Goal: Information Seeking & Learning: Learn about a topic

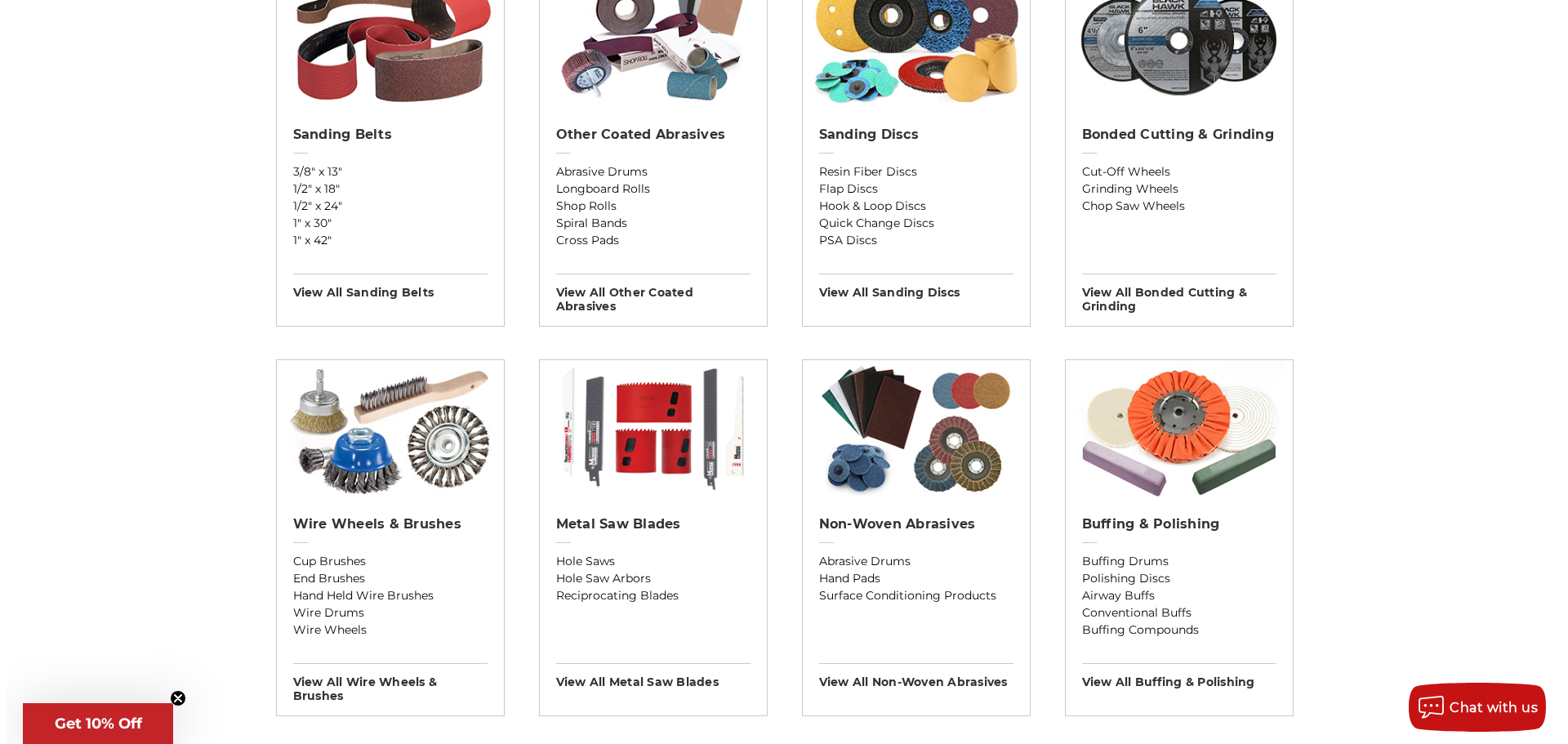
scroll to position [571, 0]
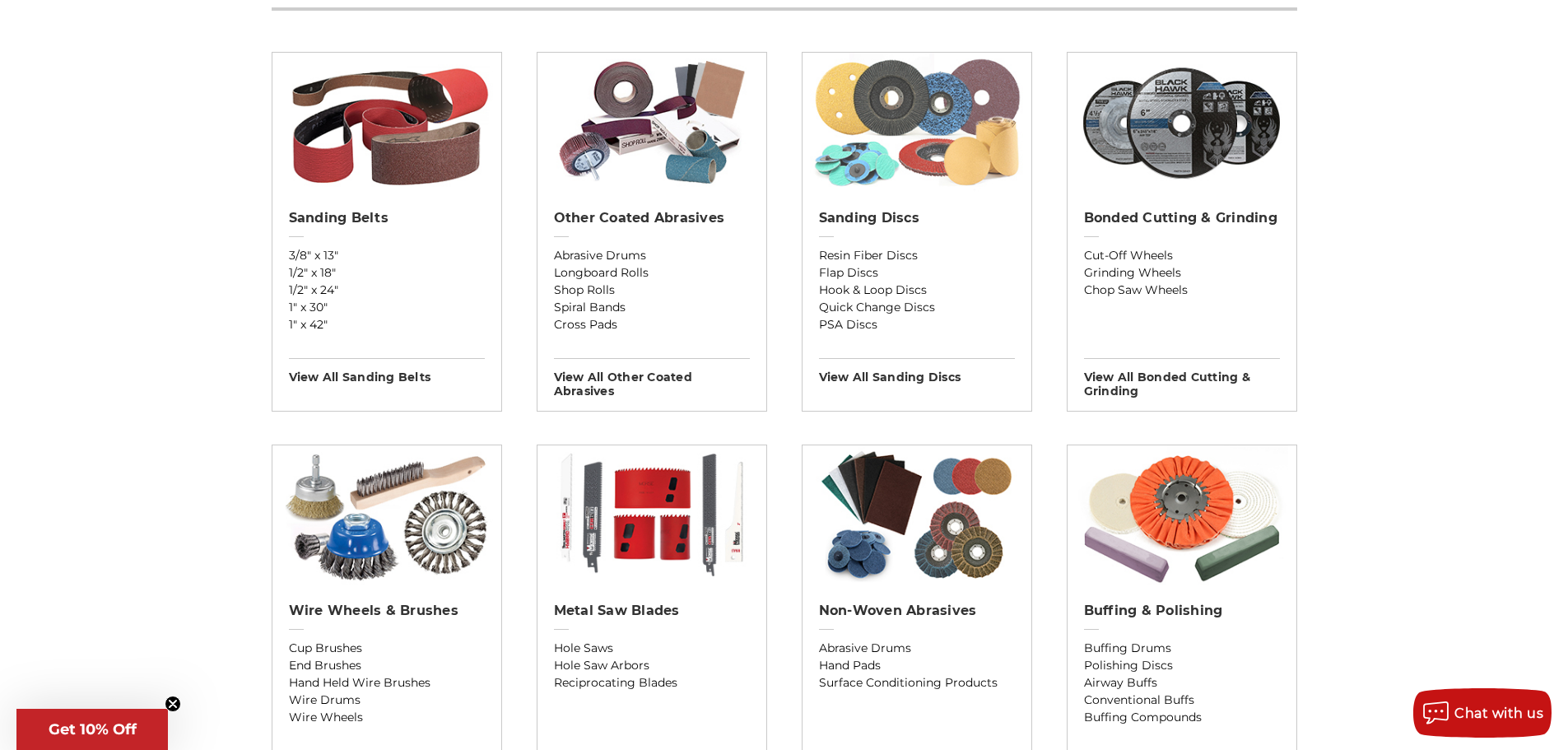
click at [872, 192] on img at bounding box center [916, 122] width 213 height 140
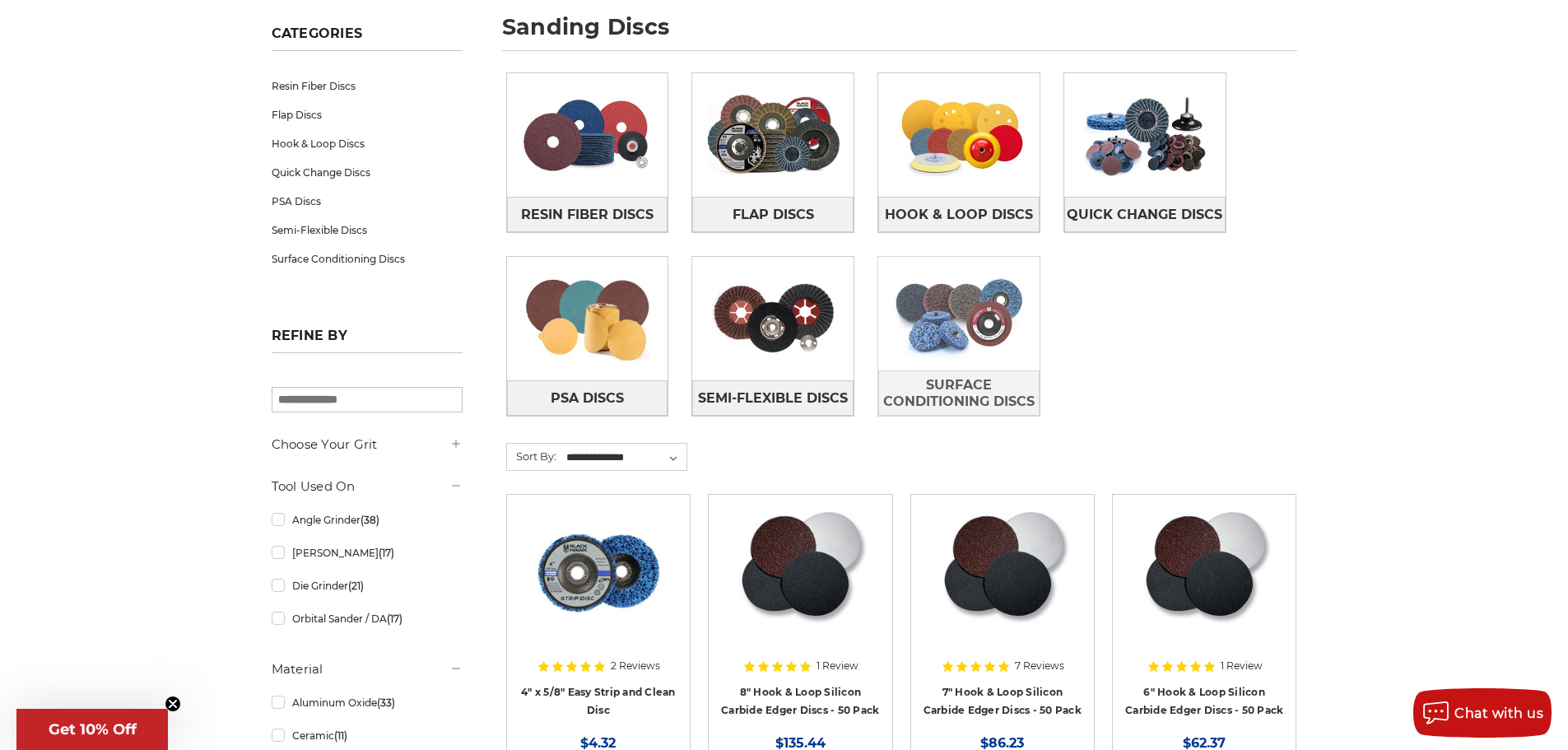
scroll to position [247, 0]
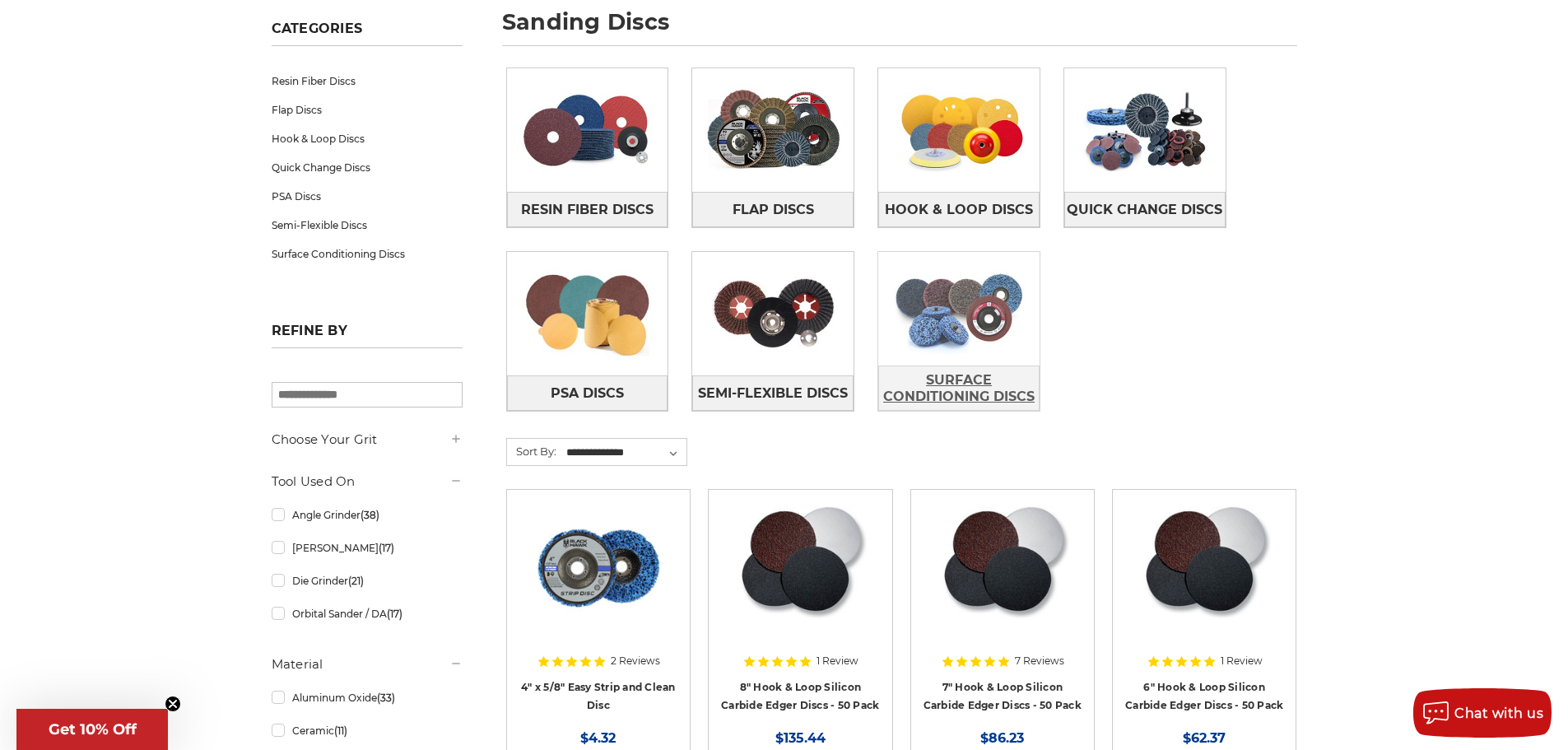
click at [955, 386] on span "Surface Conditioning Discs" at bounding box center [959, 388] width 160 height 44
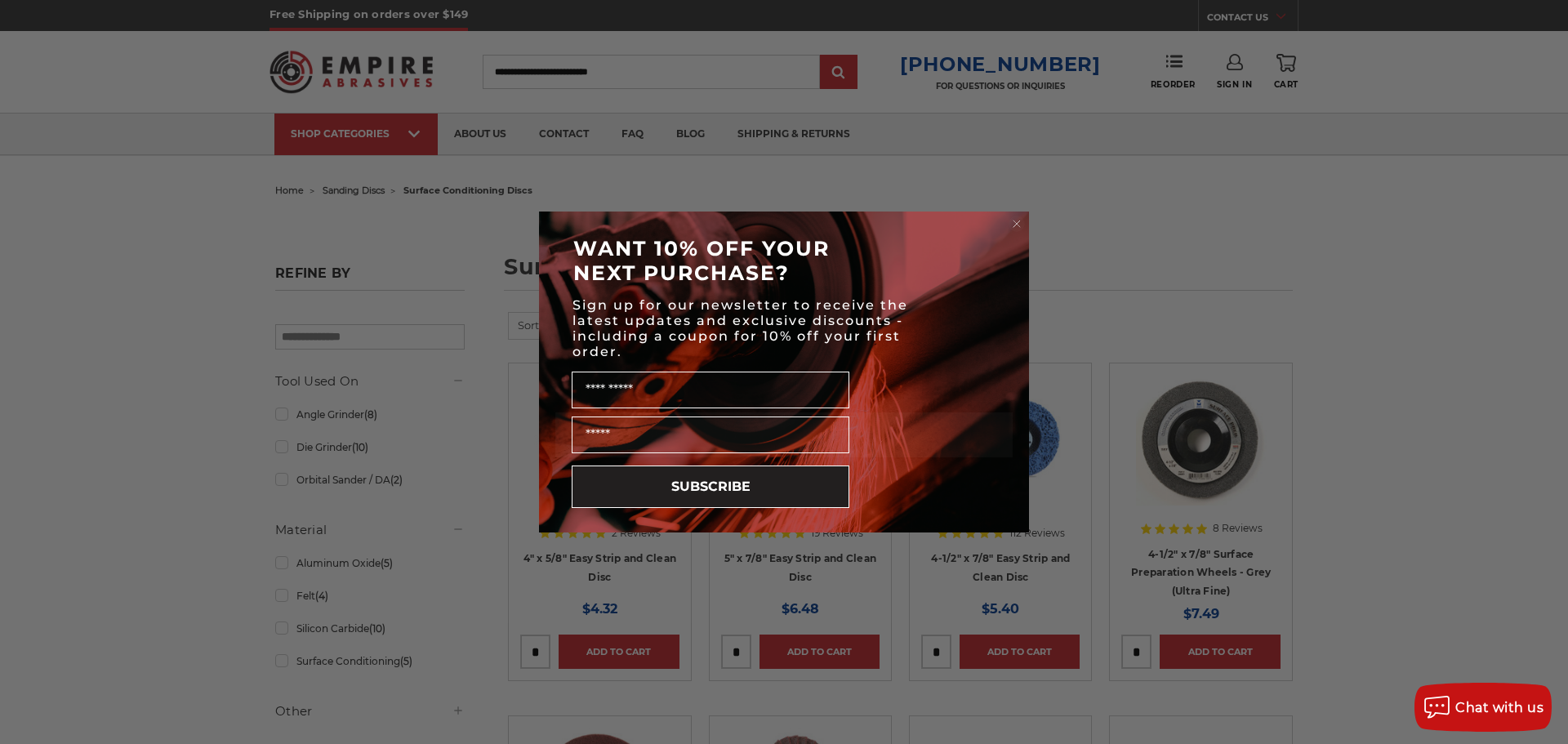
click at [1012, 223] on circle "Close dialog" at bounding box center [1017, 224] width 16 height 16
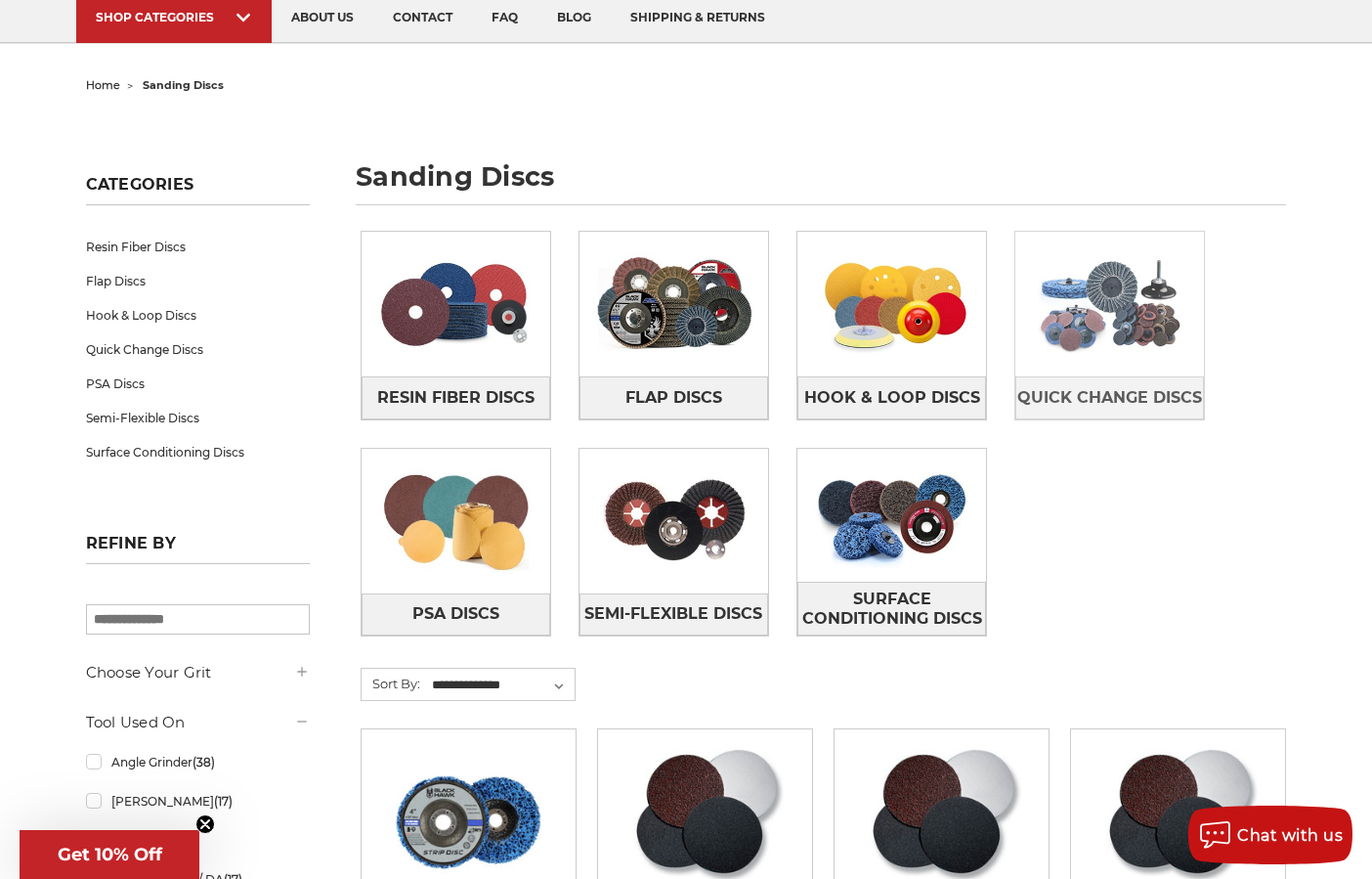
click at [1112, 305] on img at bounding box center [1111, 304] width 189 height 134
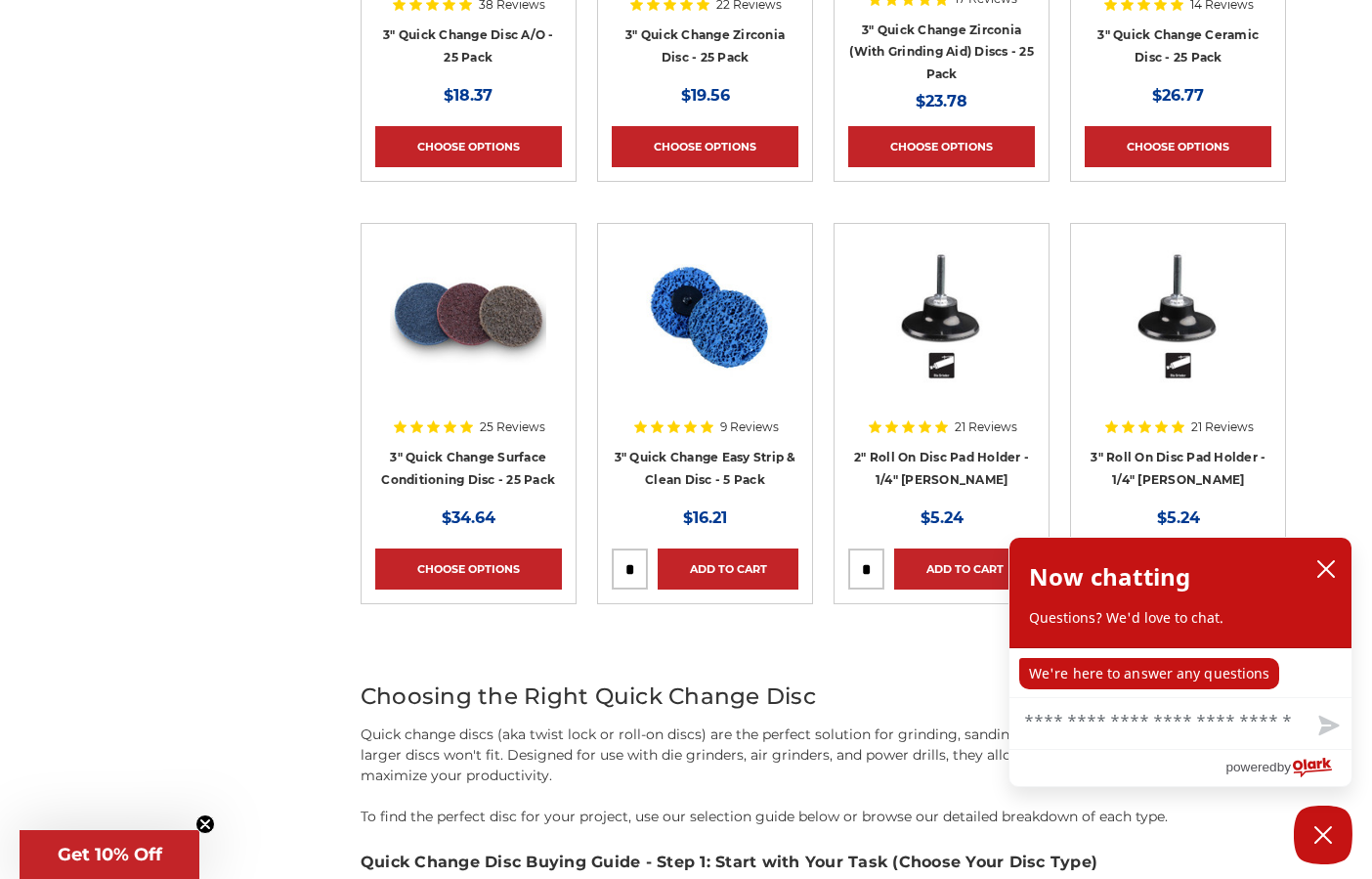
scroll to position [2347, 0]
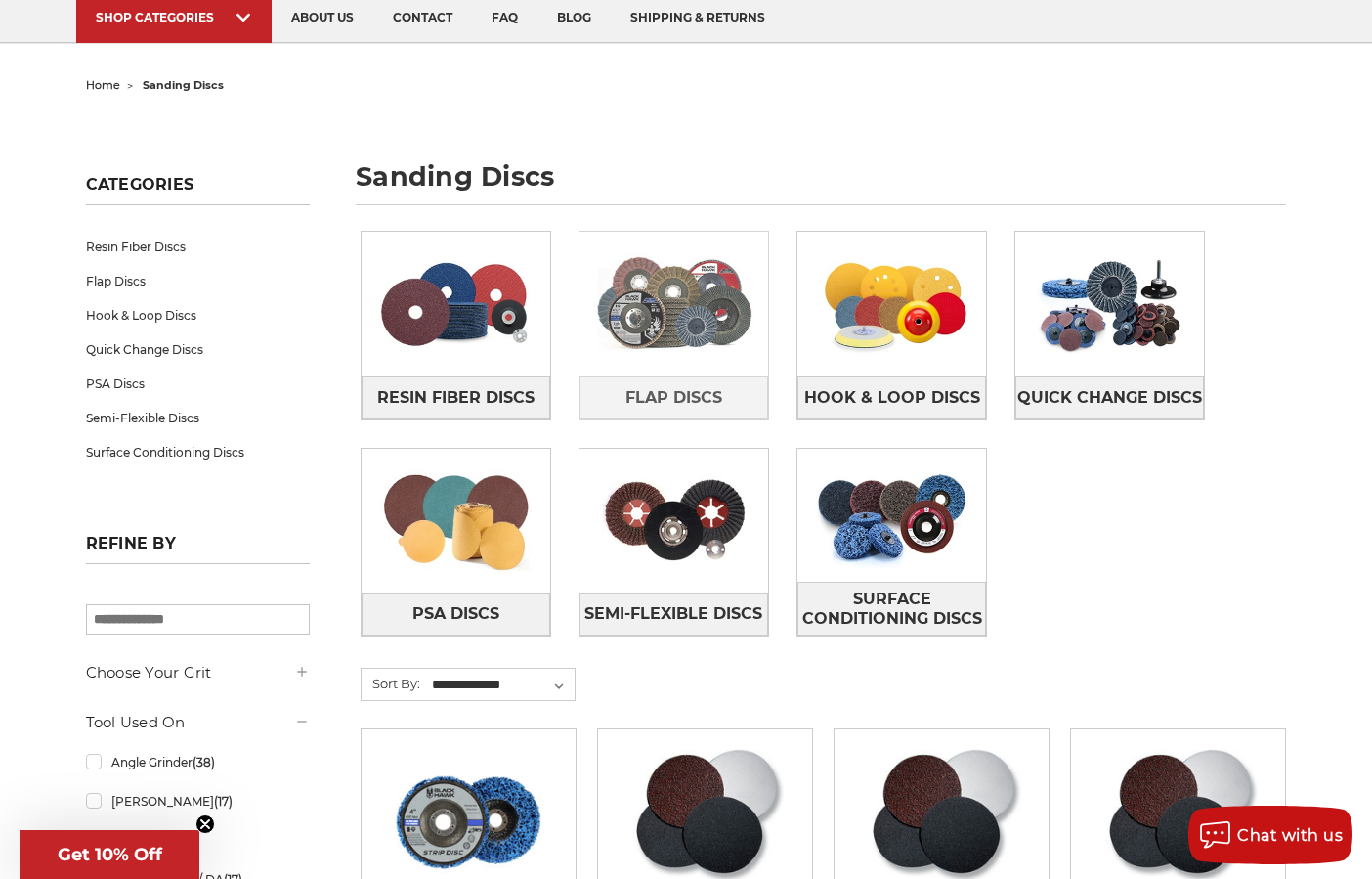
click at [686, 344] on img at bounding box center [674, 304] width 189 height 134
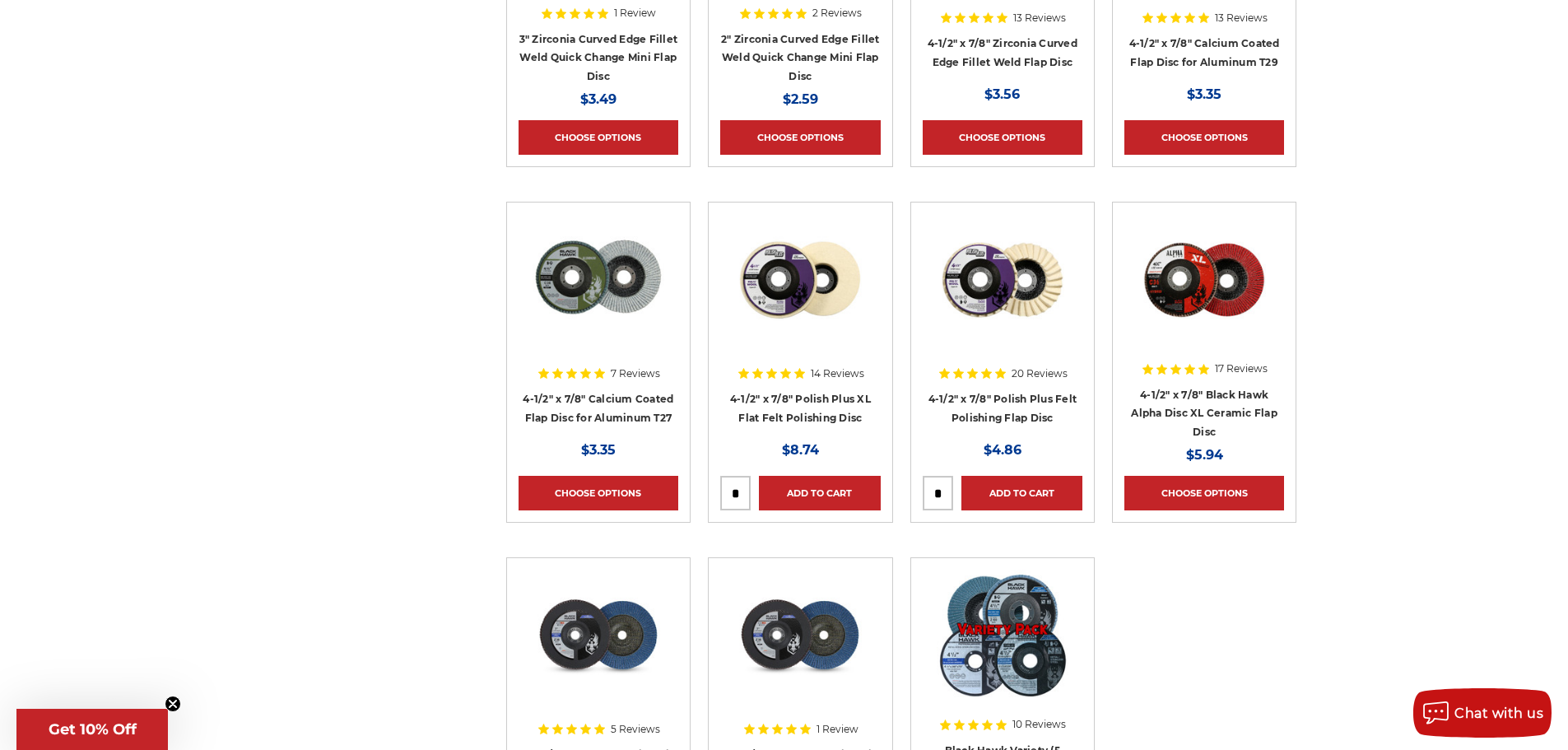
scroll to position [1564, 0]
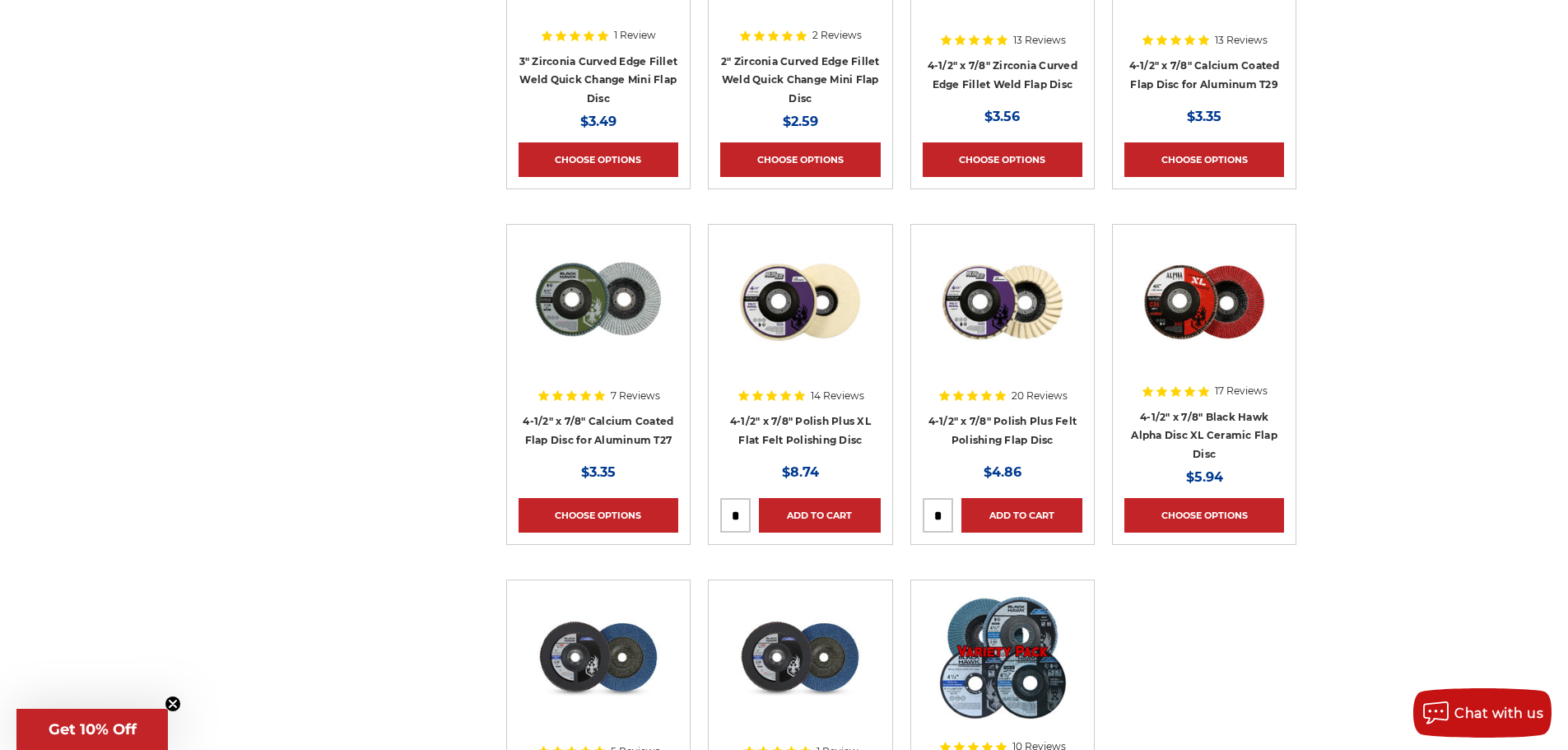
click at [1154, 317] on img at bounding box center [1204, 301] width 131 height 131
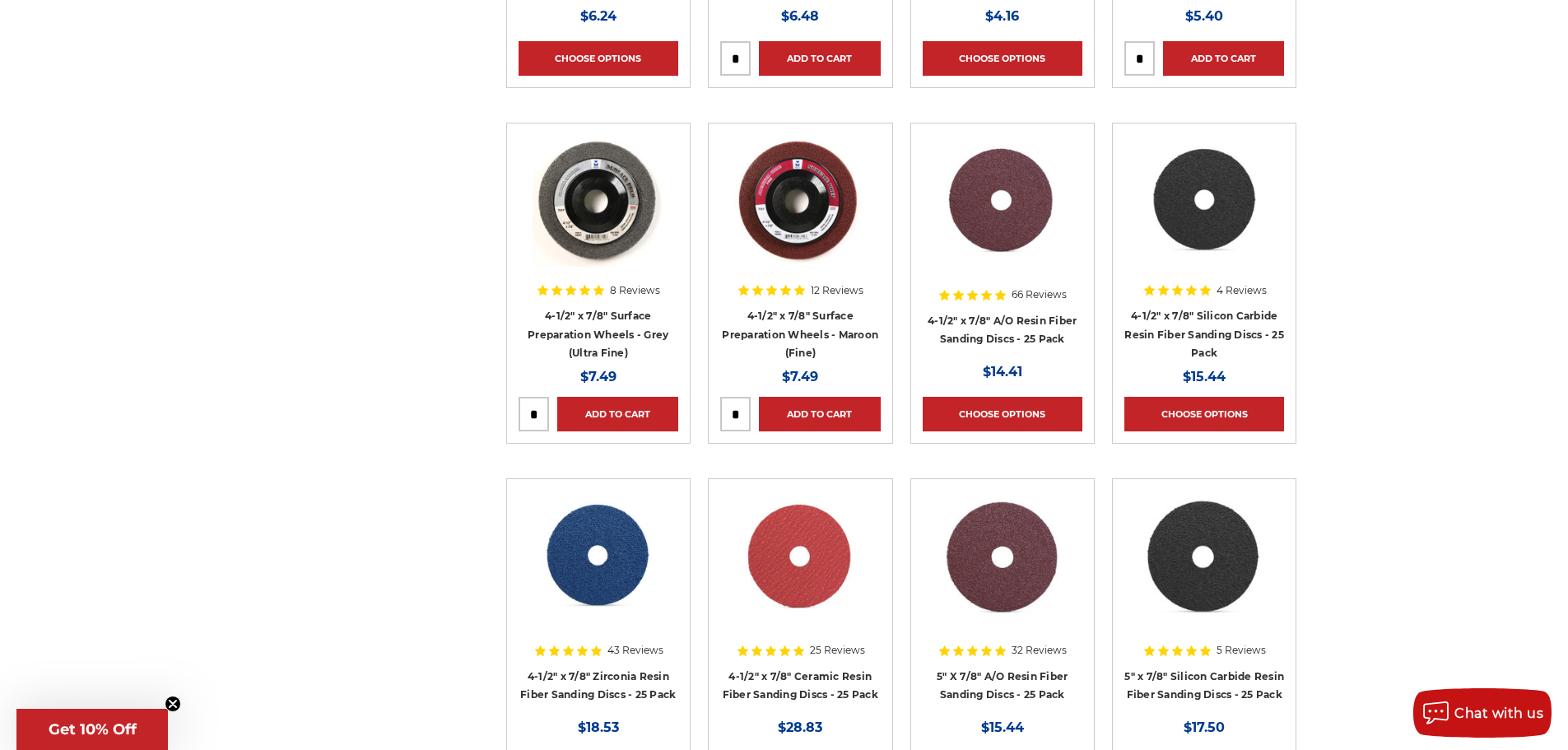
scroll to position [1354, 0]
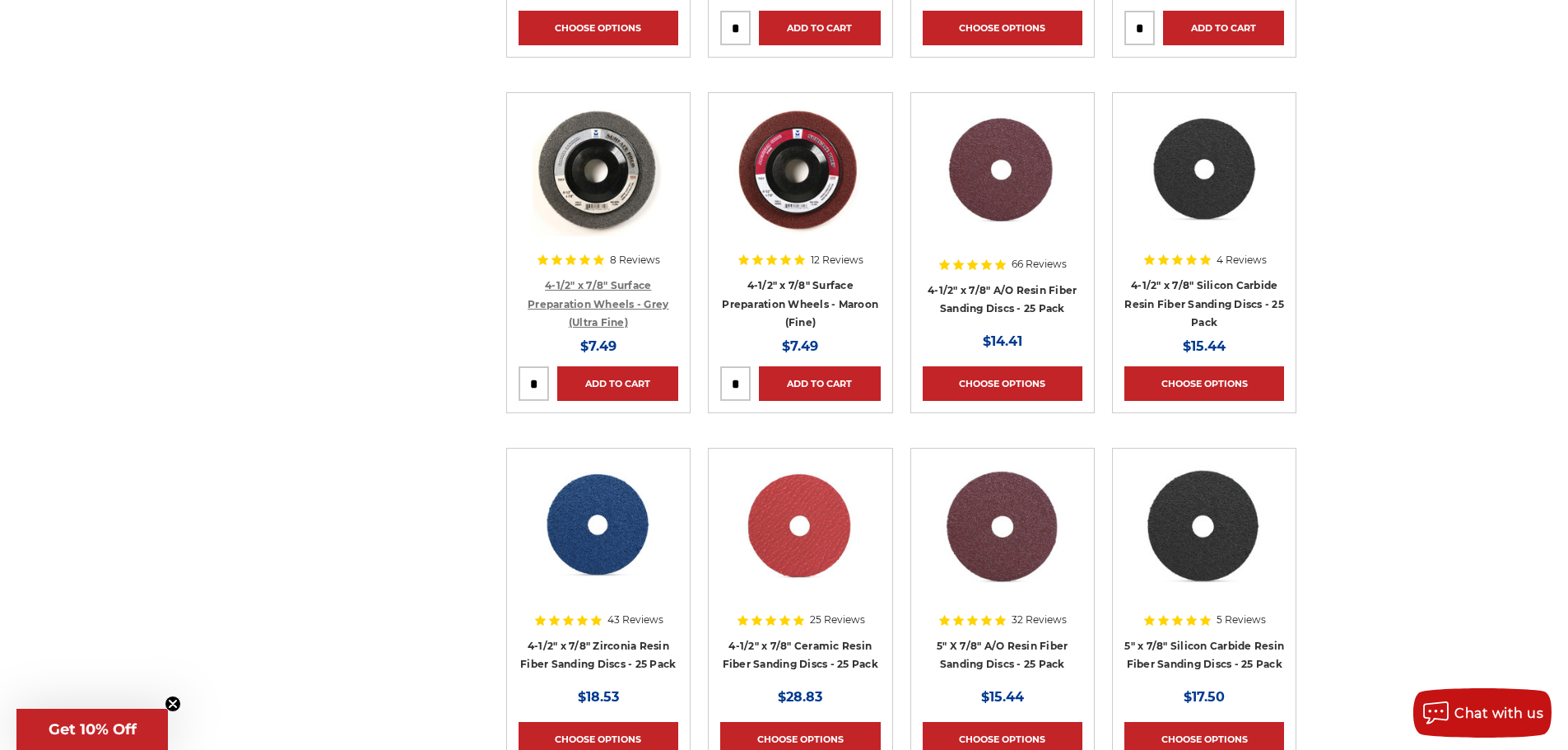
click at [584, 289] on link "4-1/2" x 7/8" Surface Preparation Wheels - Grey (Ultra Fine)" at bounding box center [598, 303] width 141 height 49
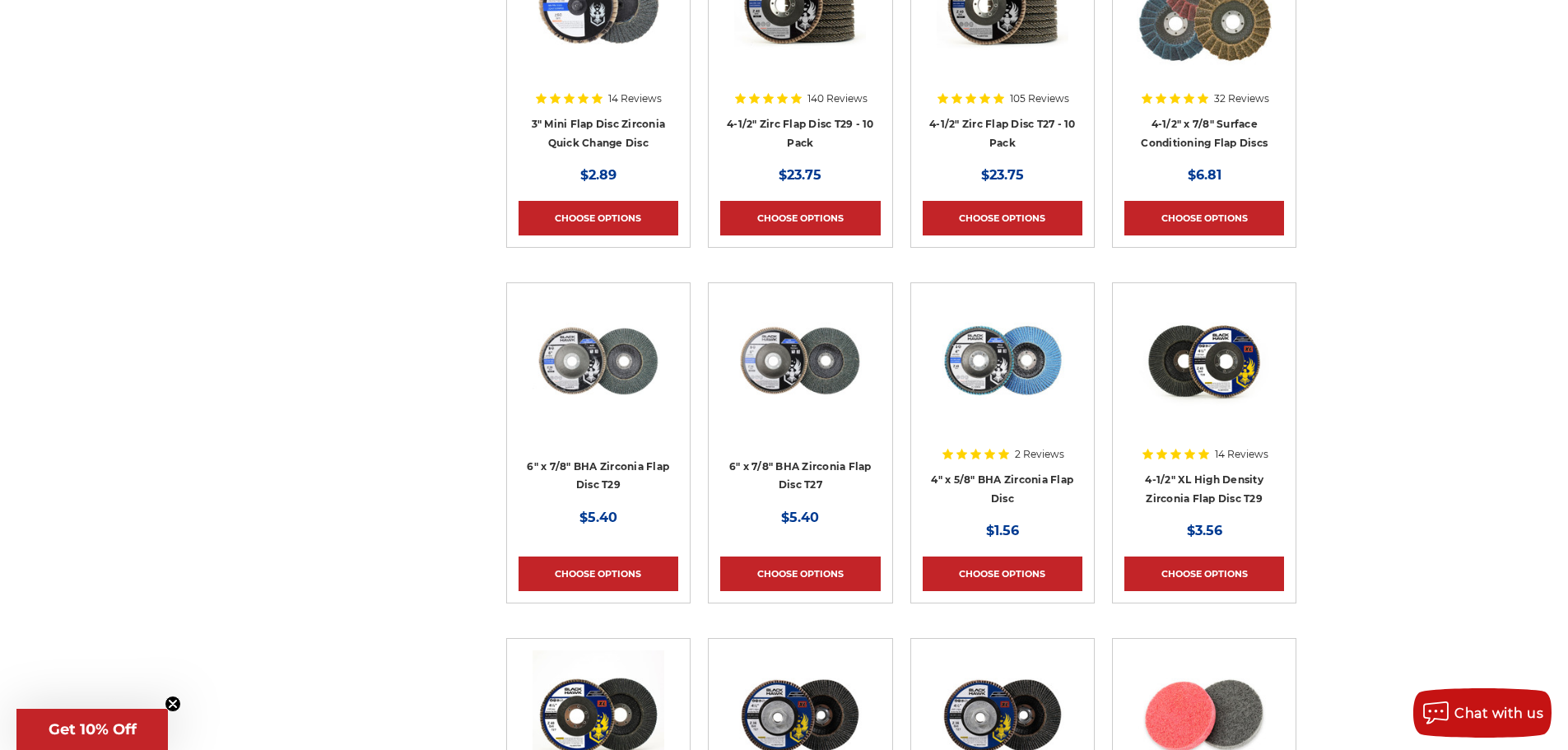
scroll to position [2737, 0]
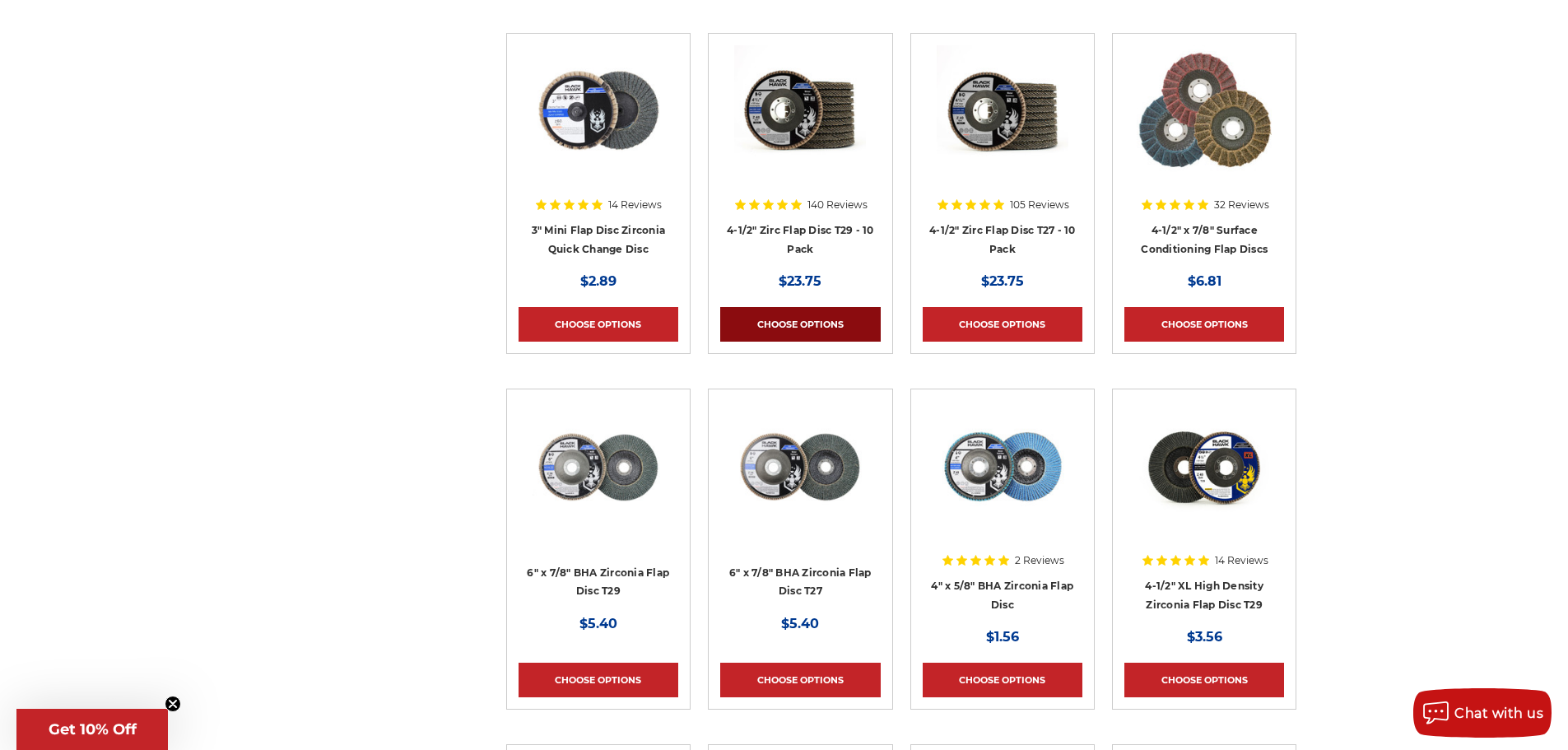
click at [822, 327] on link "Choose Options" at bounding box center [799, 324] width 160 height 34
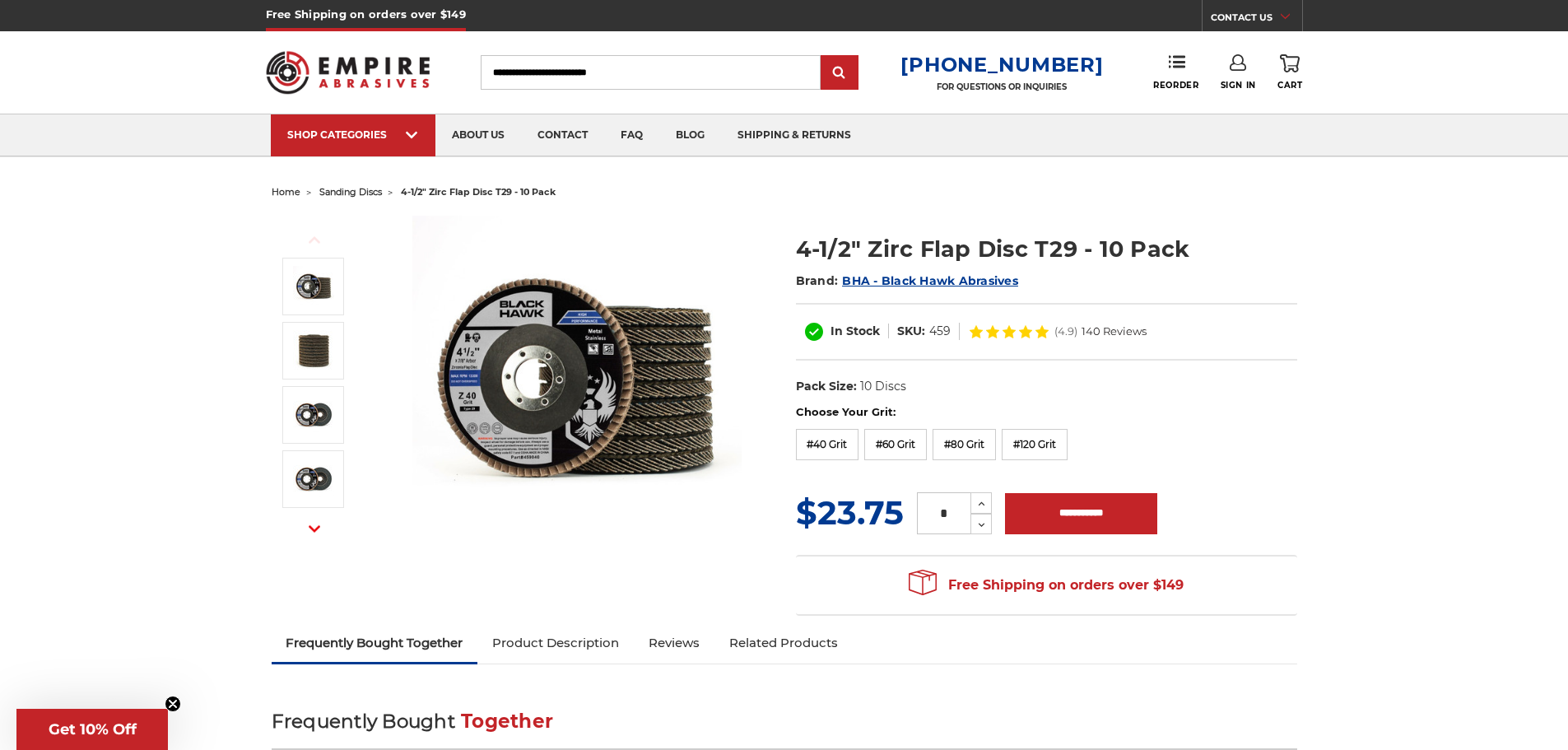
scroll to position [165, 0]
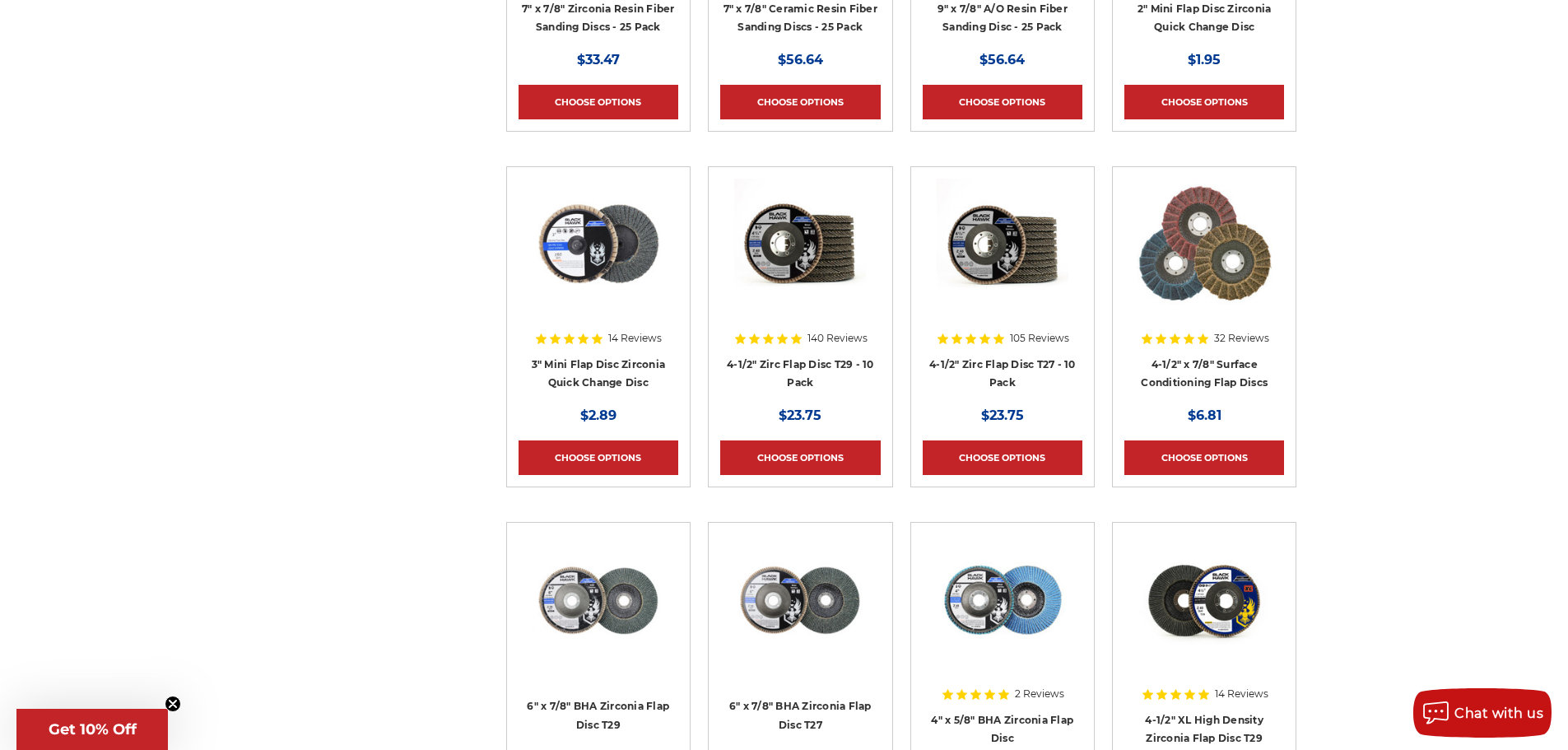
scroll to position [2737, 0]
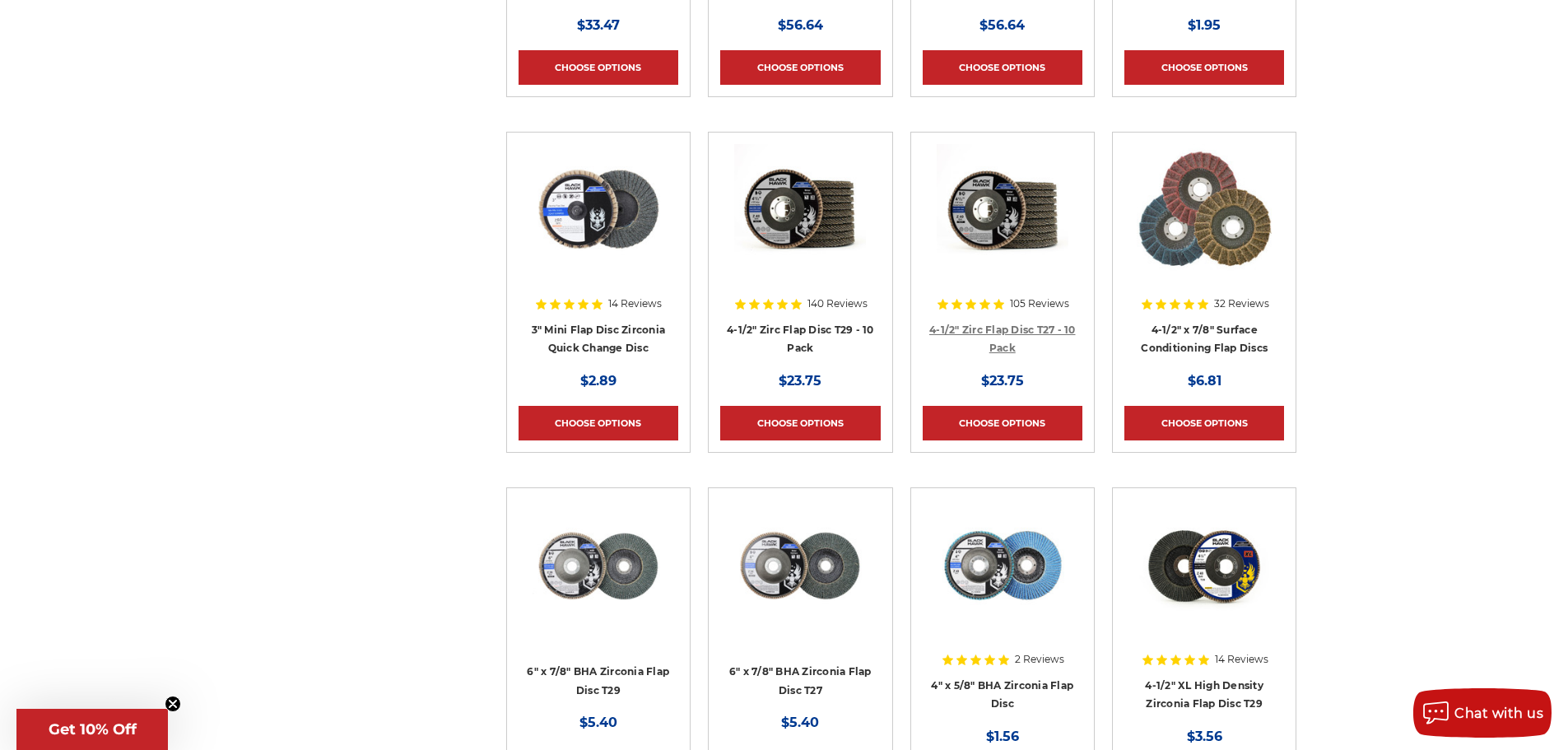
click at [1018, 326] on link "4-1/2" Zirc Flap Disc T27 - 10 Pack" at bounding box center [1002, 338] width 147 height 31
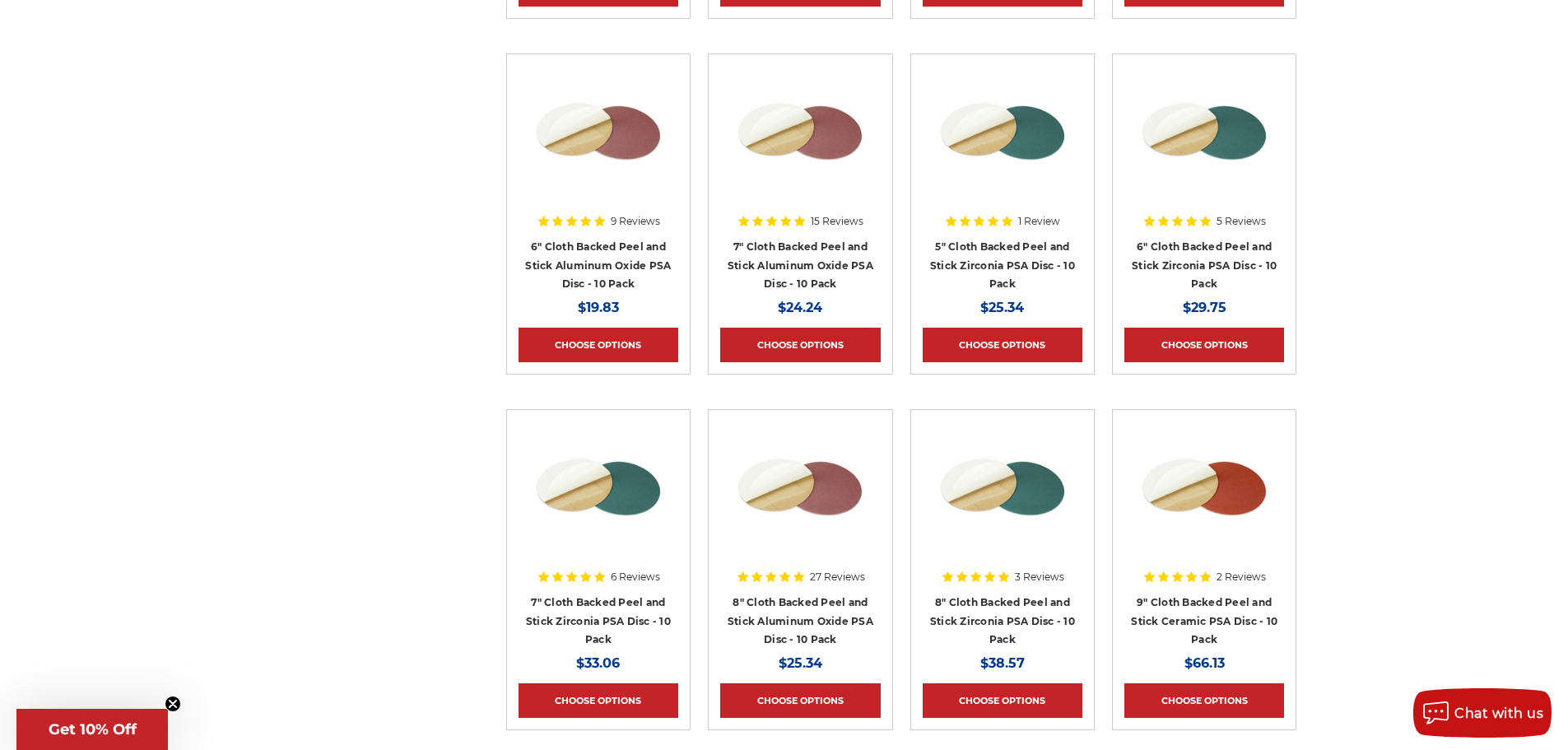
scroll to position [6687, 0]
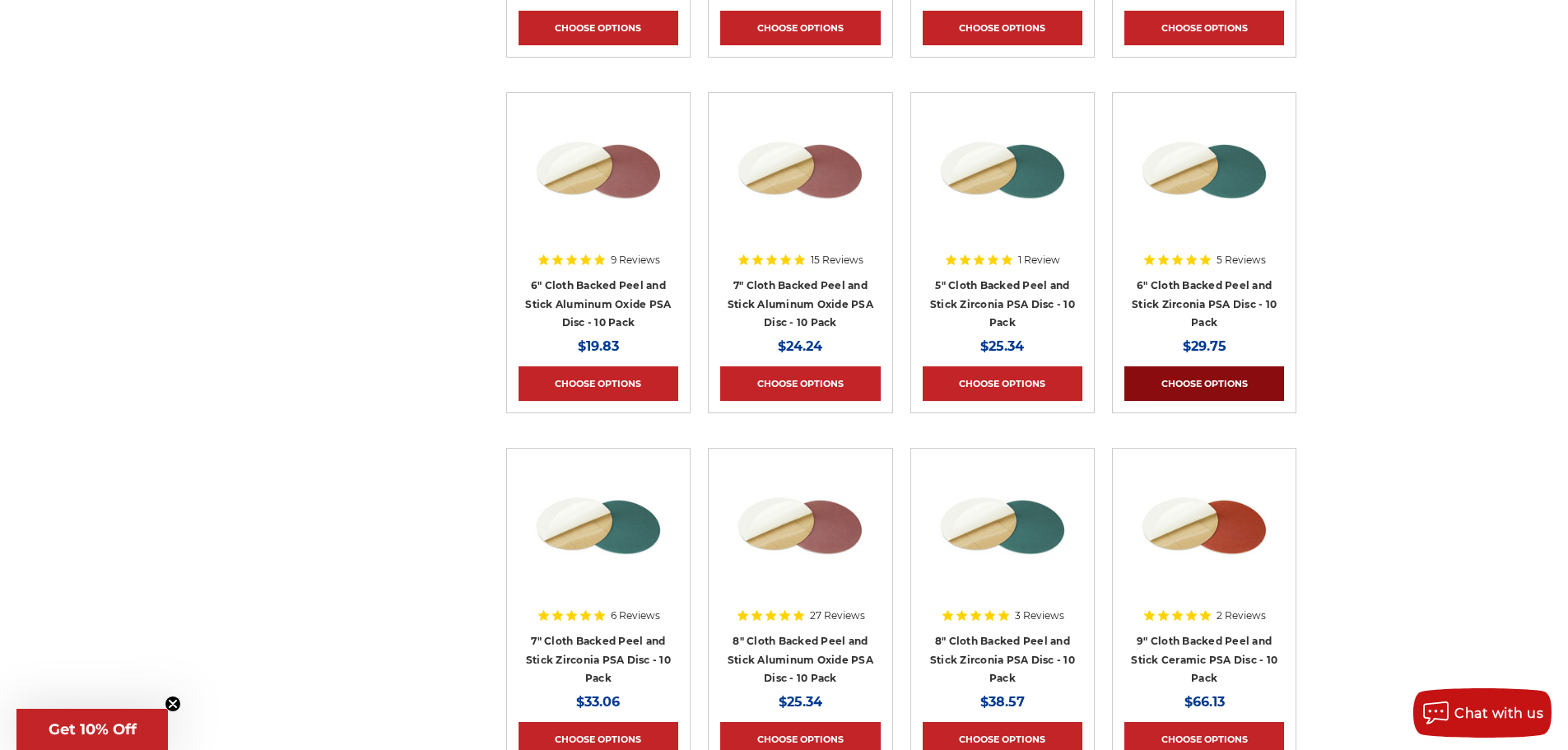
click at [1211, 380] on link "Choose Options" at bounding box center [1204, 383] width 160 height 34
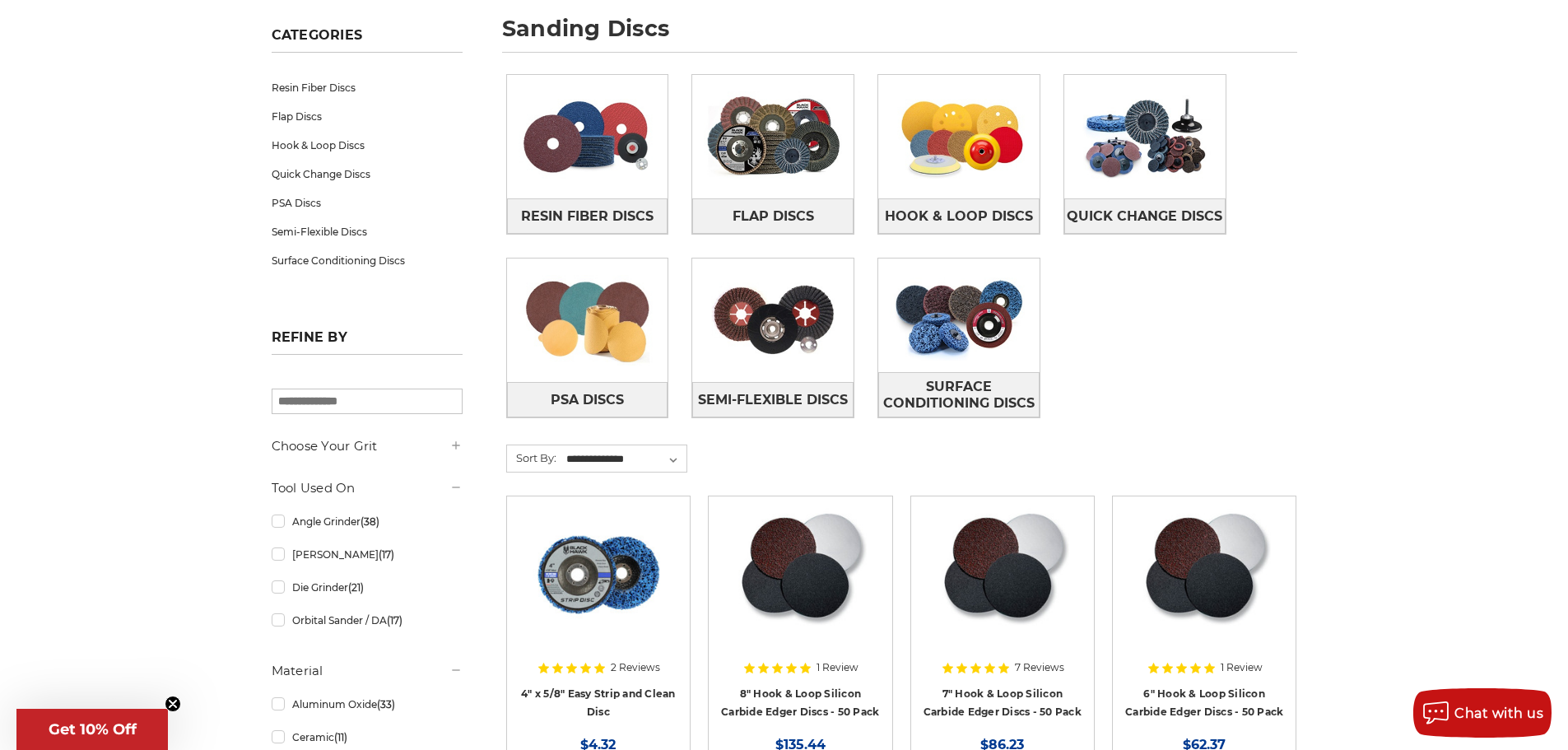
scroll to position [247, 0]
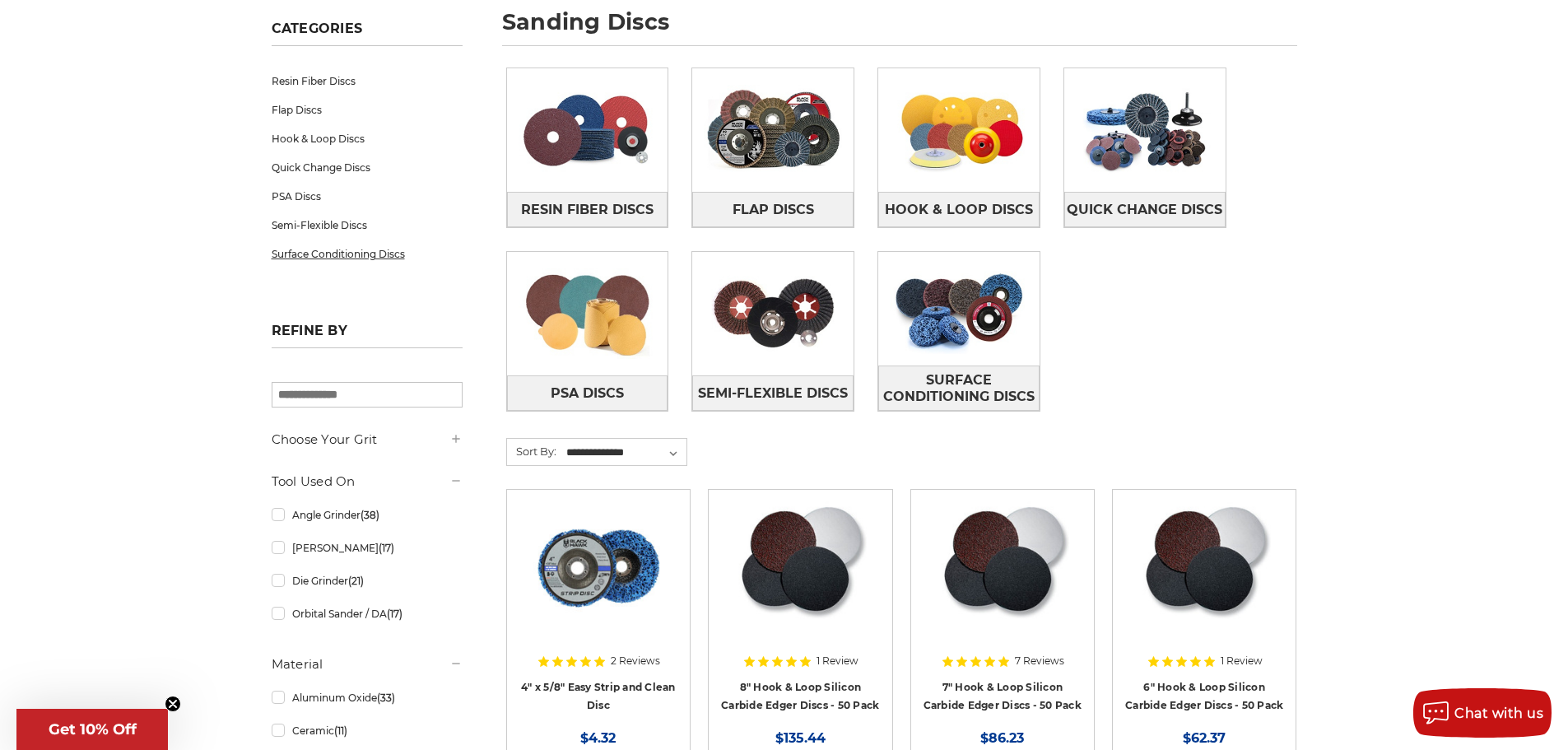
click at [332, 258] on link "Surface Conditioning Discs" at bounding box center [367, 254] width 191 height 28
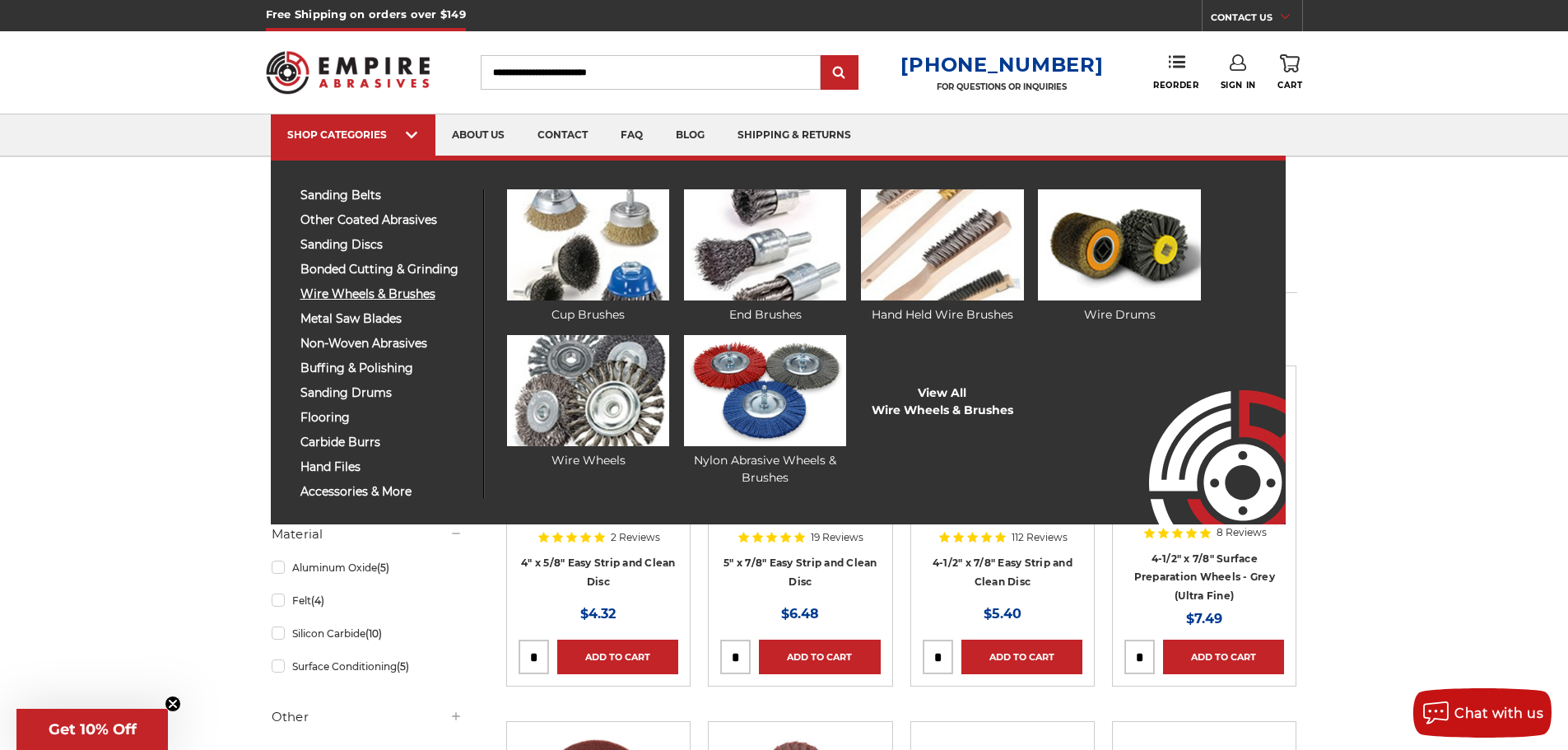
click at [336, 289] on span "wire wheels & brushes" at bounding box center [386, 294] width 171 height 13
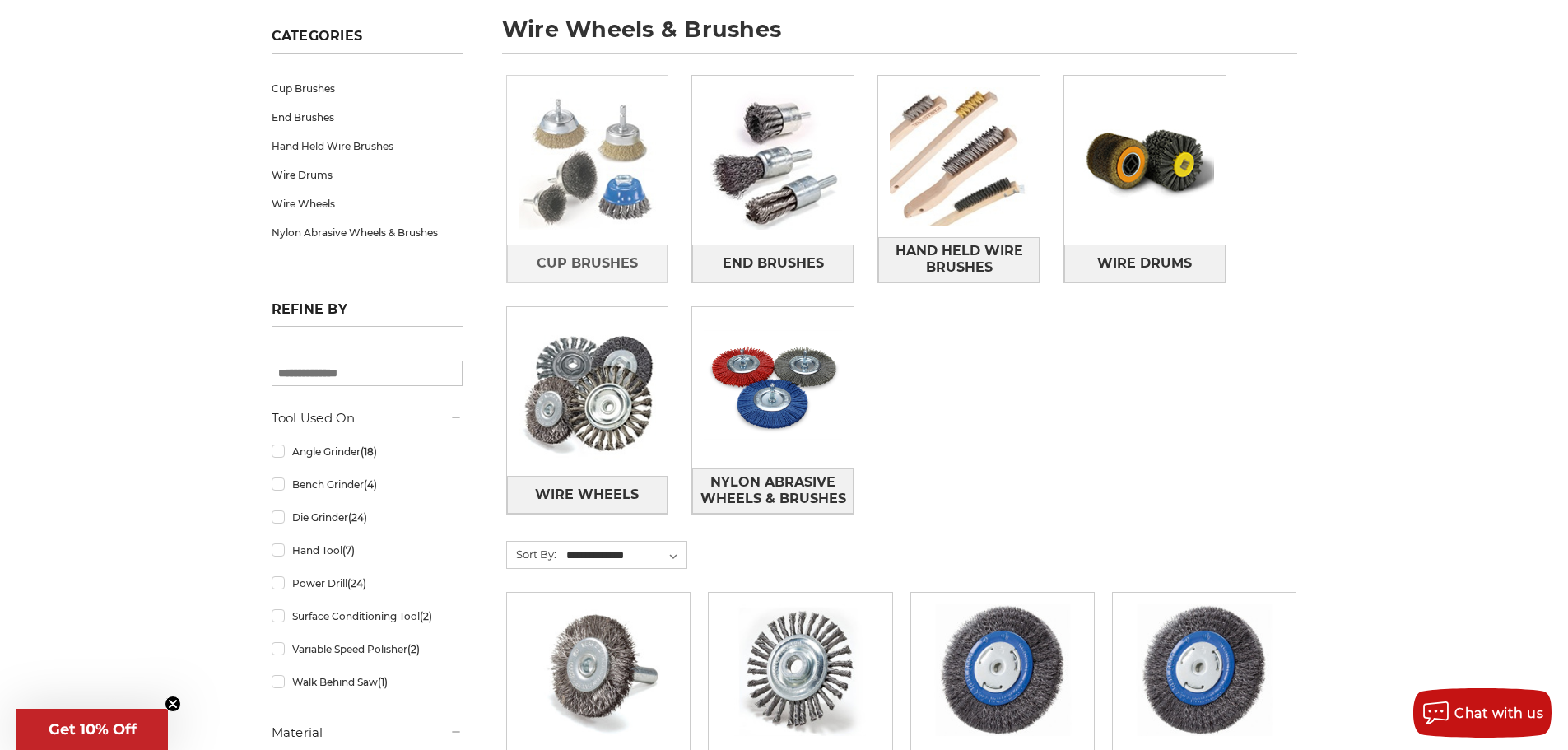
scroll to position [329, 0]
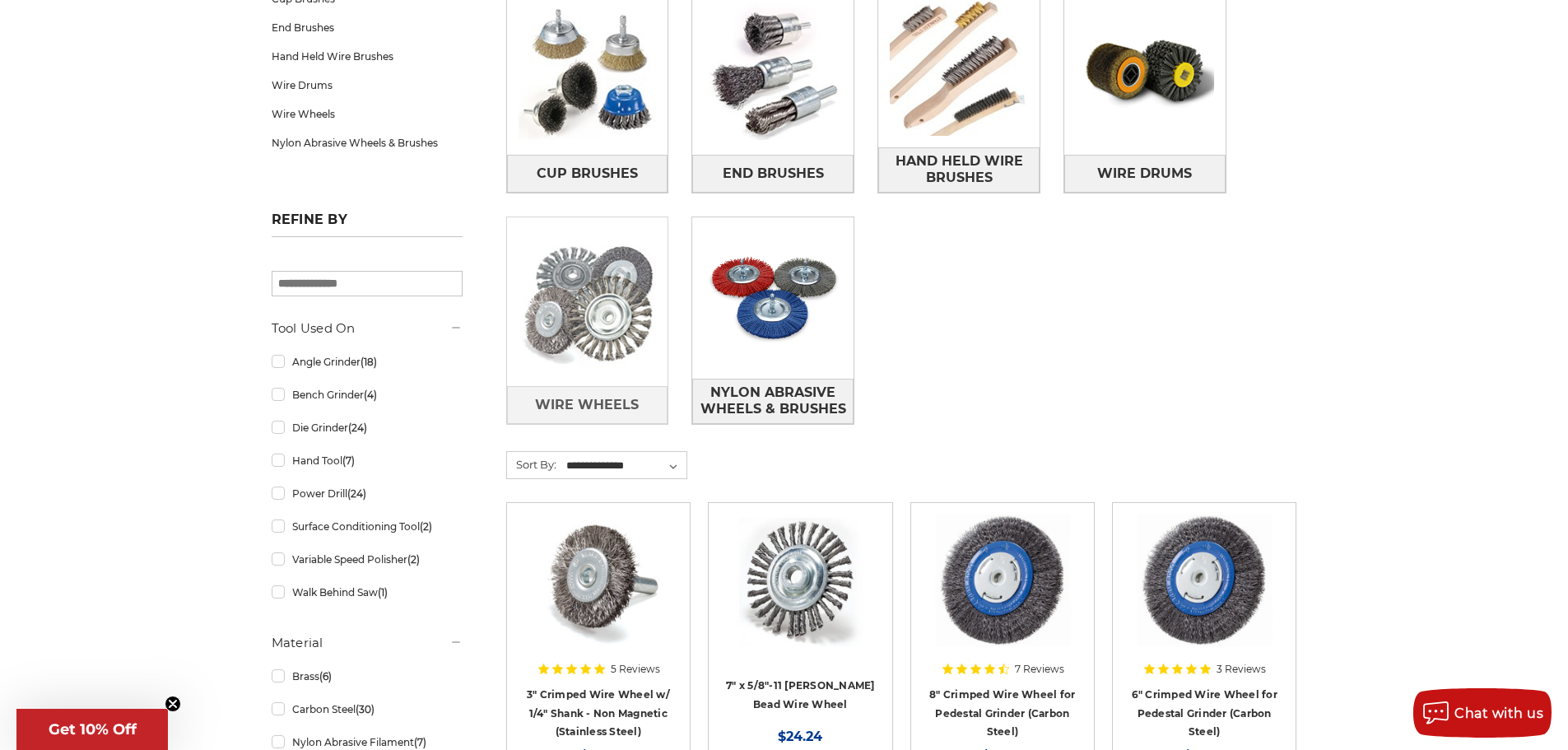
click at [612, 285] on img at bounding box center [588, 301] width 162 height 162
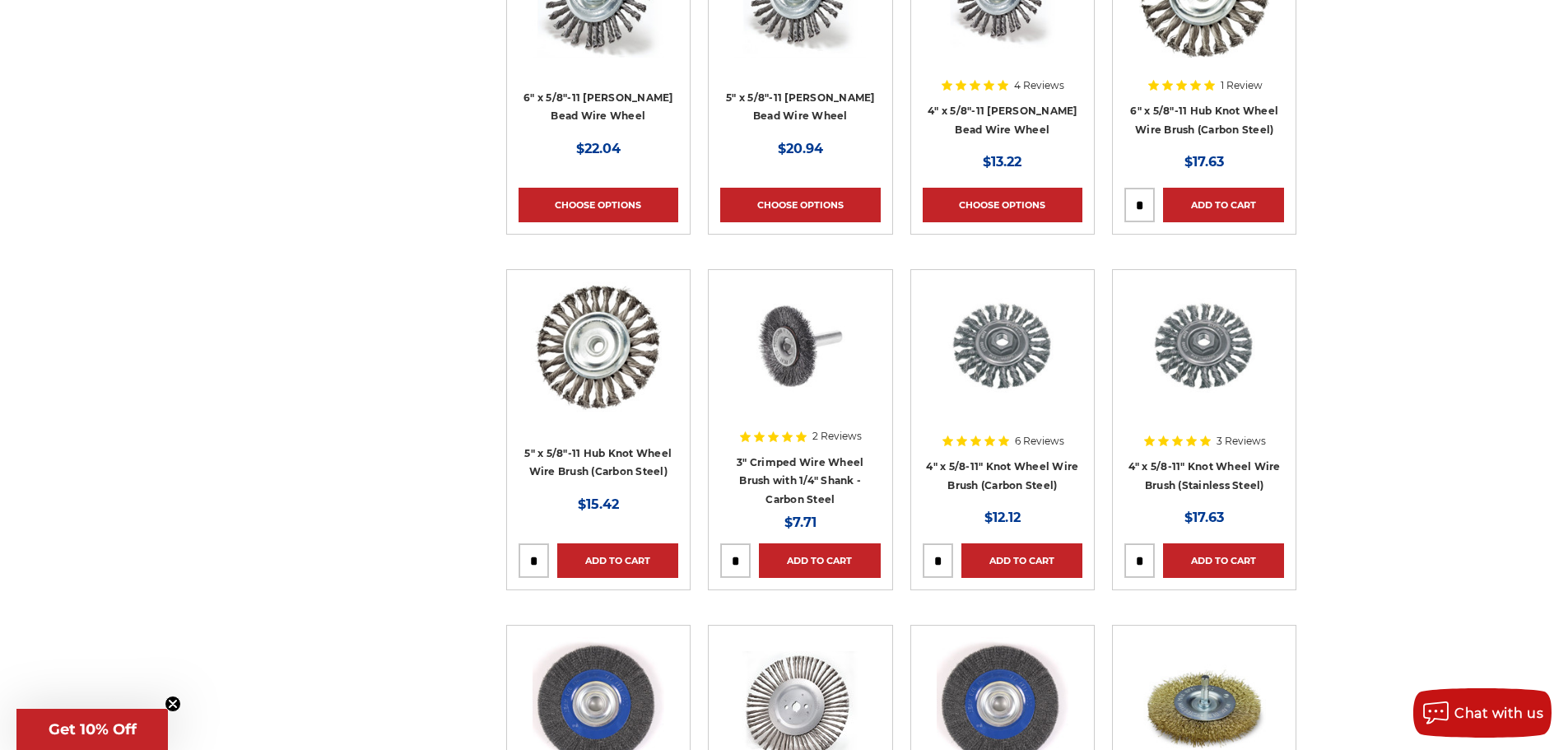
scroll to position [1399, 0]
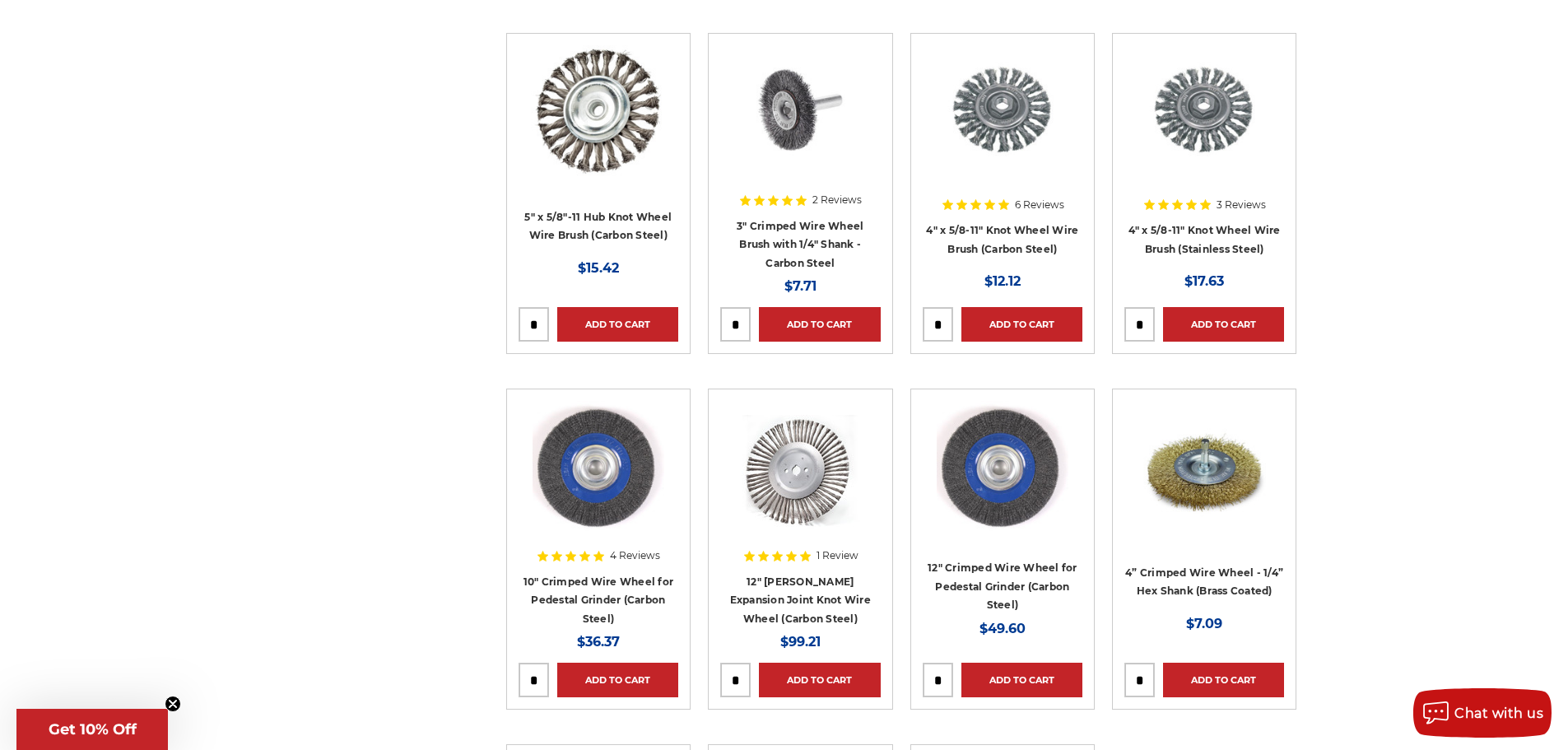
drag, startPoint x: 975, startPoint y: 227, endPoint x: 455, endPoint y: 318, distance: 527.9
click at [455, 318] on div "Refine by × Browse by Choose Your Grit, Grit & more Hide Filters Show Filters T…" at bounding box center [784, 623] width 1043 height 3416
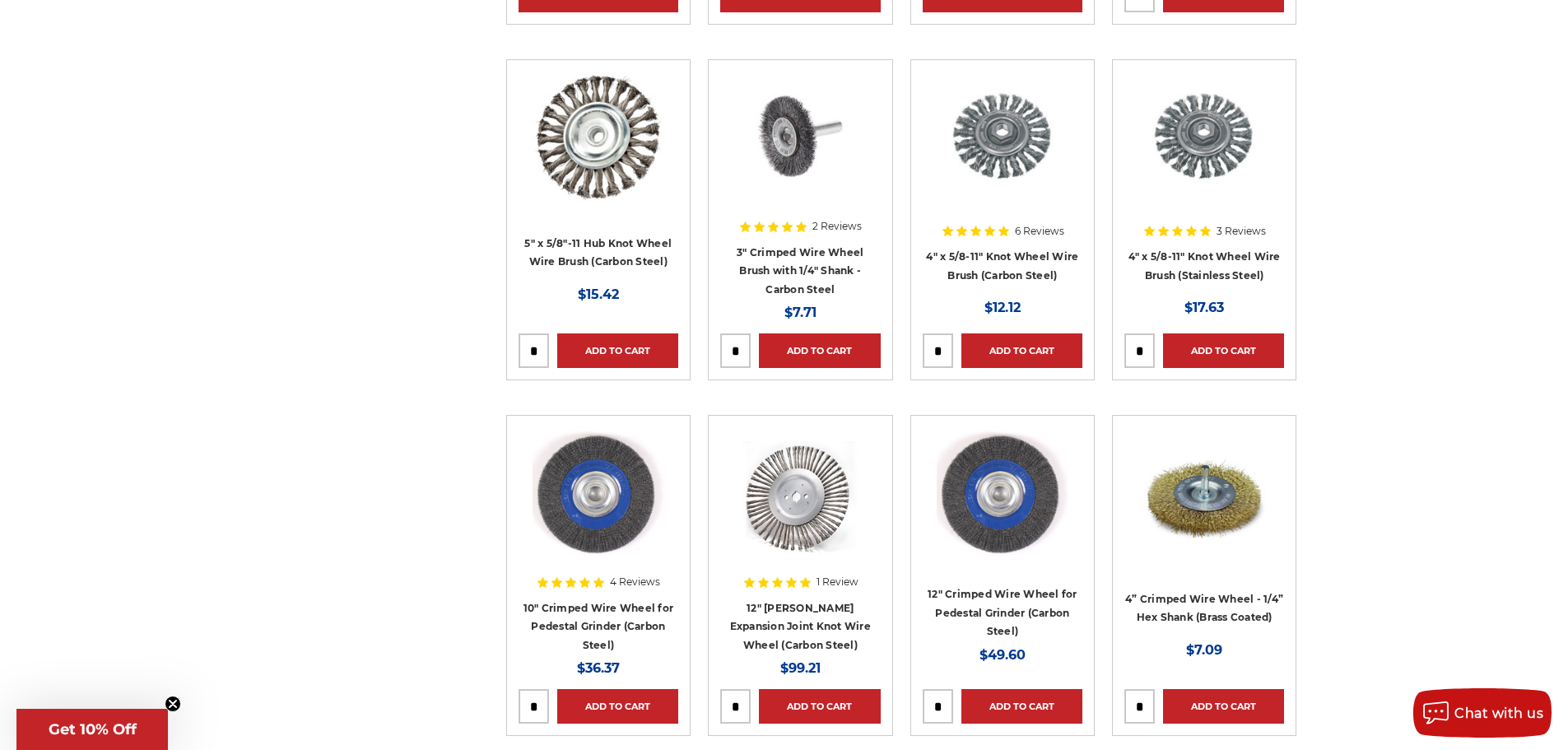
scroll to position [1317, 0]
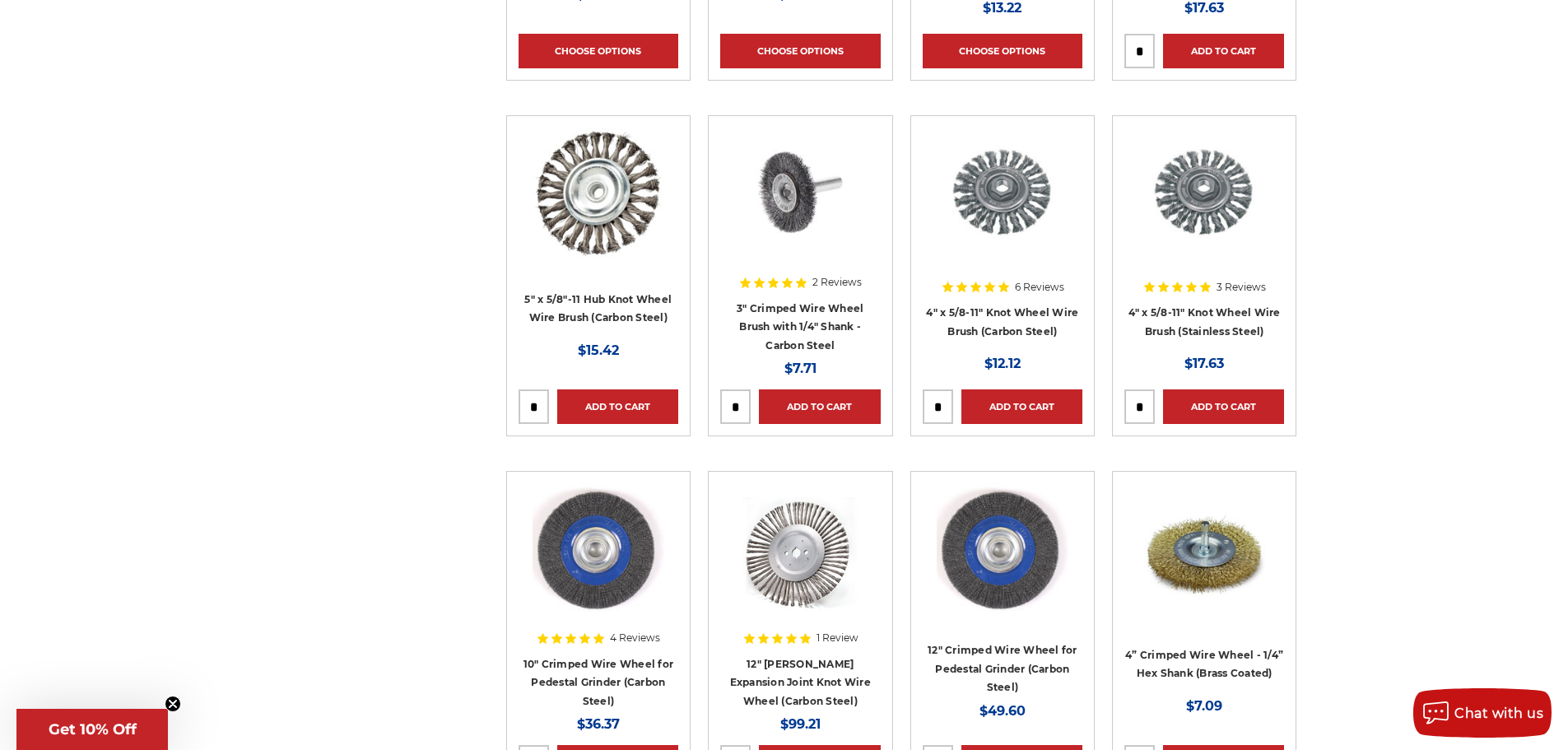
drag, startPoint x: 974, startPoint y: 308, endPoint x: 436, endPoint y: 299, distance: 538.1
drag, startPoint x: 436, startPoint y: 299, endPoint x: 1005, endPoint y: 309, distance: 569.1
drag, startPoint x: 1005, startPoint y: 309, endPoint x: 1378, endPoint y: 244, distance: 378.6
click at [1378, 244] on div "home wire wheels & brushes wire wheels wire wheels Refine by × Browse by Choose…" at bounding box center [784, 638] width 1568 height 3550
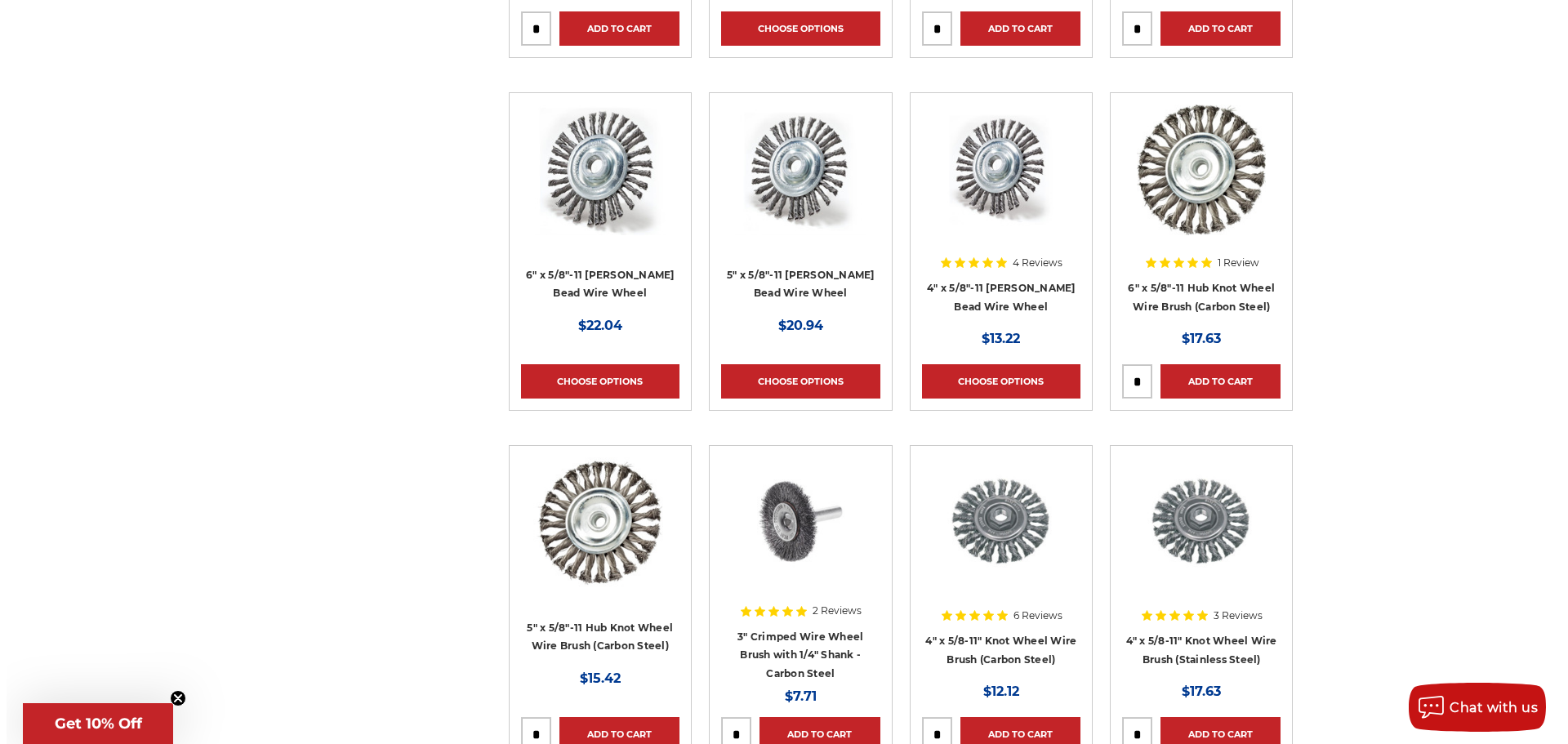
scroll to position [980, 0]
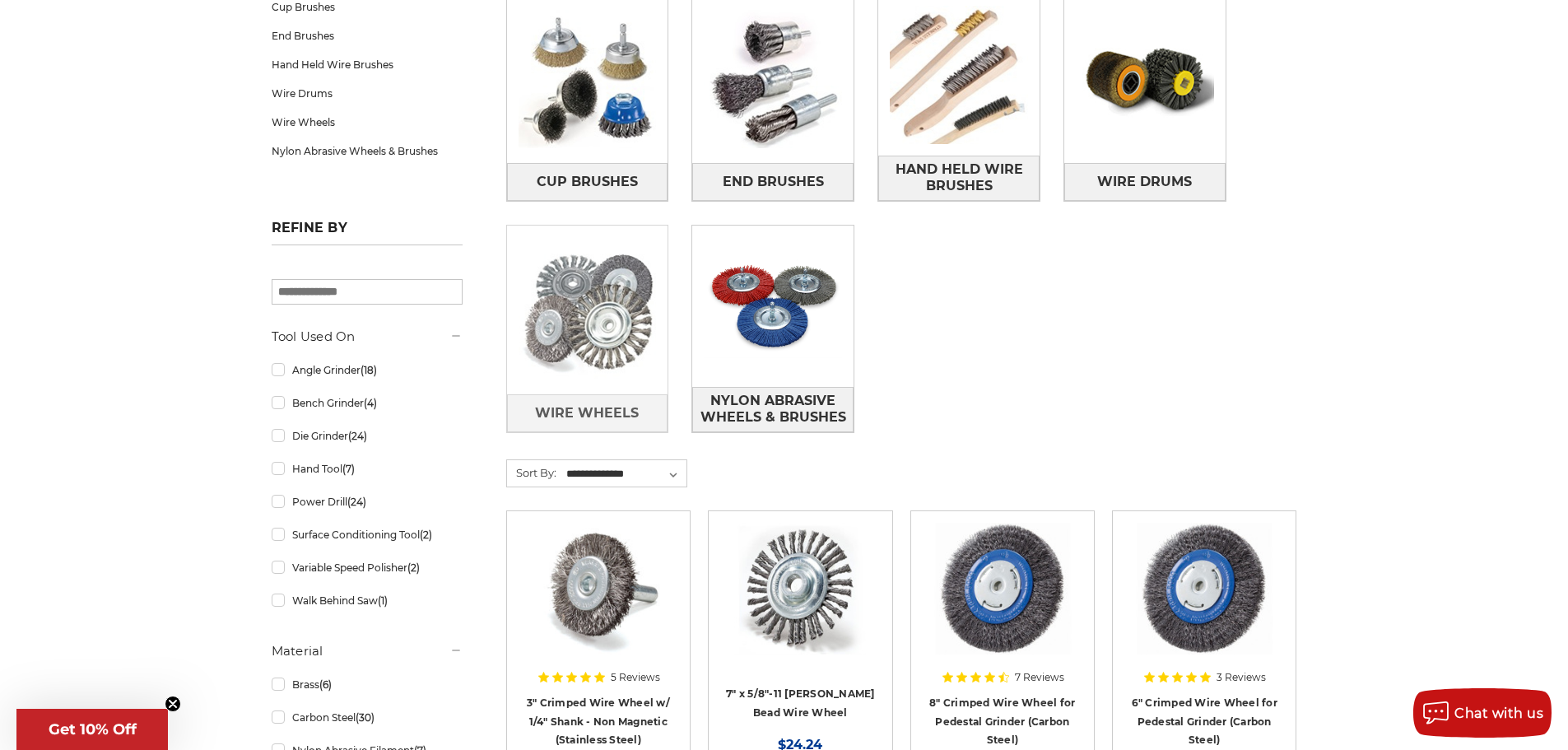
click at [574, 304] on img at bounding box center [588, 310] width 162 height 162
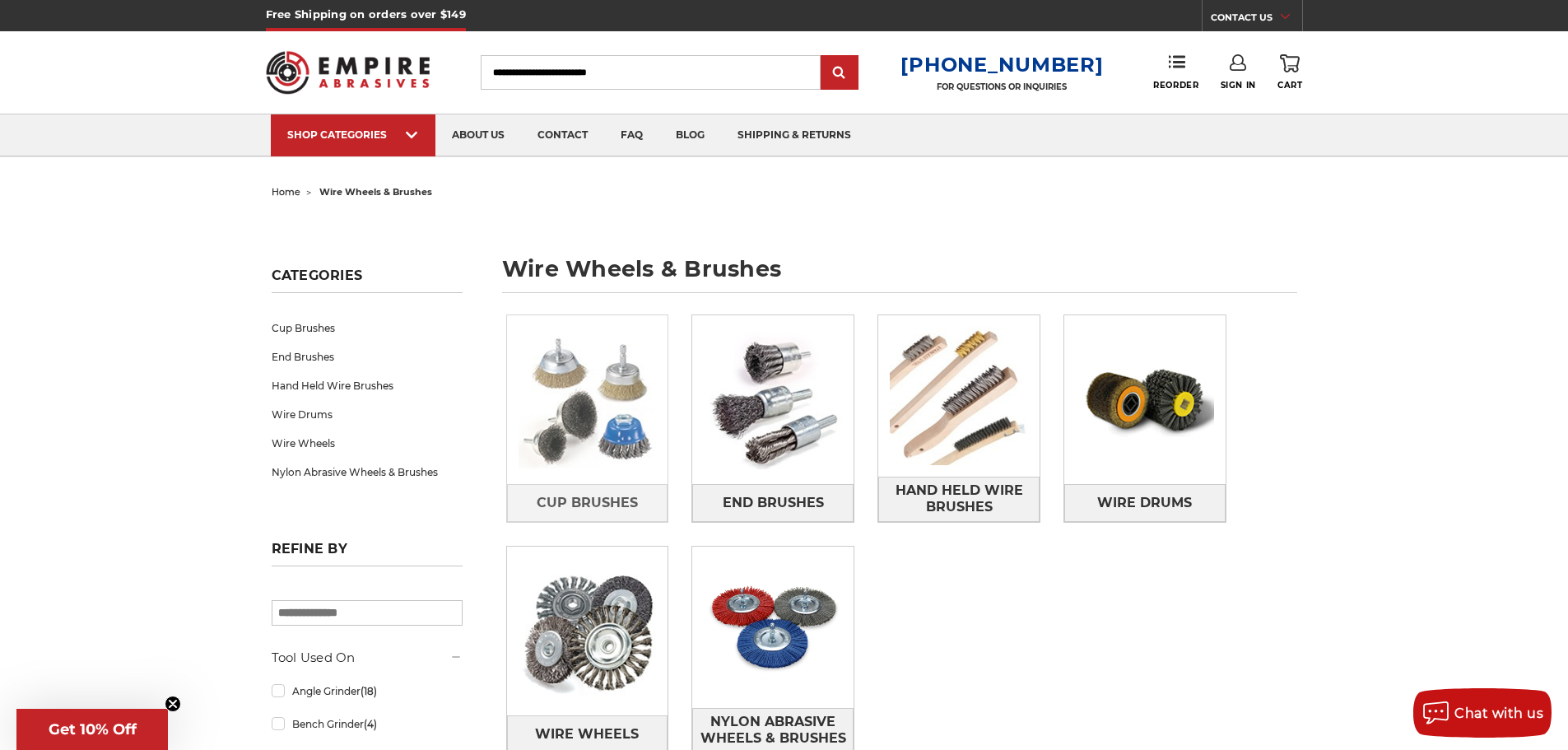
click at [595, 383] on img at bounding box center [588, 399] width 162 height 162
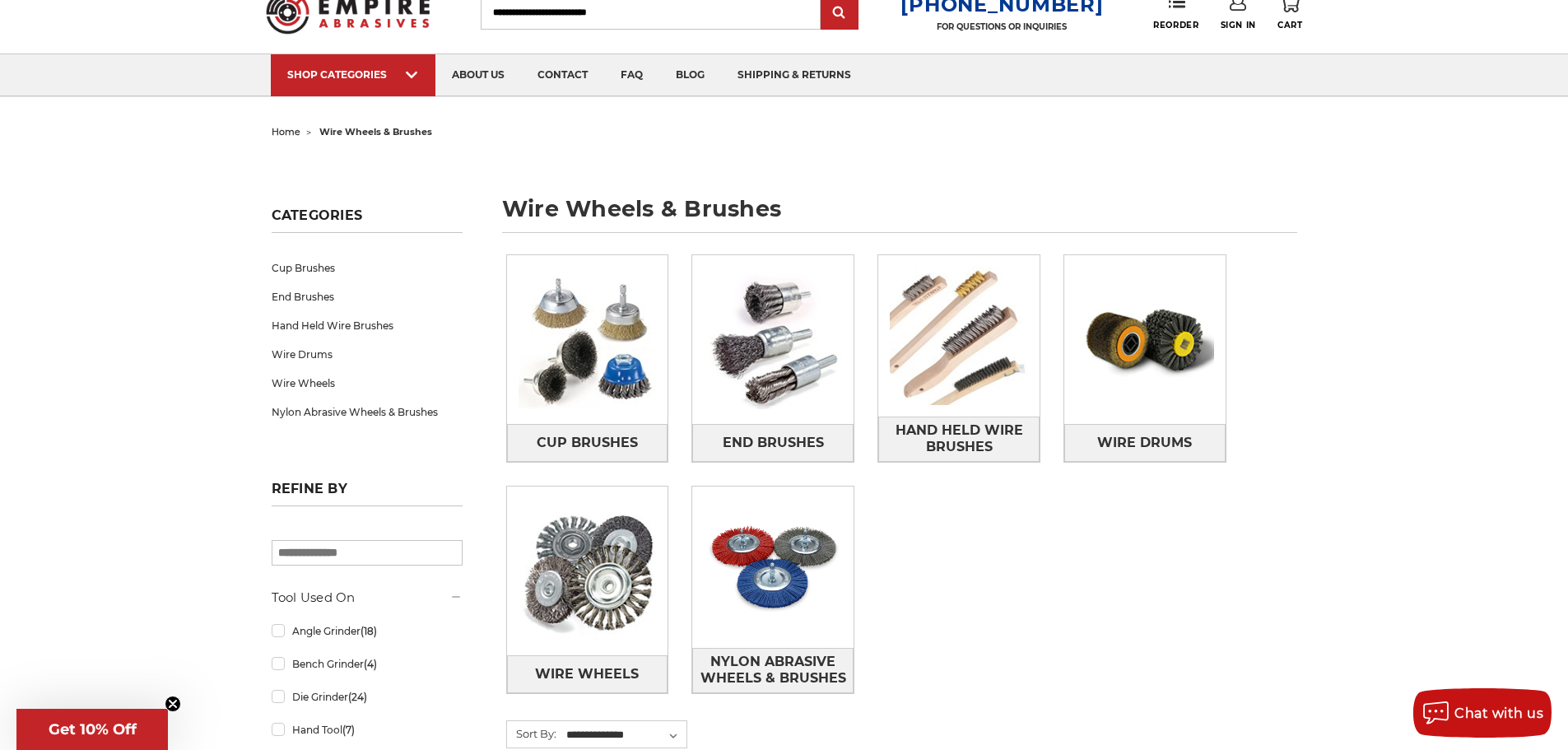
scroll to position [165, 0]
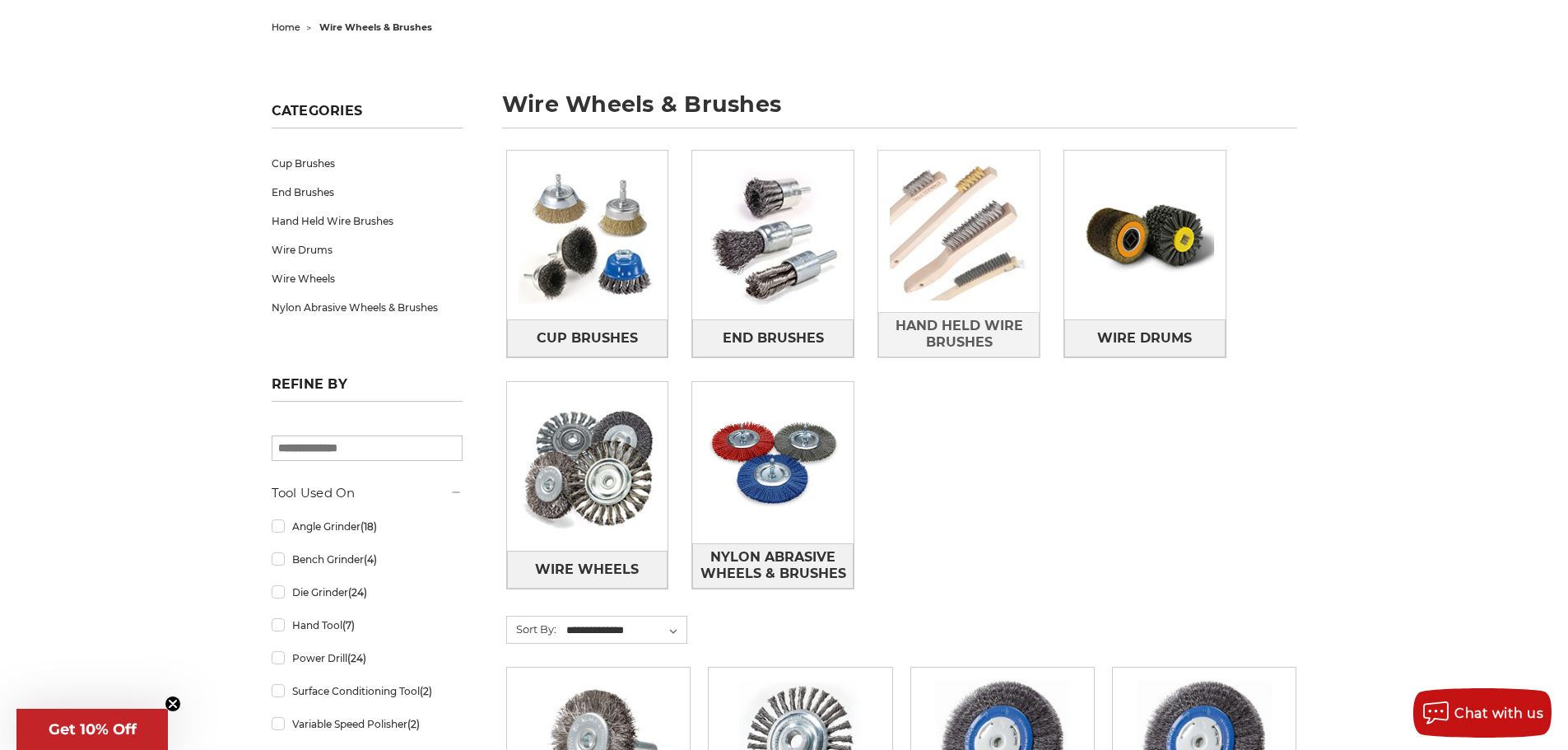
click at [943, 249] on img at bounding box center [959, 231] width 162 height 162
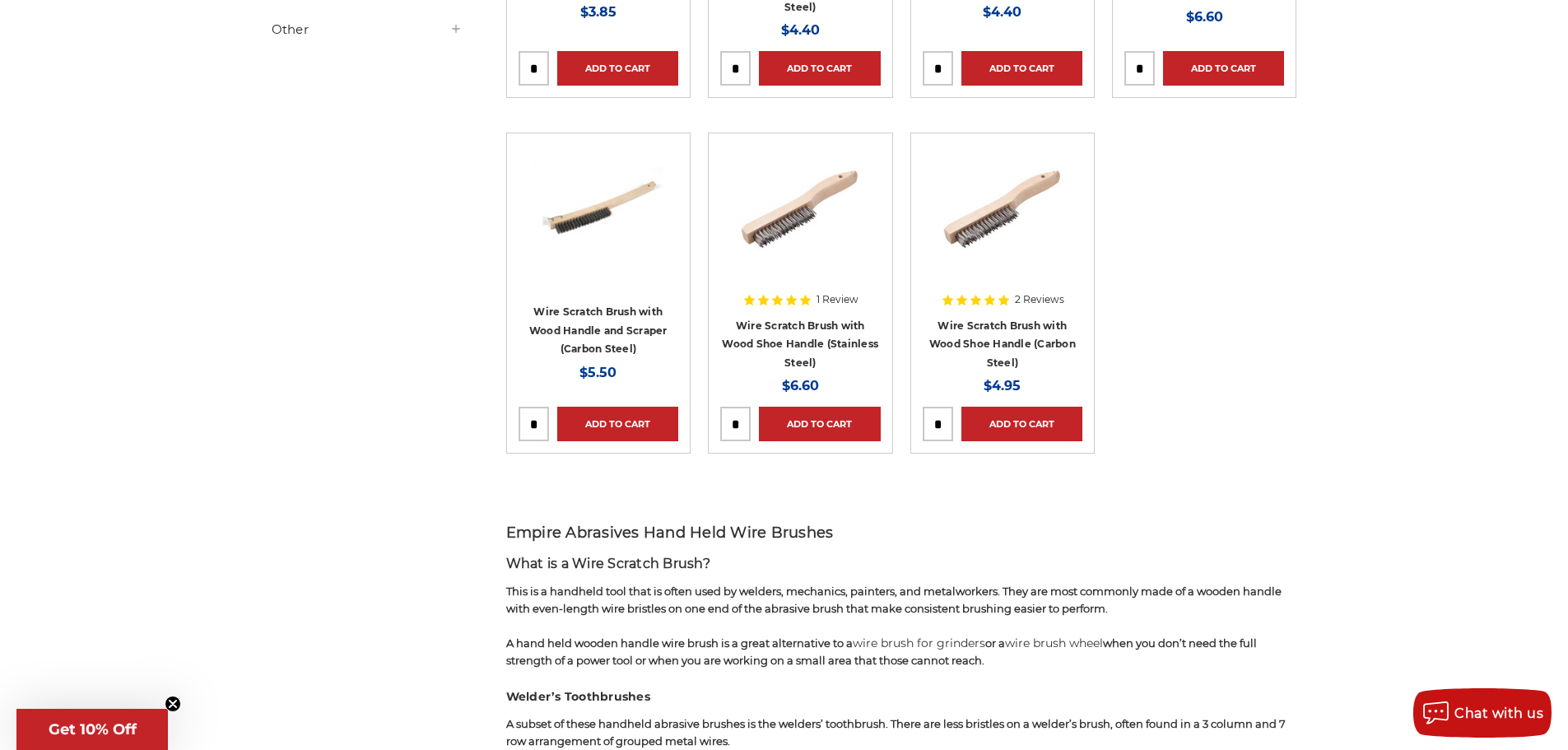
scroll to position [659, 0]
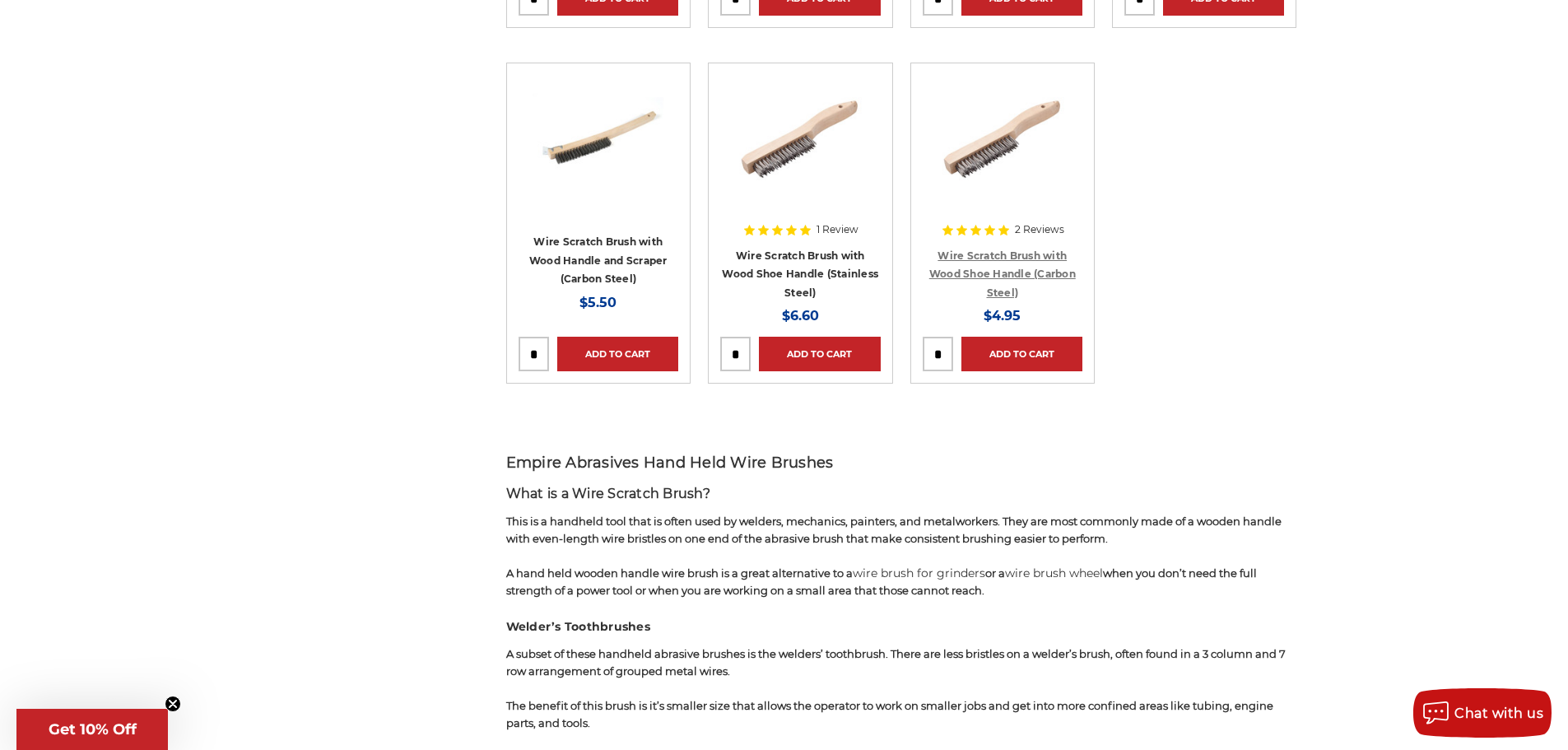
drag, startPoint x: 1011, startPoint y: 263, endPoint x: 996, endPoint y: 248, distance: 21.2
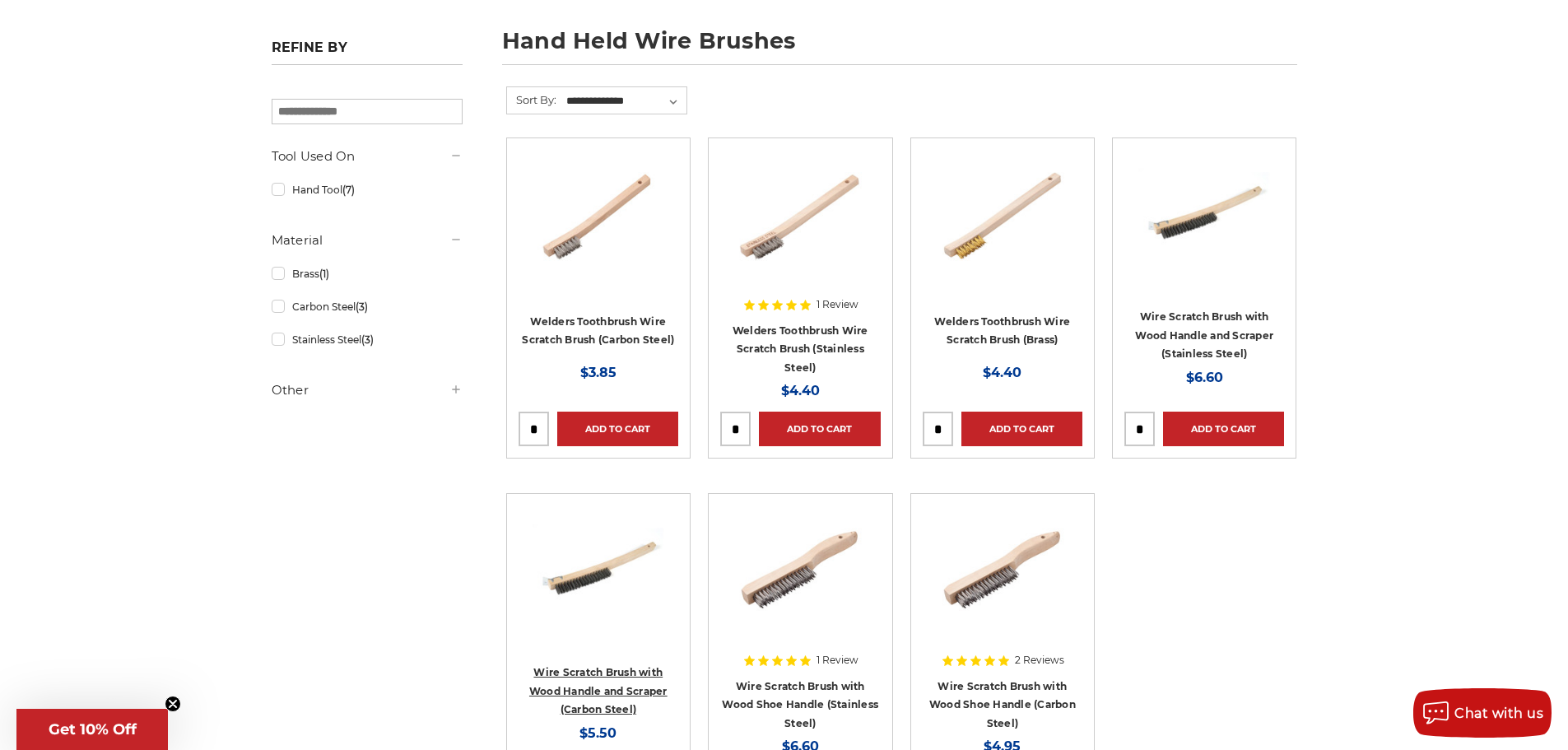
scroll to position [0, 0]
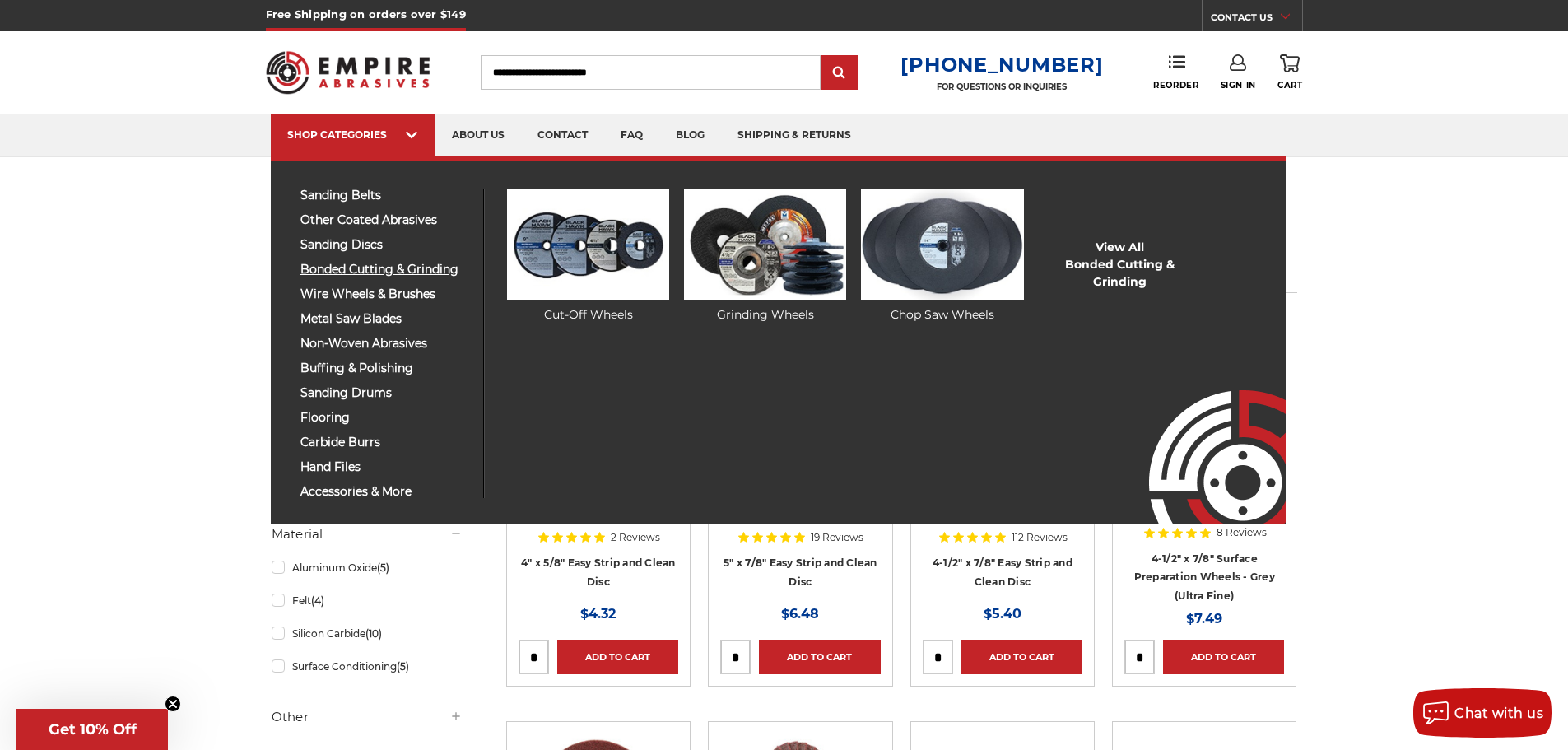
click at [355, 266] on span "bonded cutting & grinding" at bounding box center [386, 270] width 171 height 13
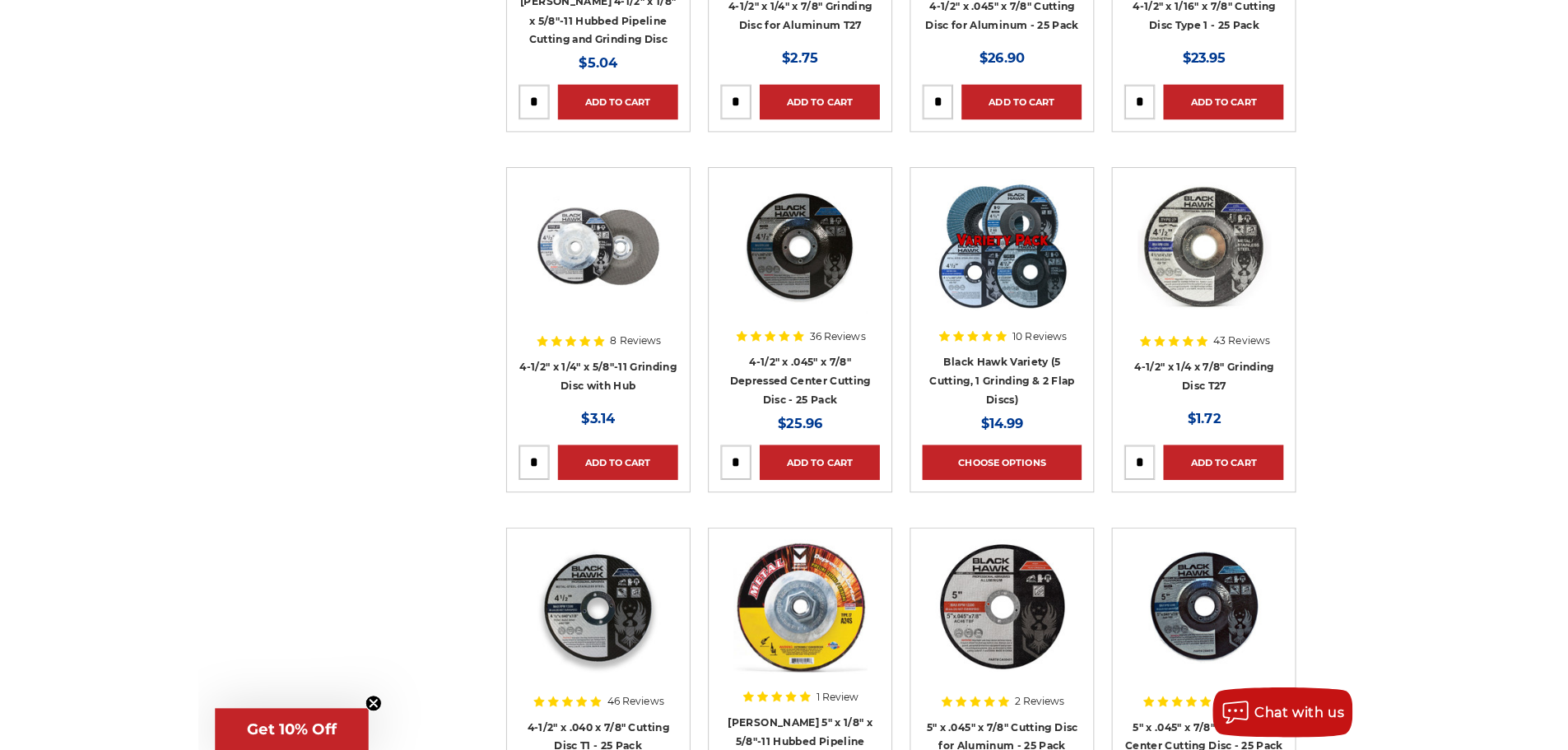
scroll to position [1811, 0]
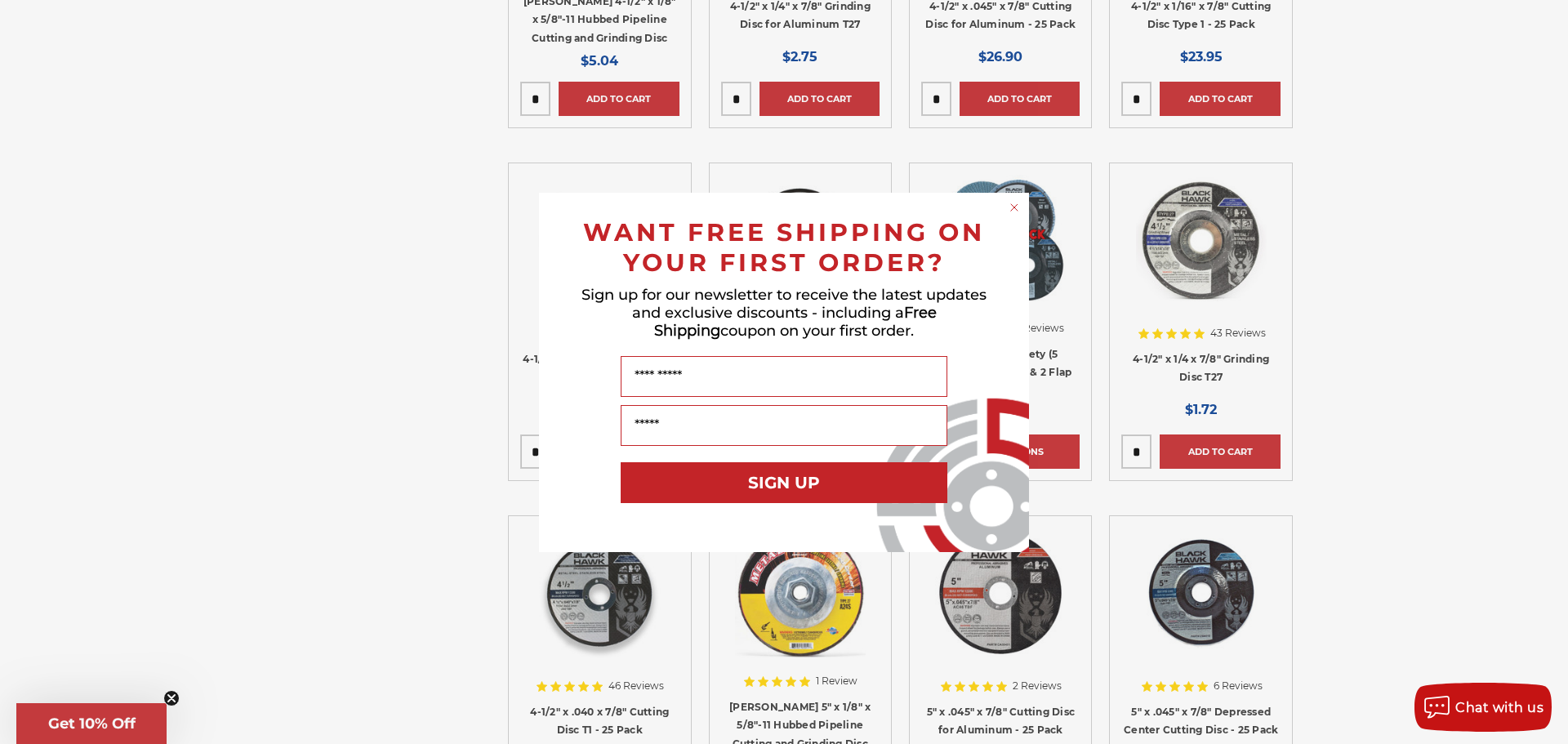
click at [1011, 206] on circle "Close dialog" at bounding box center [1014, 207] width 16 height 16
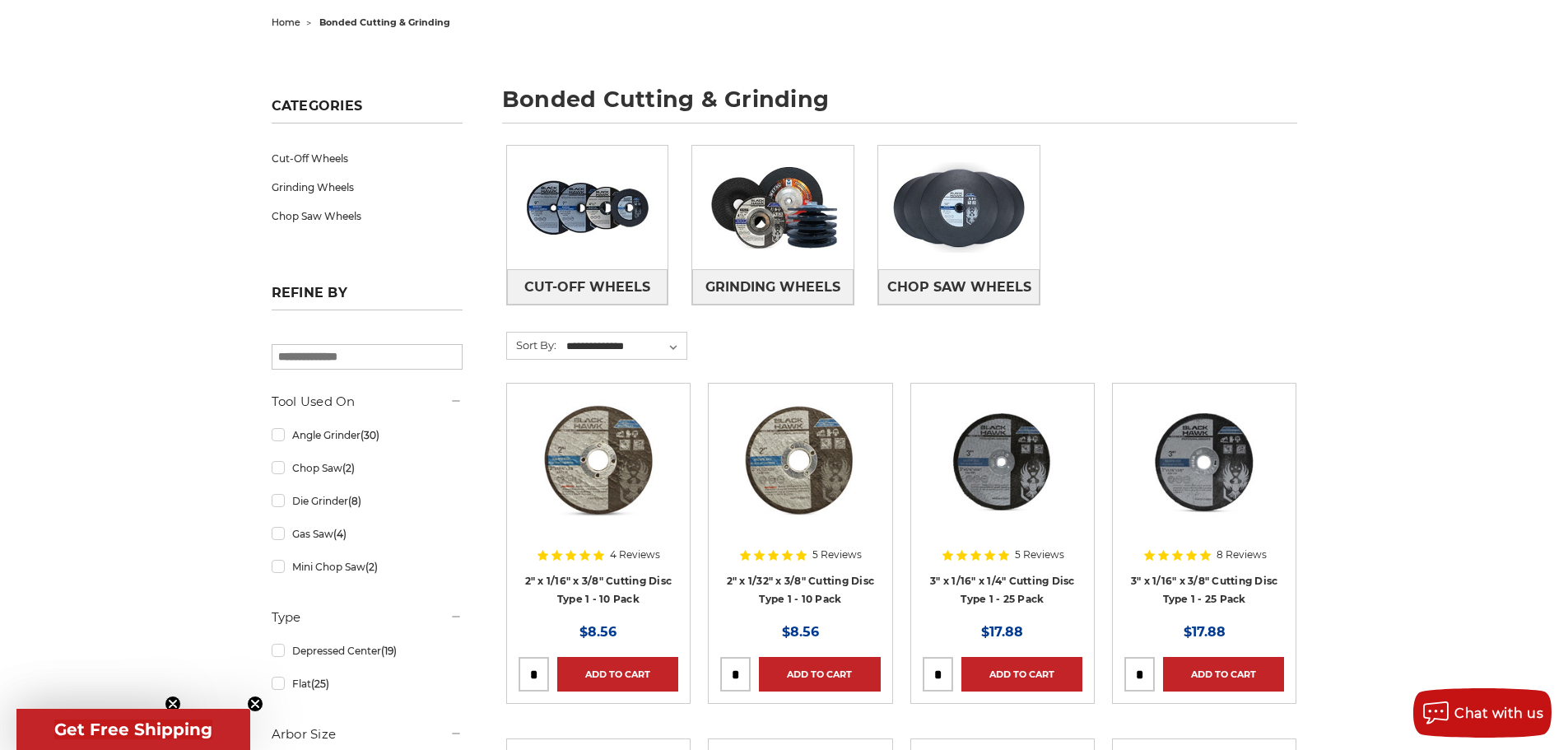
scroll to position [247, 0]
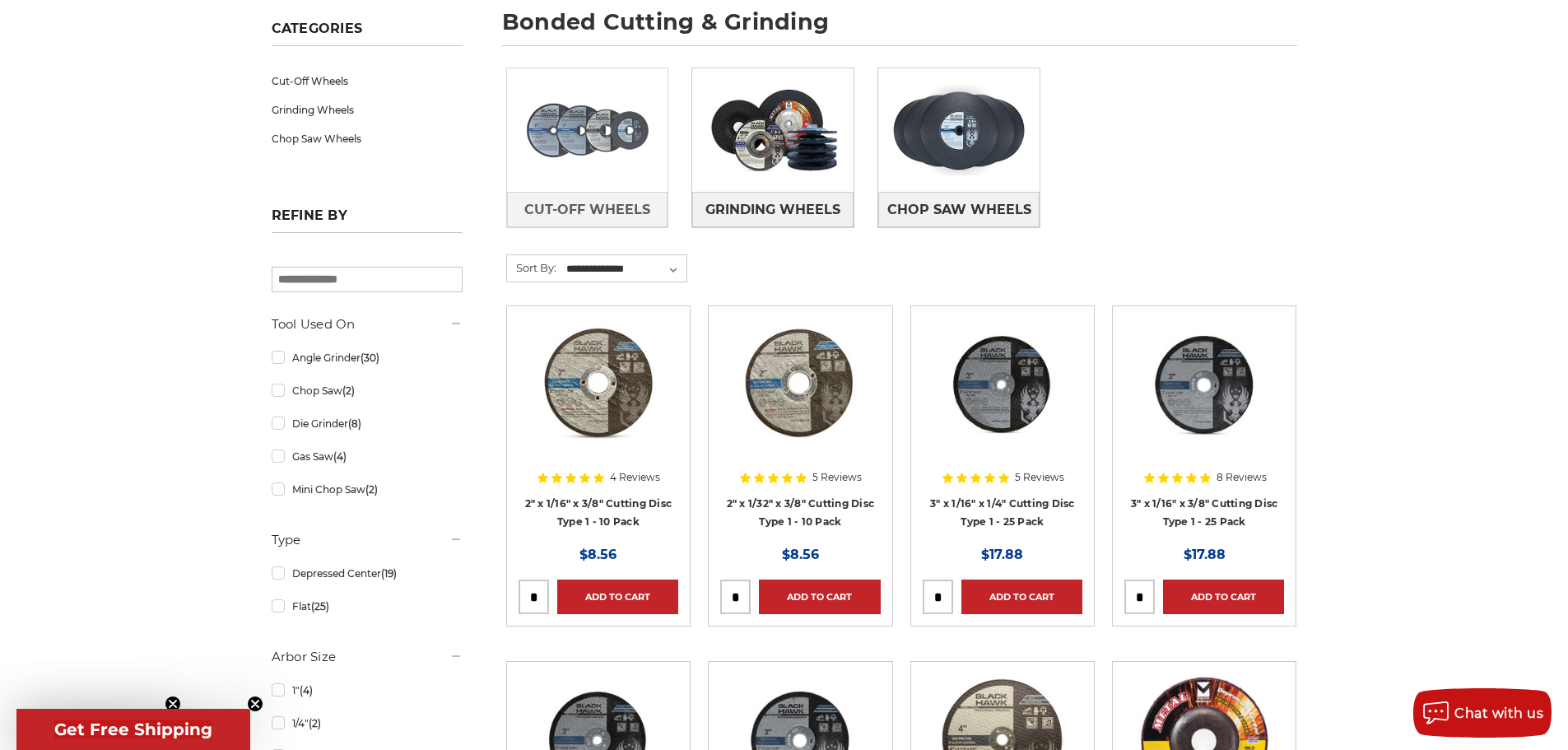
click at [602, 152] on img at bounding box center [588, 131] width 162 height 114
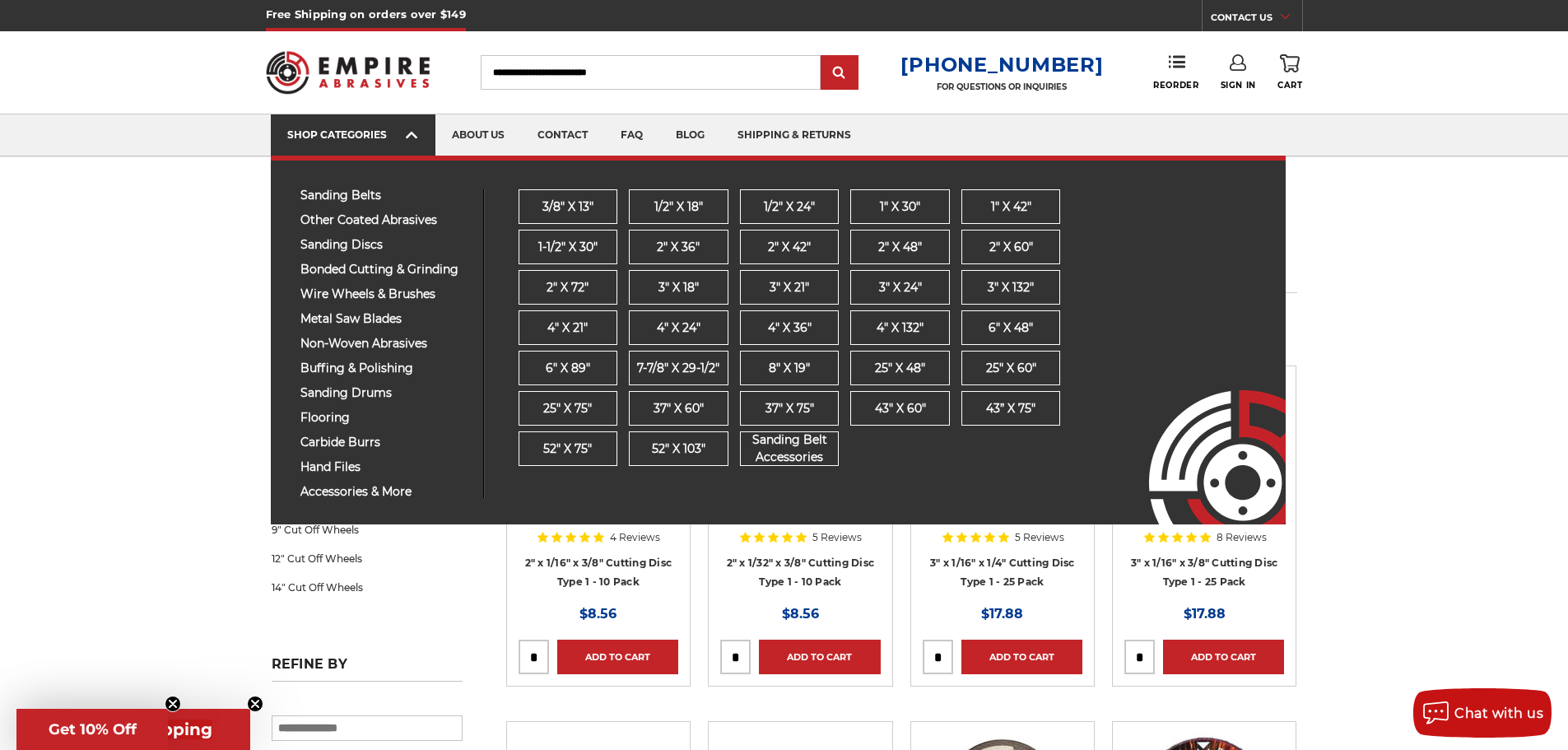
click at [362, 130] on div "SHOP CATEGORIES" at bounding box center [352, 134] width 131 height 13
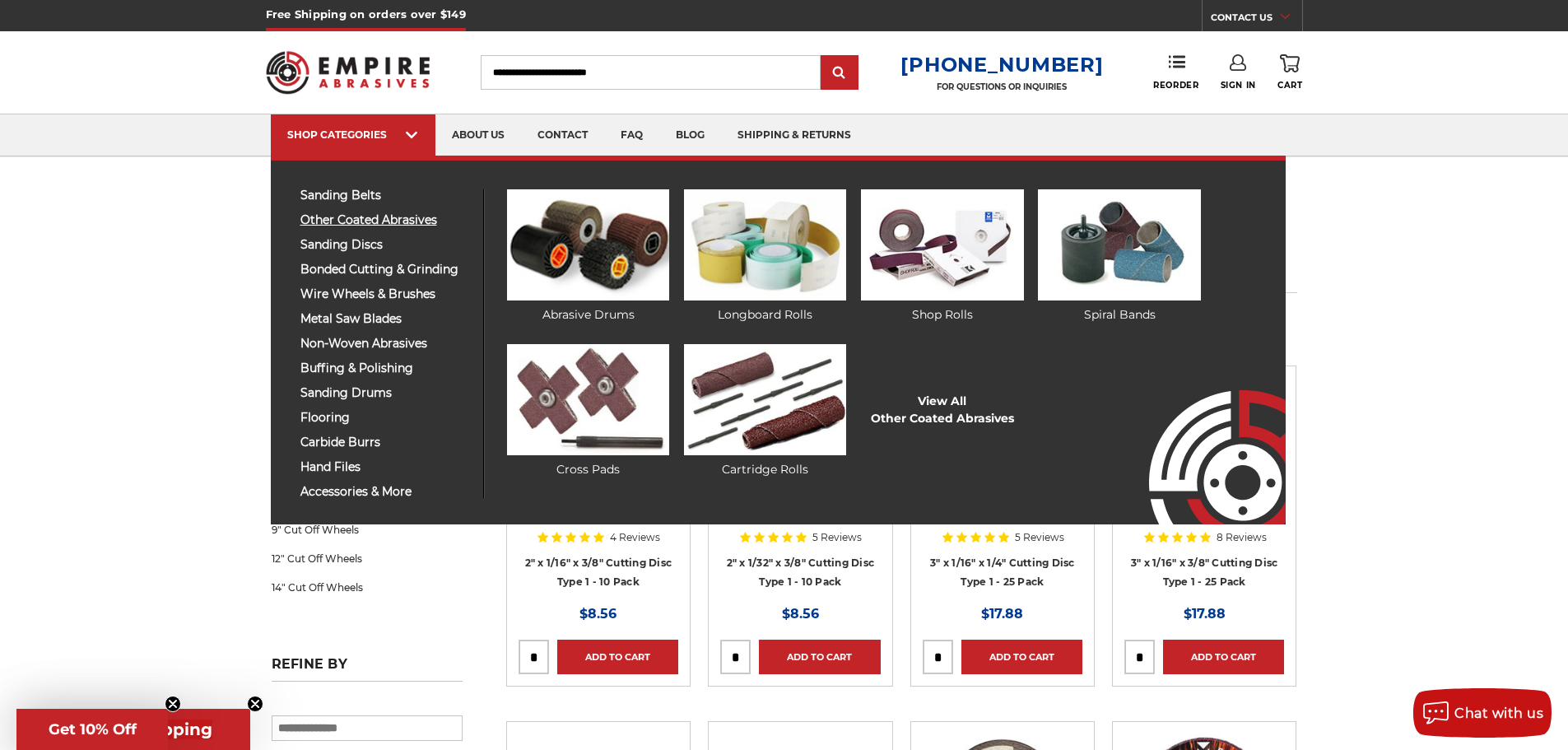
click at [363, 215] on span "other coated abrasives" at bounding box center [386, 220] width 171 height 13
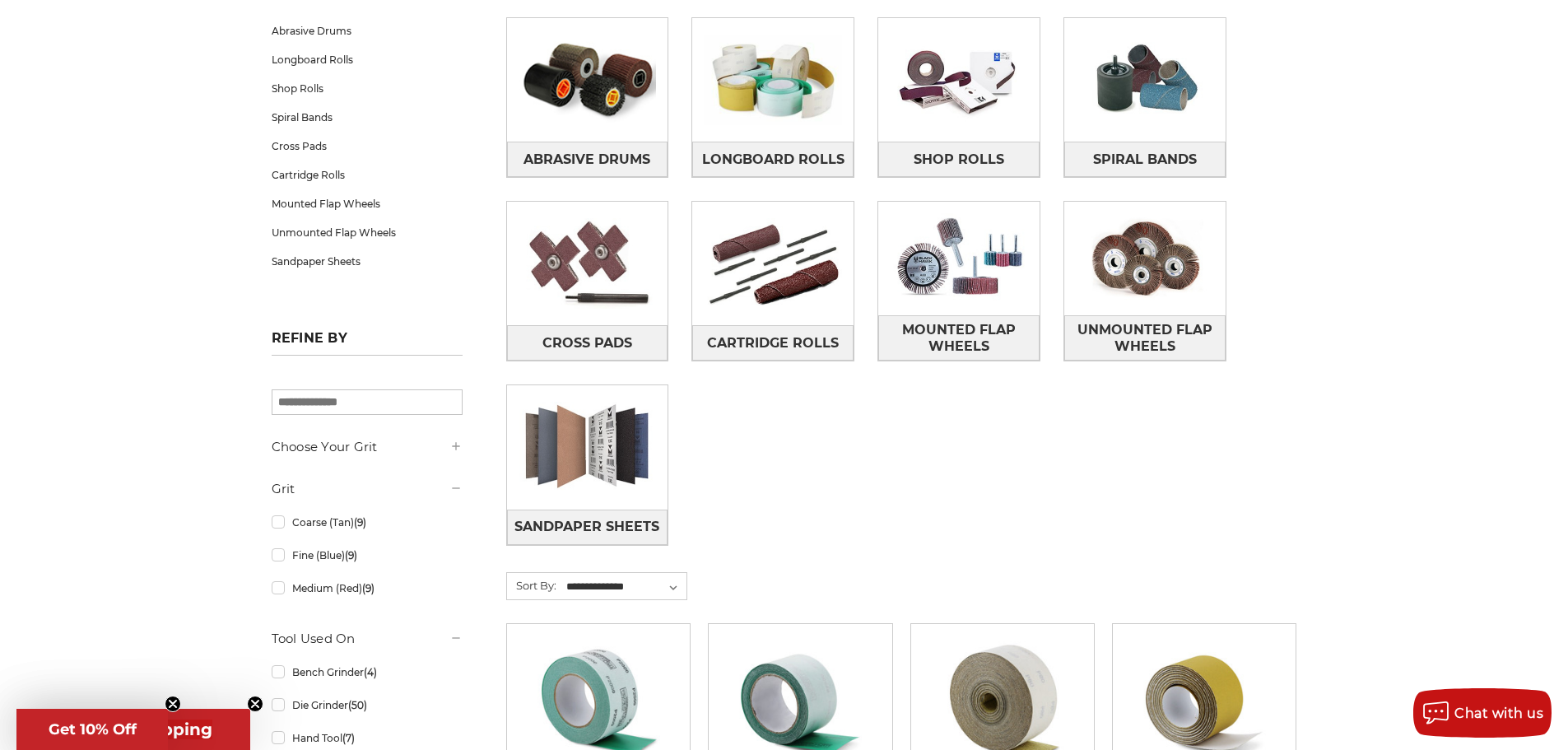
scroll to position [329, 0]
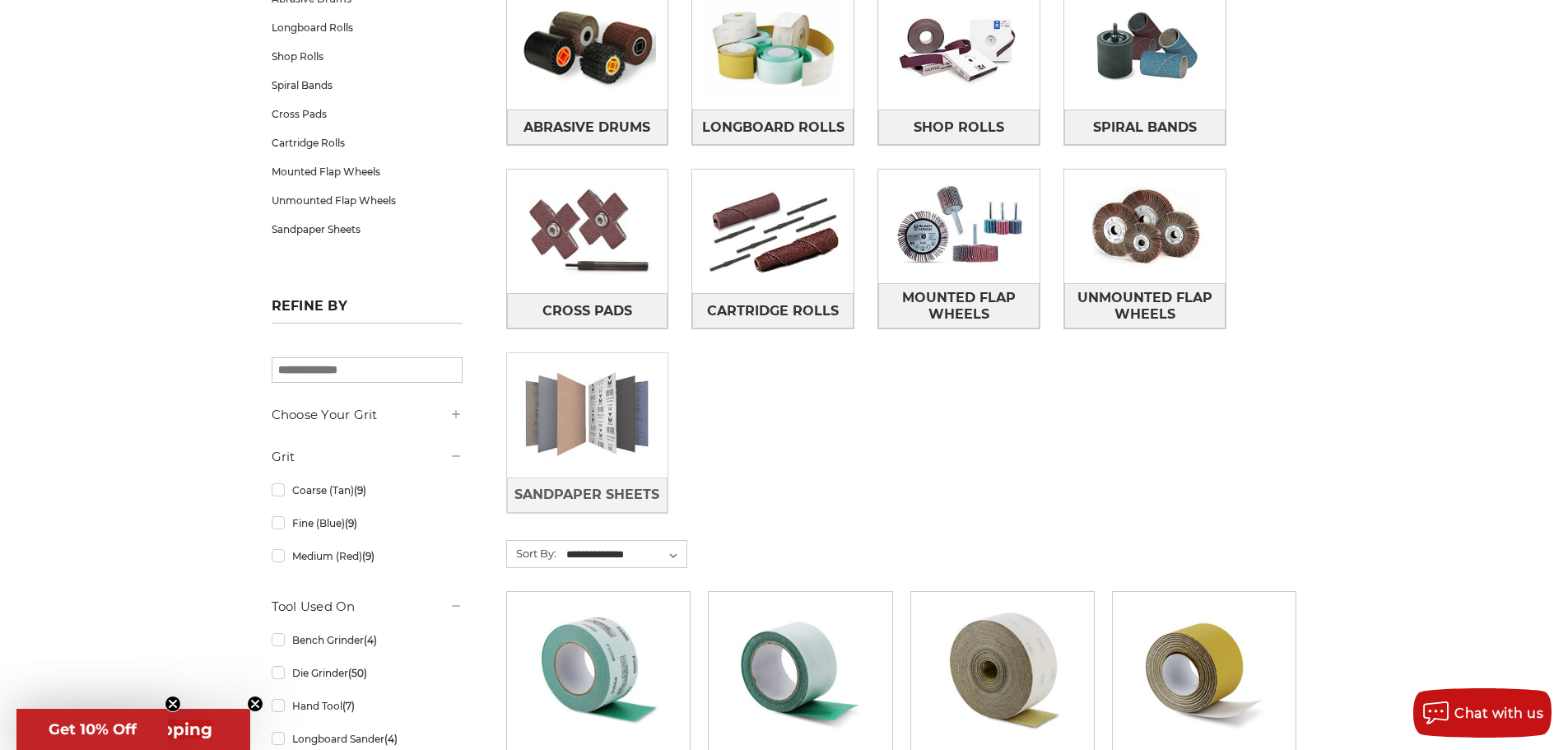
click at [607, 438] on img at bounding box center [588, 415] width 162 height 114
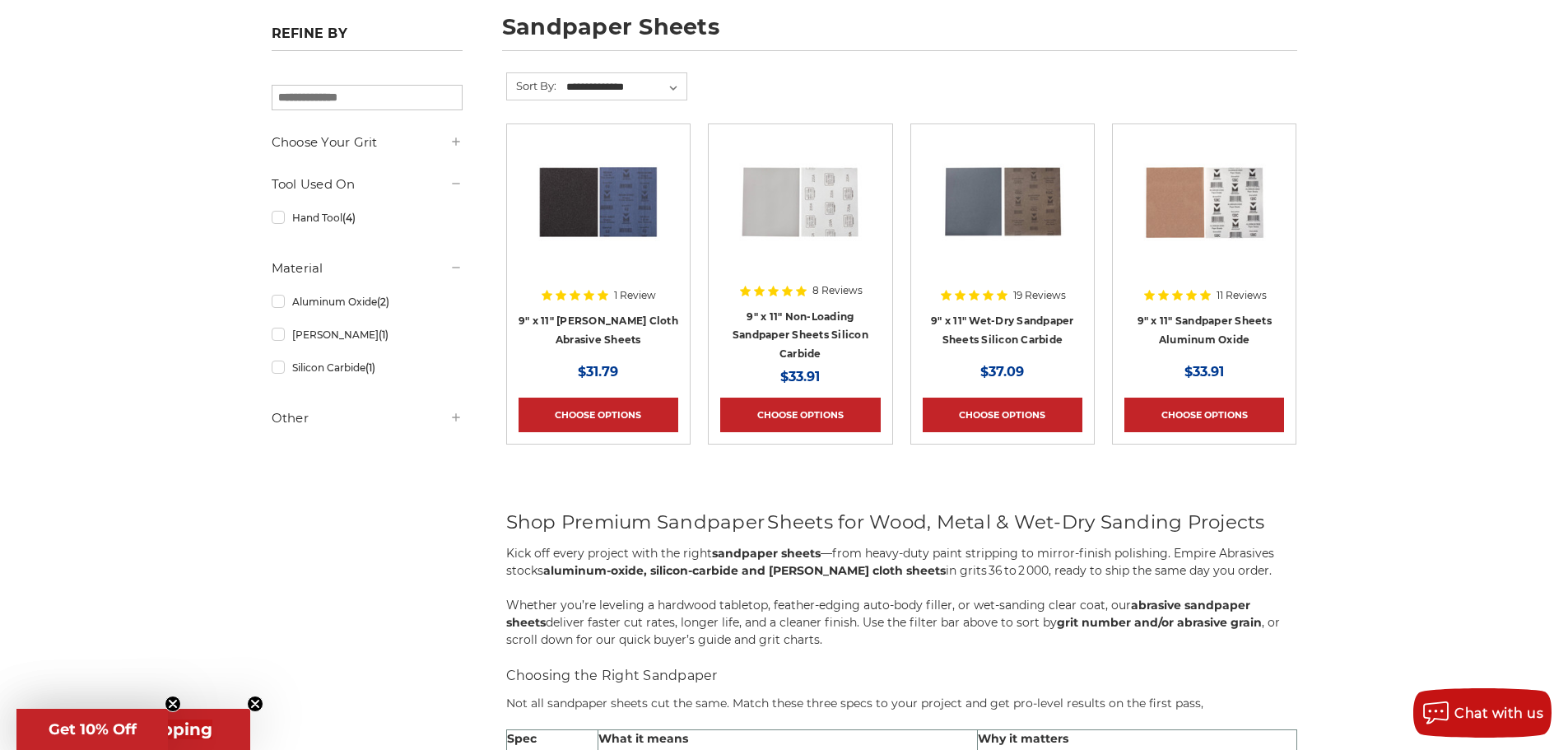
scroll to position [247, 0]
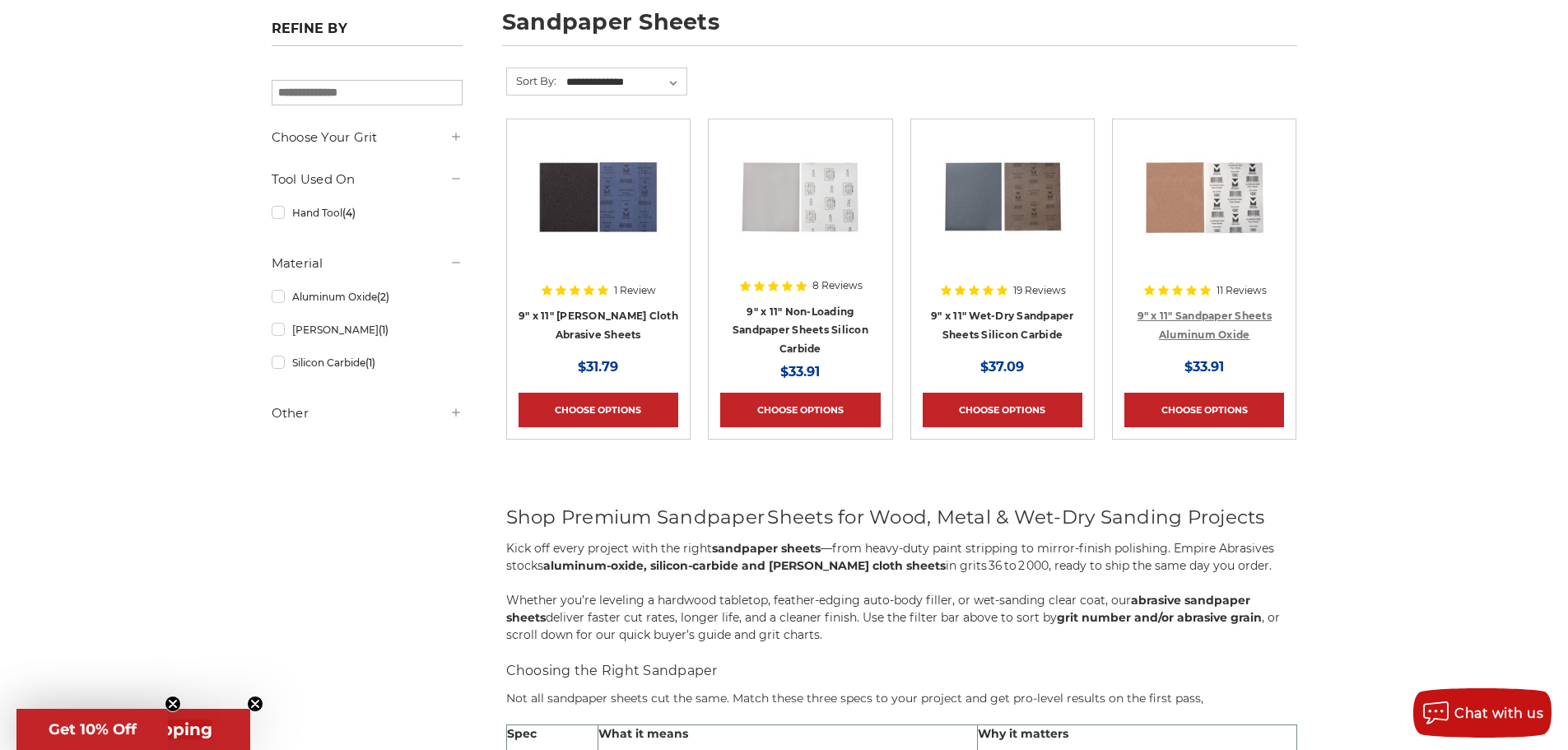
click at [1203, 313] on link "9" x 11" Sandpaper Sheets Aluminum Oxide" at bounding box center [1205, 325] width 134 height 31
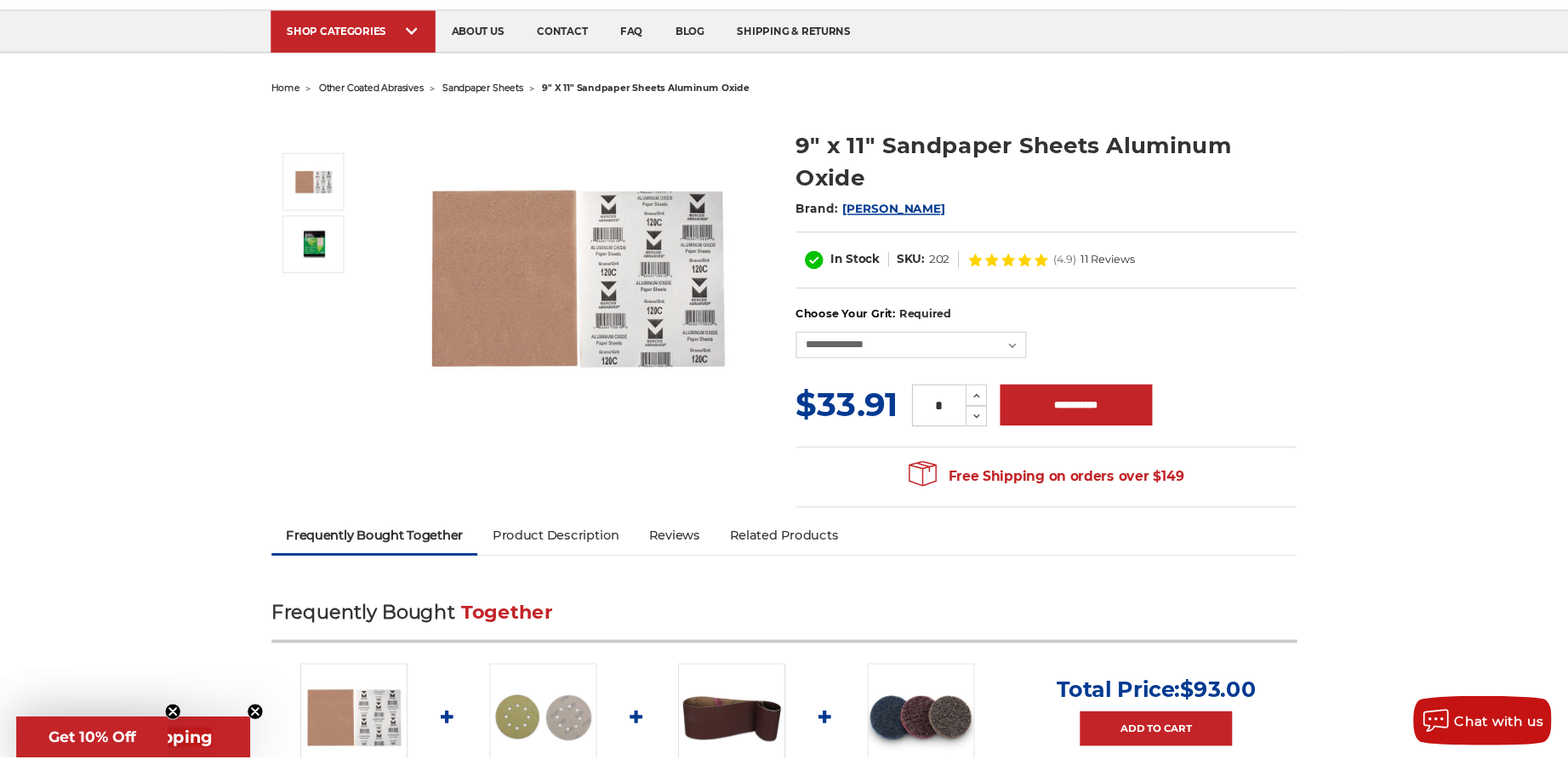
scroll to position [85, 0]
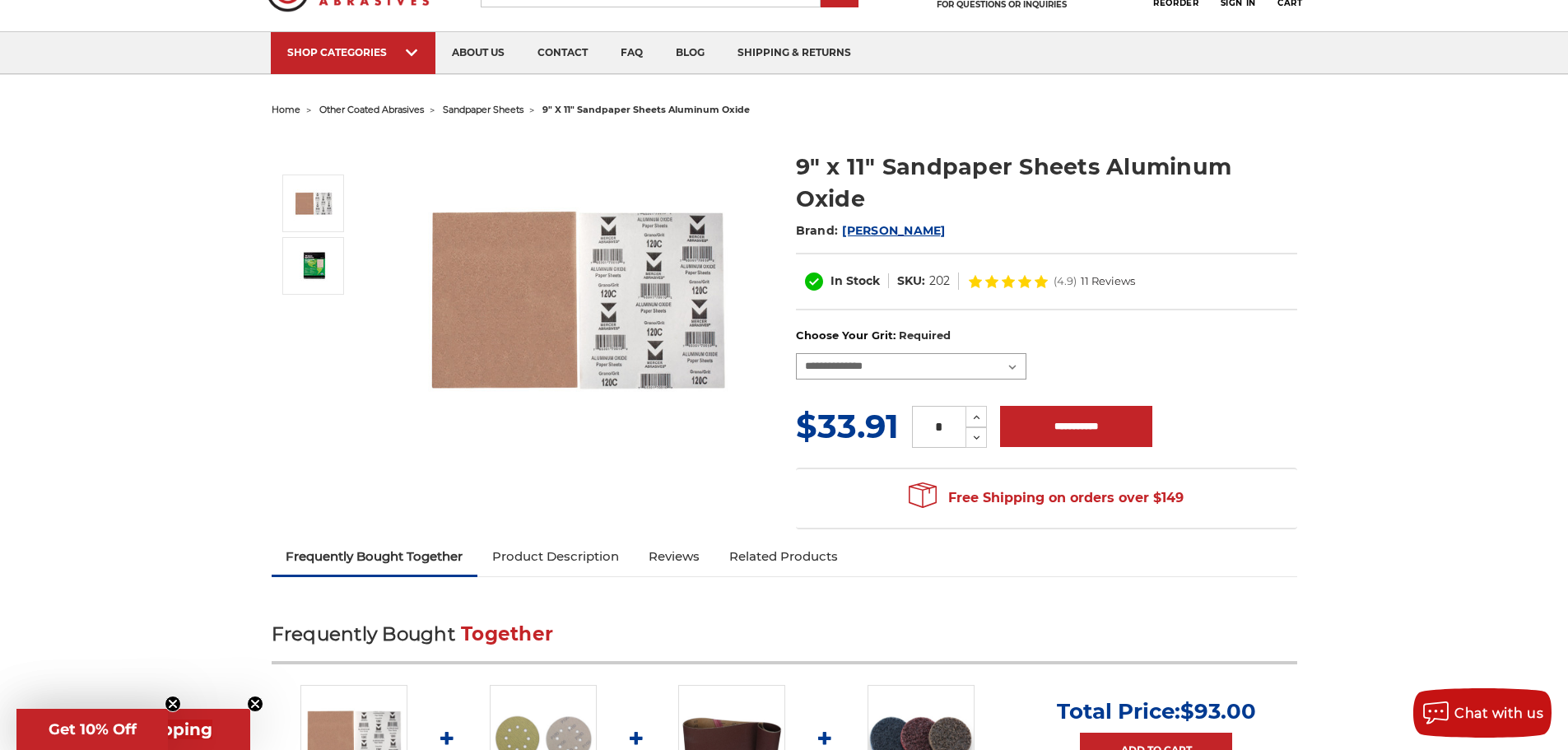
click at [1015, 360] on select "**********" at bounding box center [911, 366] width 230 height 26
click at [796, 353] on select "**********" at bounding box center [911, 366] width 230 height 26
drag, startPoint x: 907, startPoint y: 281, endPoint x: 793, endPoint y: 274, distance: 114.2
click at [793, 274] on section "9" x 11" Sandpaper Sheets Aluminum Oxide Brand: [PERSON_NAME] In Stock SKU: 202…" at bounding box center [1046, 230] width 524 height 194
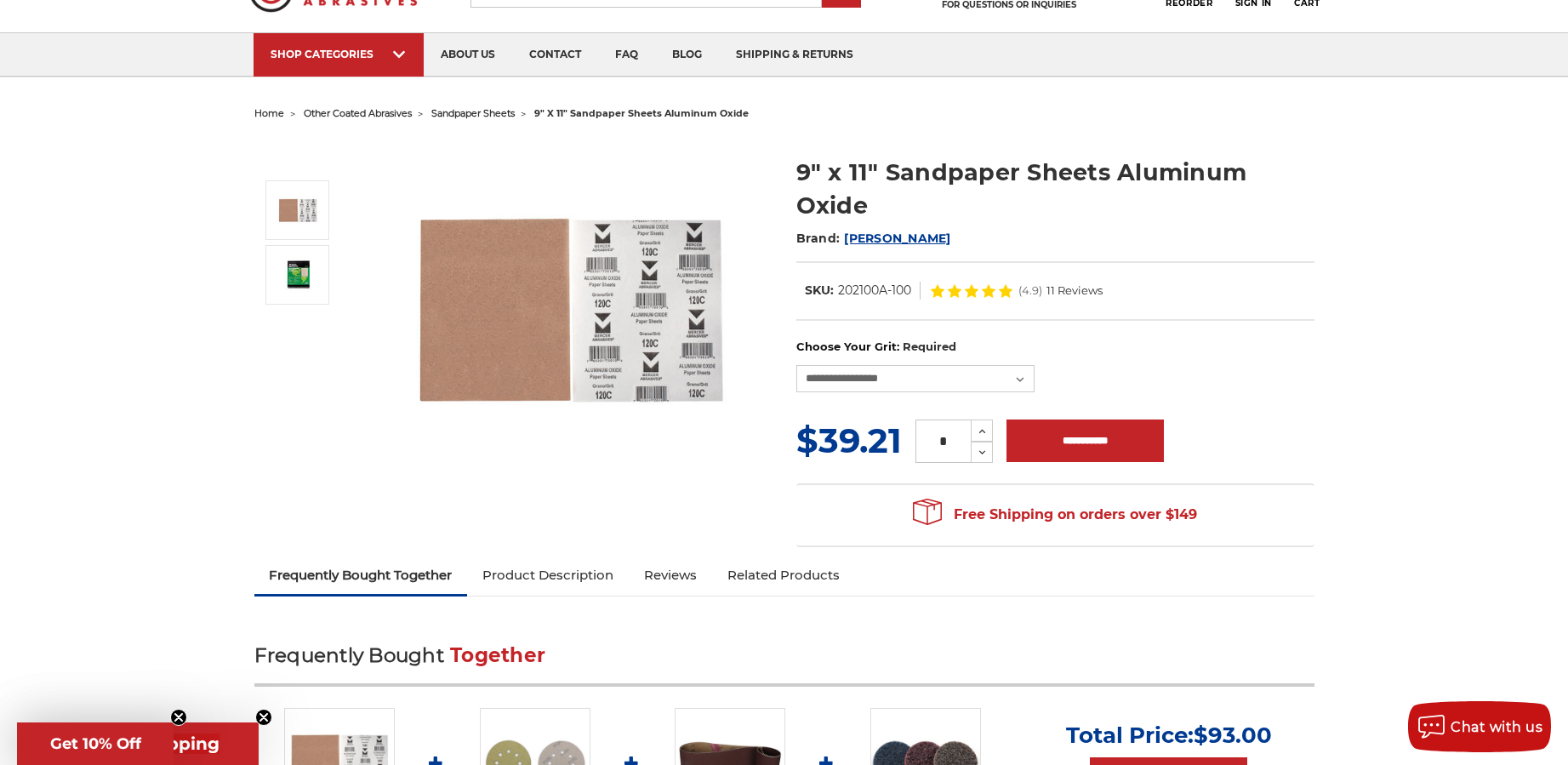
click at [1152, 284] on div "In Stock SKU: 202100A-100 (4.9) 11 Reviews" at bounding box center [1055, 291] width 518 height 60
drag, startPoint x: 910, startPoint y: 292, endPoint x: 795, endPoint y: 292, distance: 115.0
click at [796, 292] on dl "SKU: 202100A-100" at bounding box center [858, 290] width 125 height 18
copy dl "SKU: 202100A-100"
click at [1019, 374] on select "**********" at bounding box center [915, 378] width 238 height 27
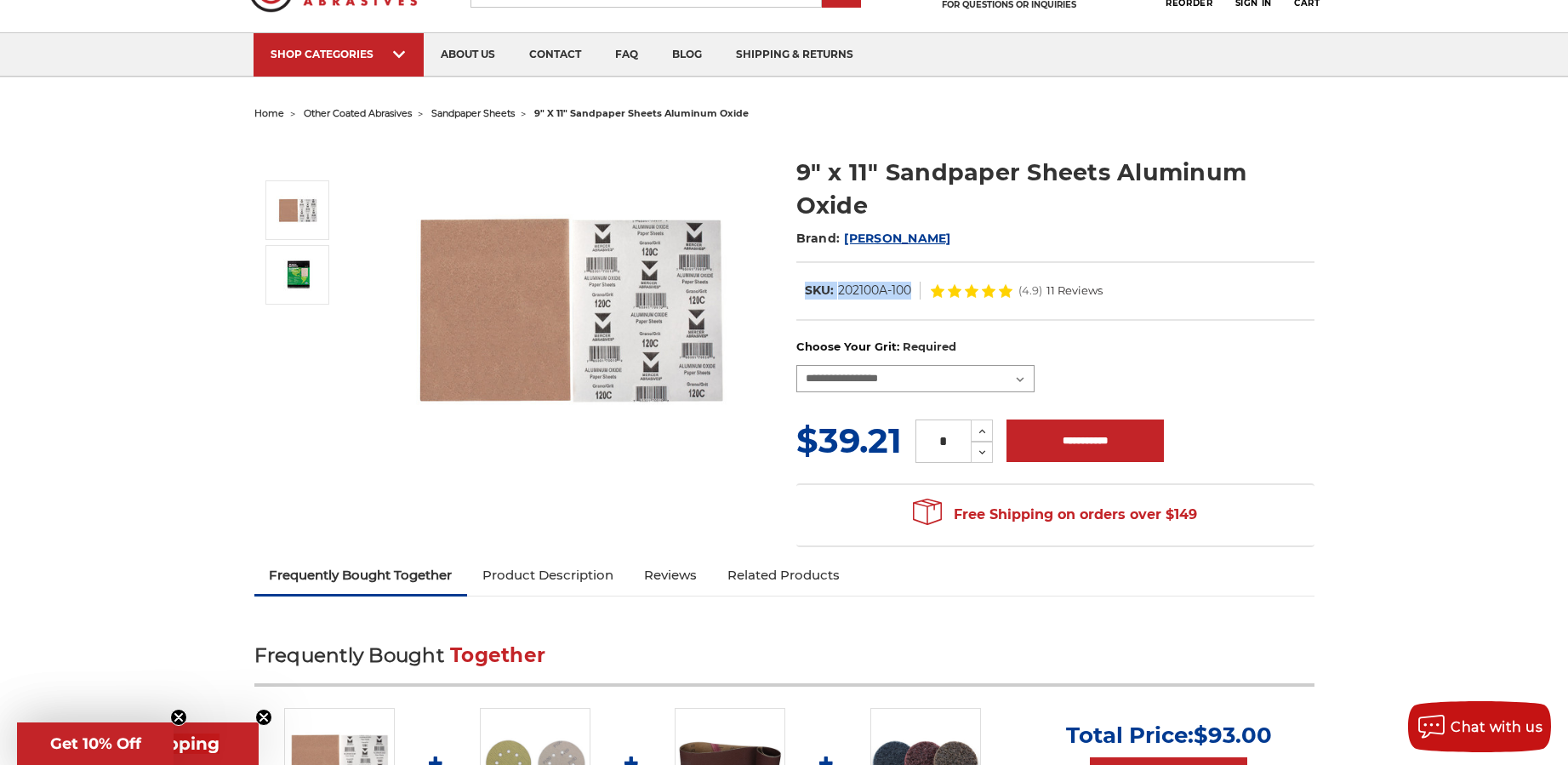
select select "***"
click at [796, 365] on select "**********" at bounding box center [915, 378] width 238 height 27
click at [912, 286] on dl "SKU: 202120A-100" at bounding box center [858, 290] width 124 height 18
click at [911, 286] on dl "SKU: 202120A-100" at bounding box center [858, 290] width 124 height 18
drag, startPoint x: 910, startPoint y: 286, endPoint x: 788, endPoint y: 286, distance: 122.0
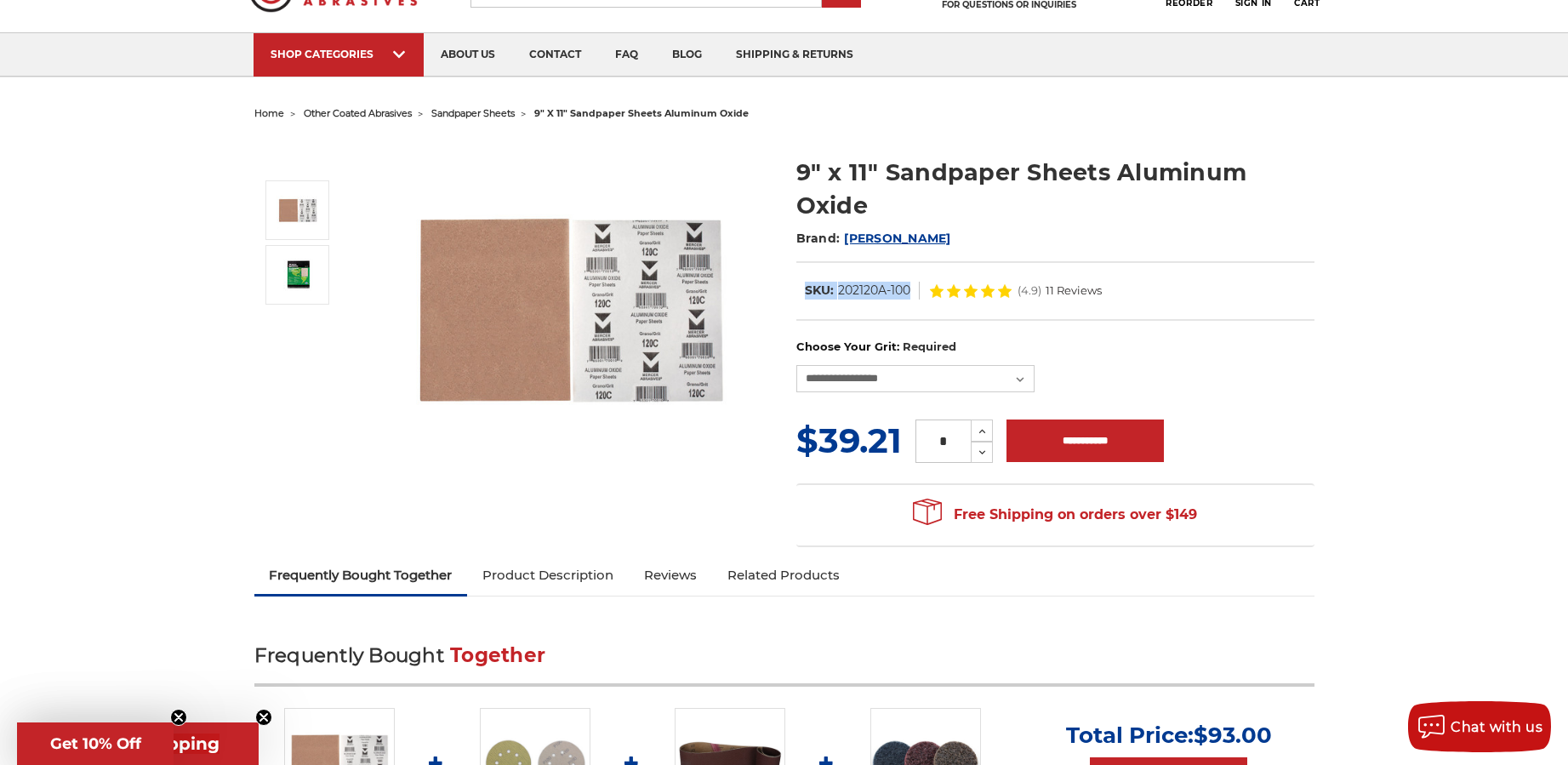
click at [788, 286] on section "9" x 11" Sandpaper Sheets Aluminum Oxide Brand: Mercer In Stock SKU: 202120A-10…" at bounding box center [1055, 238] width 542 height 201
copy dl "SKU: 202120A-100"
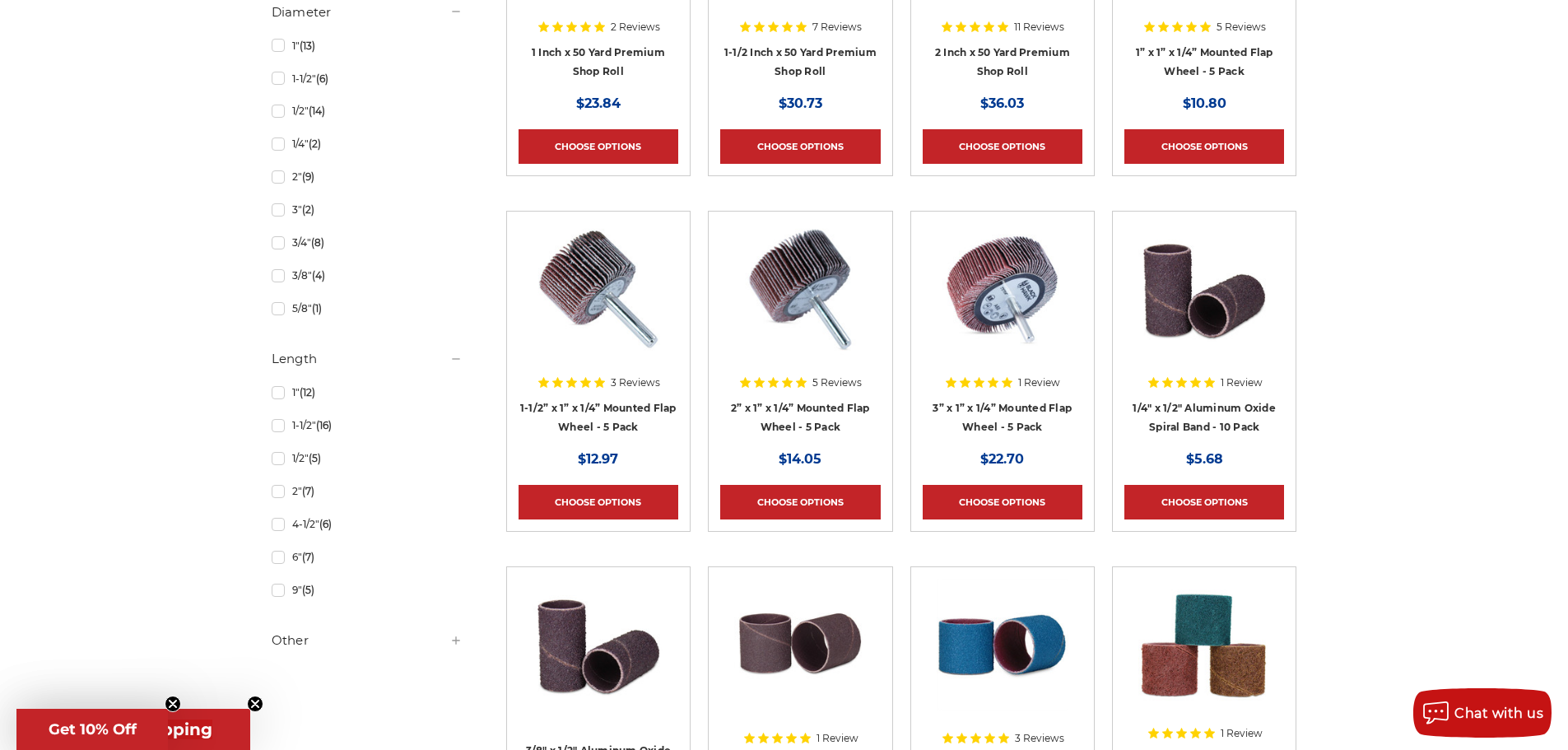
scroll to position [1144, 0]
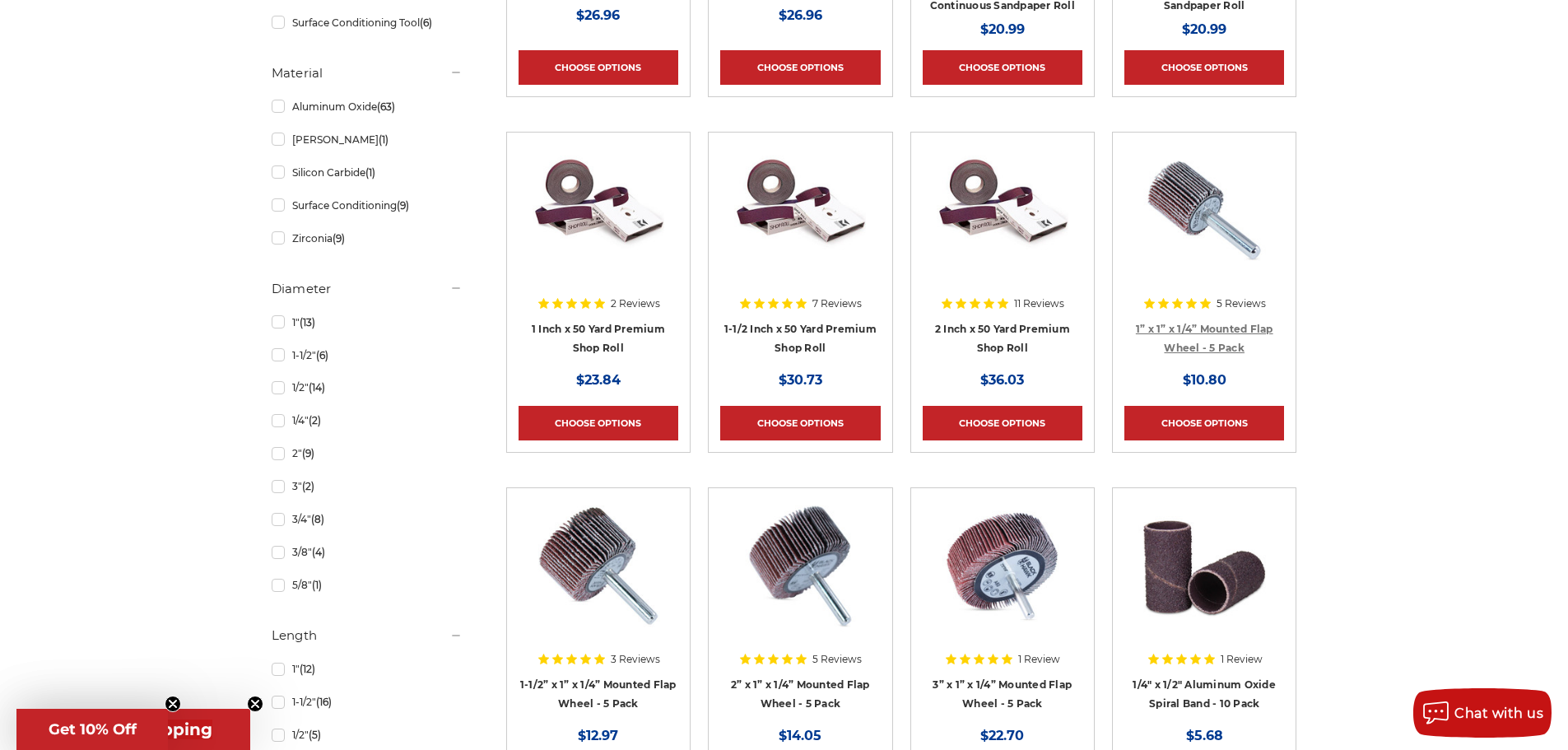
click at [1203, 325] on link "1” x 1” x 1/4” Mounted Flap Wheel - 5 Pack" at bounding box center [1205, 337] width 137 height 31
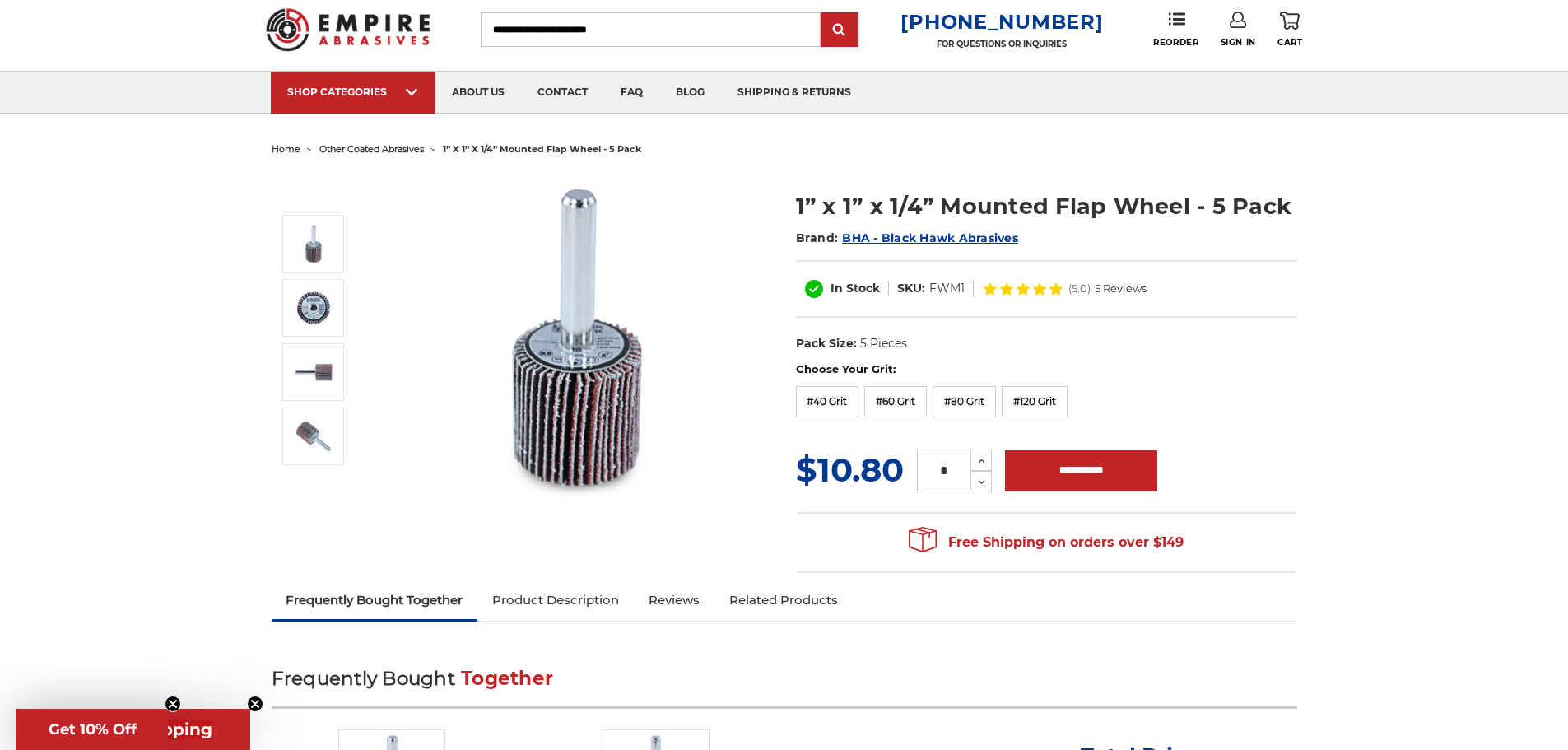
scroll to position [82, 0]
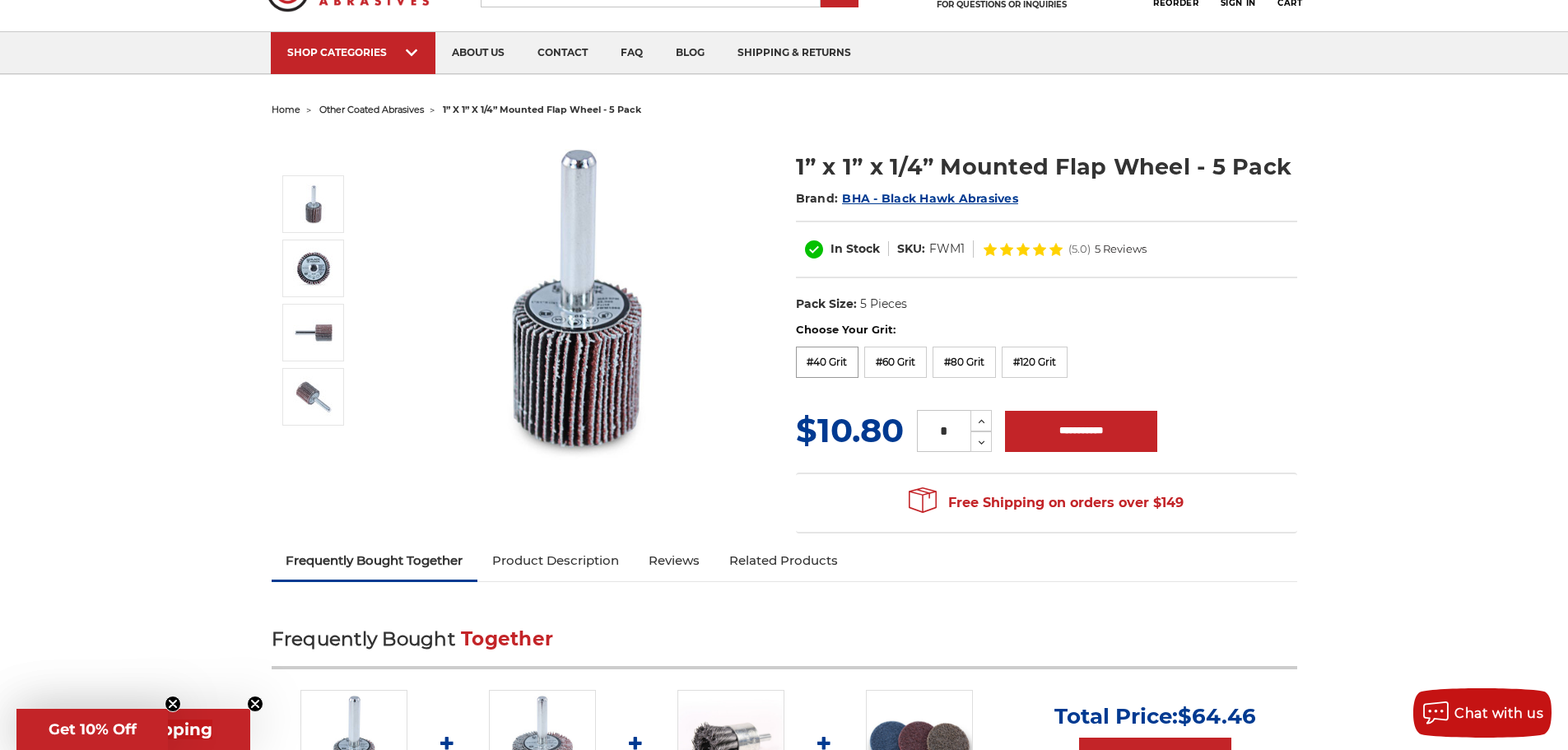
click at [829, 365] on label "#40 Grit" at bounding box center [828, 362] width 64 height 31
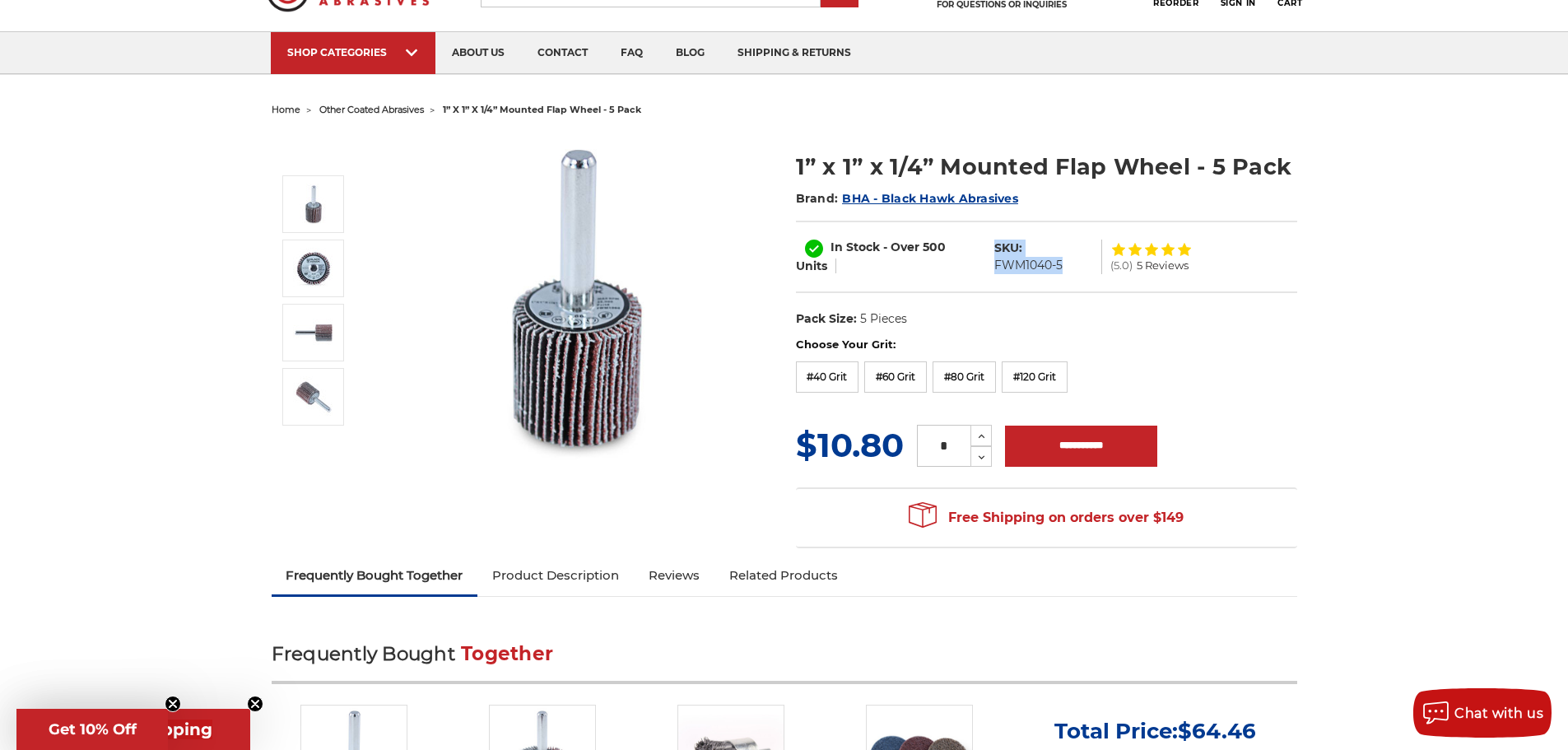
drag, startPoint x: 1060, startPoint y: 262, endPoint x: 994, endPoint y: 237, distance: 70.6
click at [994, 237] on div "In Stock - Over 500 Units SKU: FWM1040-5 (5.0) 5 Reviews" at bounding box center [1046, 256] width 501 height 73
copy dl "SKU: FWM1040-5"
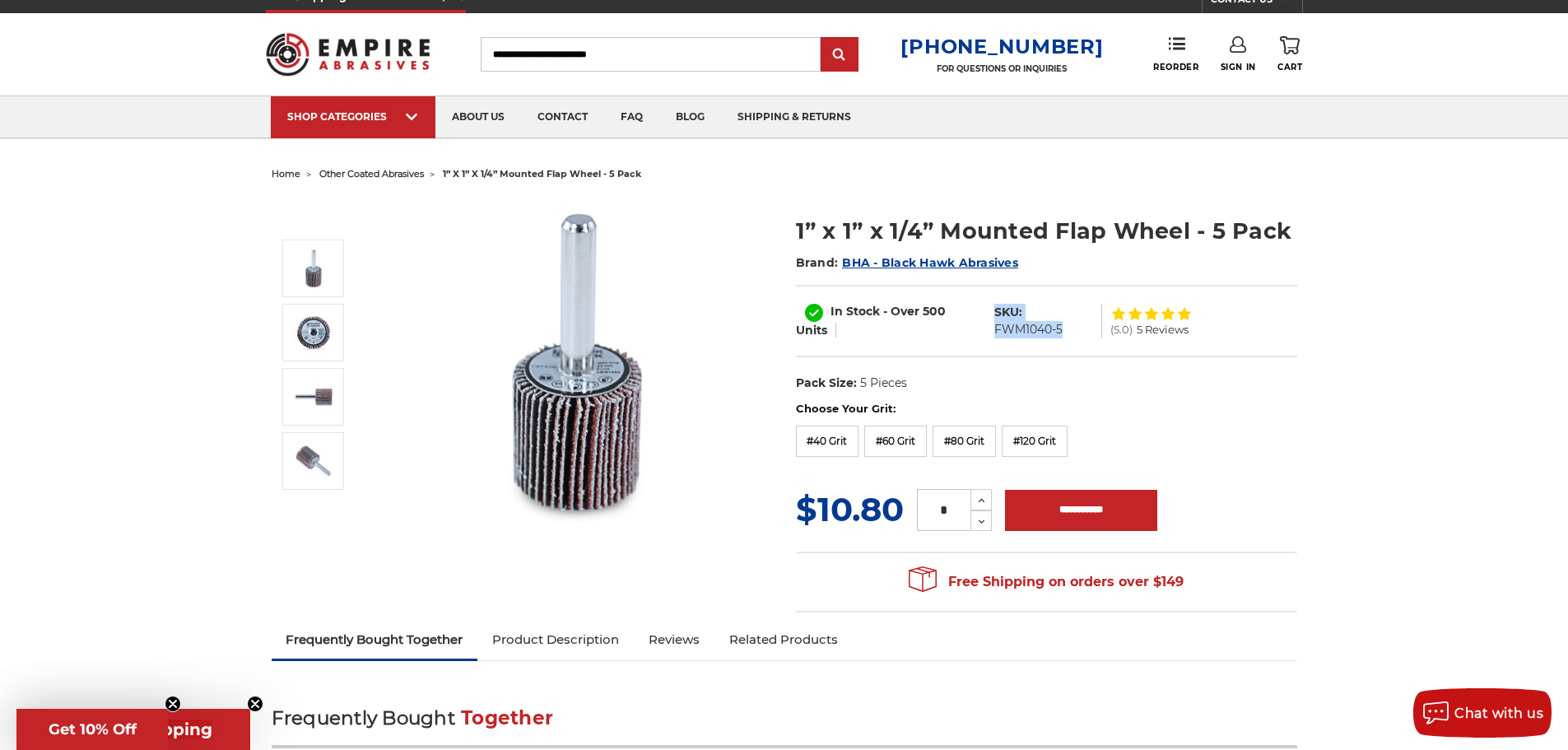
scroll to position [0, 0]
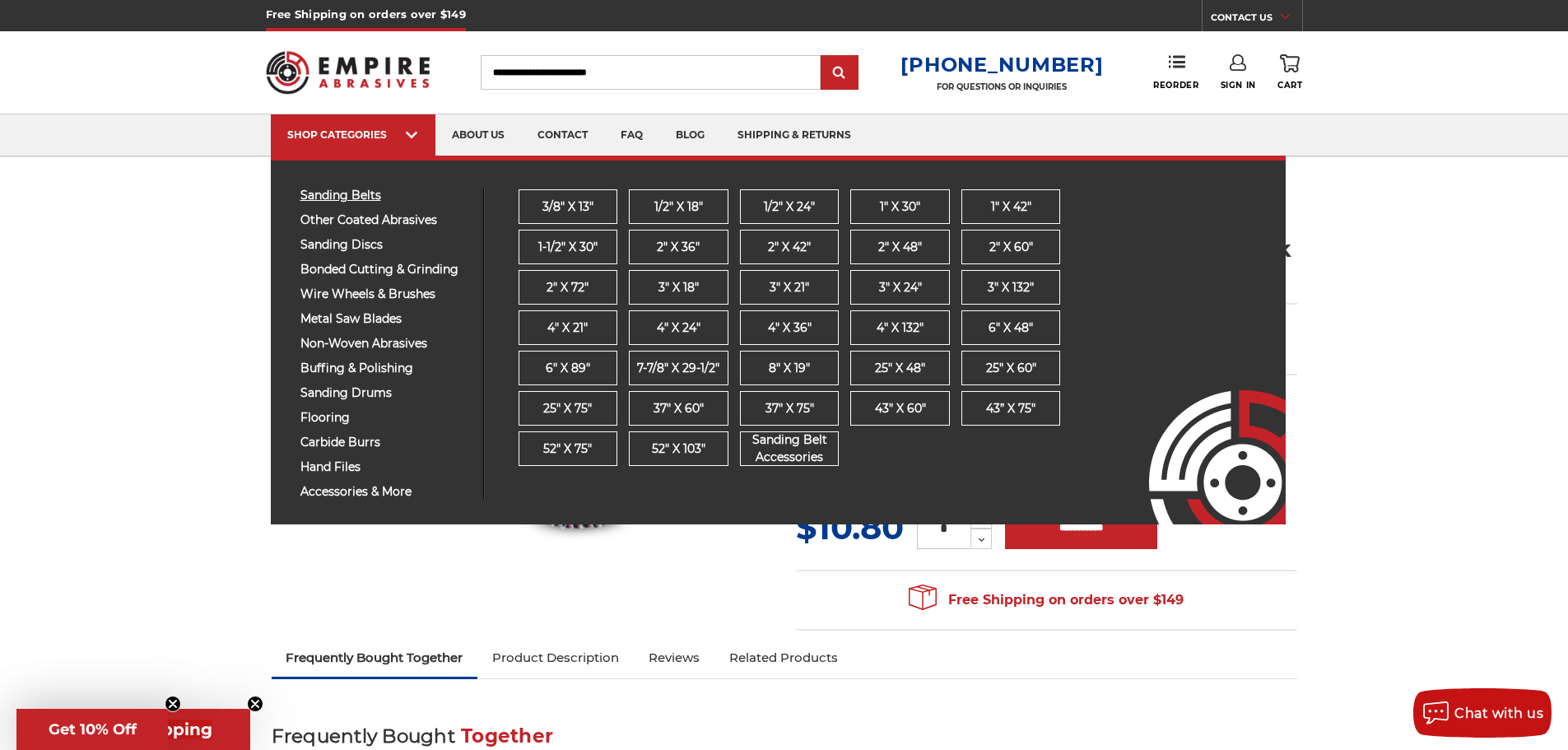
click at [317, 196] on span "sanding belts" at bounding box center [386, 195] width 171 height 13
click at [310, 193] on span "sanding belts" at bounding box center [386, 195] width 171 height 13
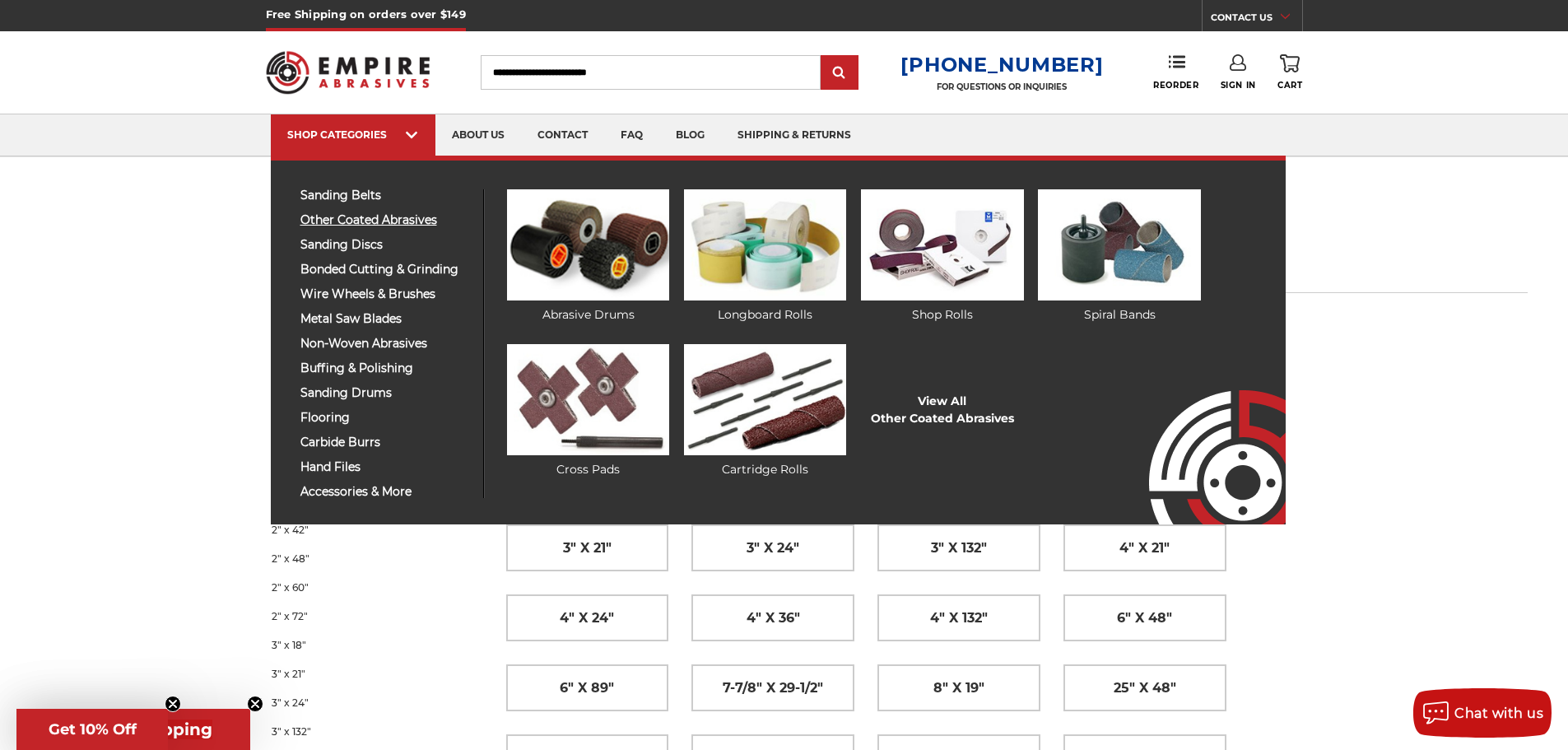
click at [358, 221] on span "other coated abrasives" at bounding box center [386, 220] width 171 height 13
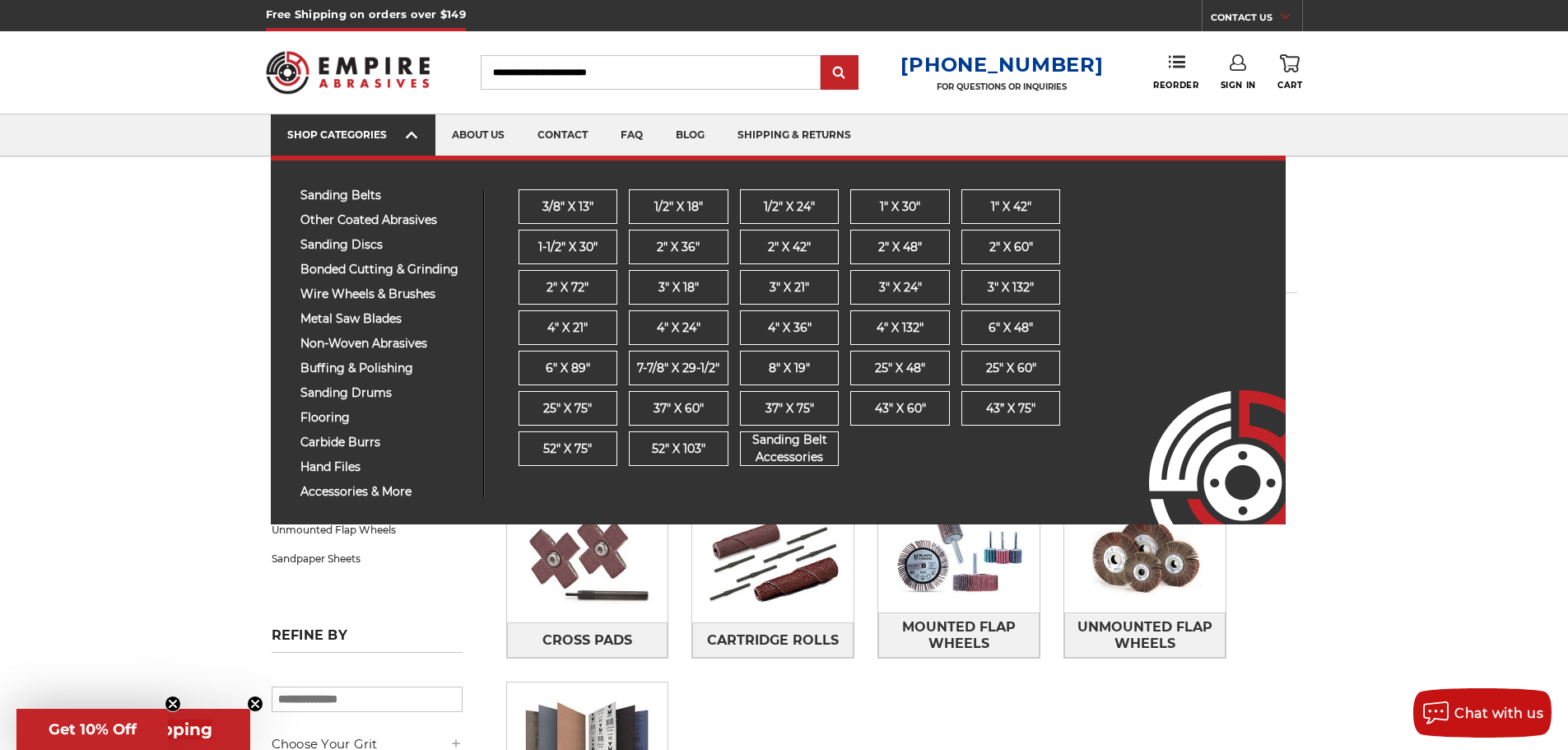
click at [393, 126] on link "SHOP CATEGORIES" at bounding box center [352, 136] width 165 height 42
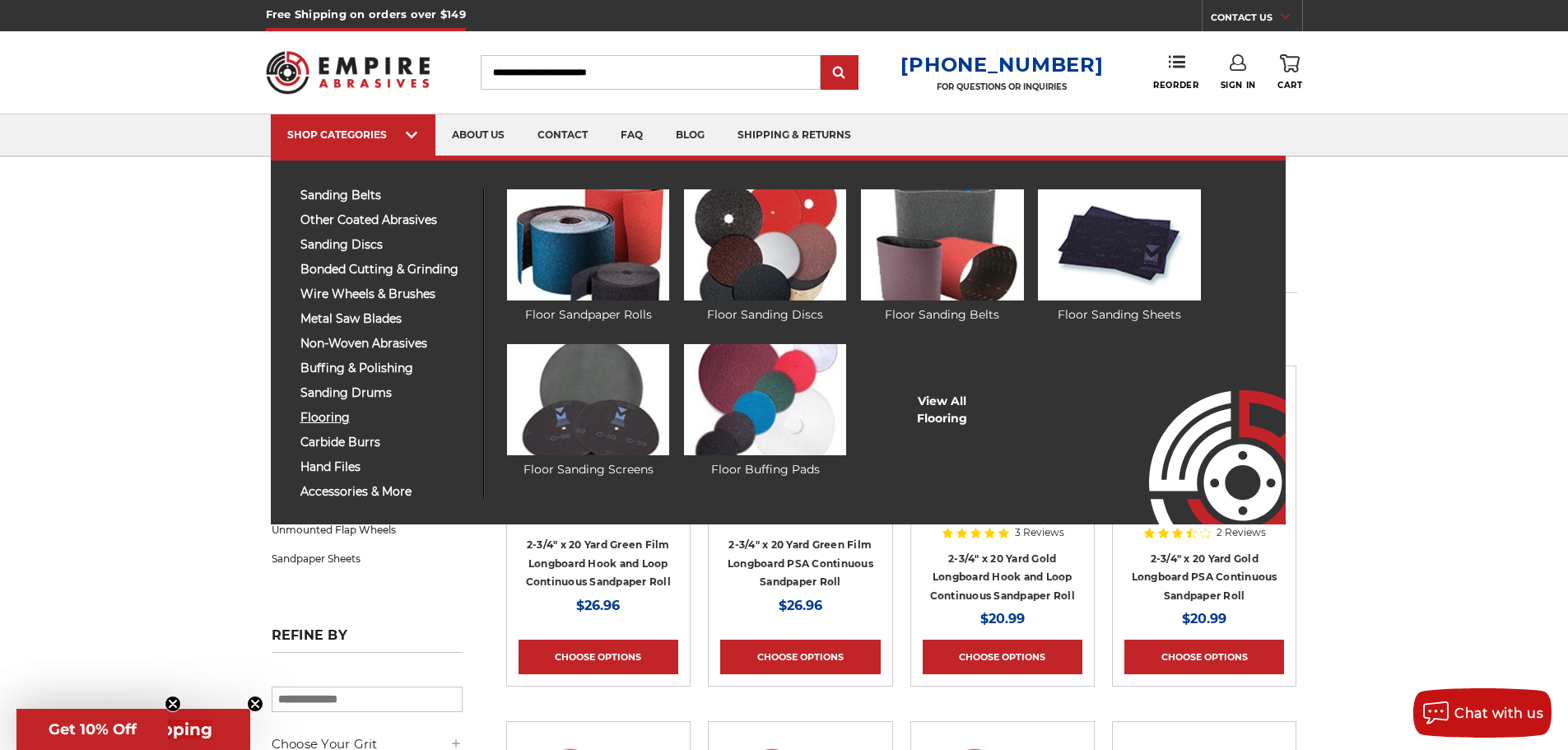
click at [332, 418] on span "flooring" at bounding box center [386, 418] width 171 height 13
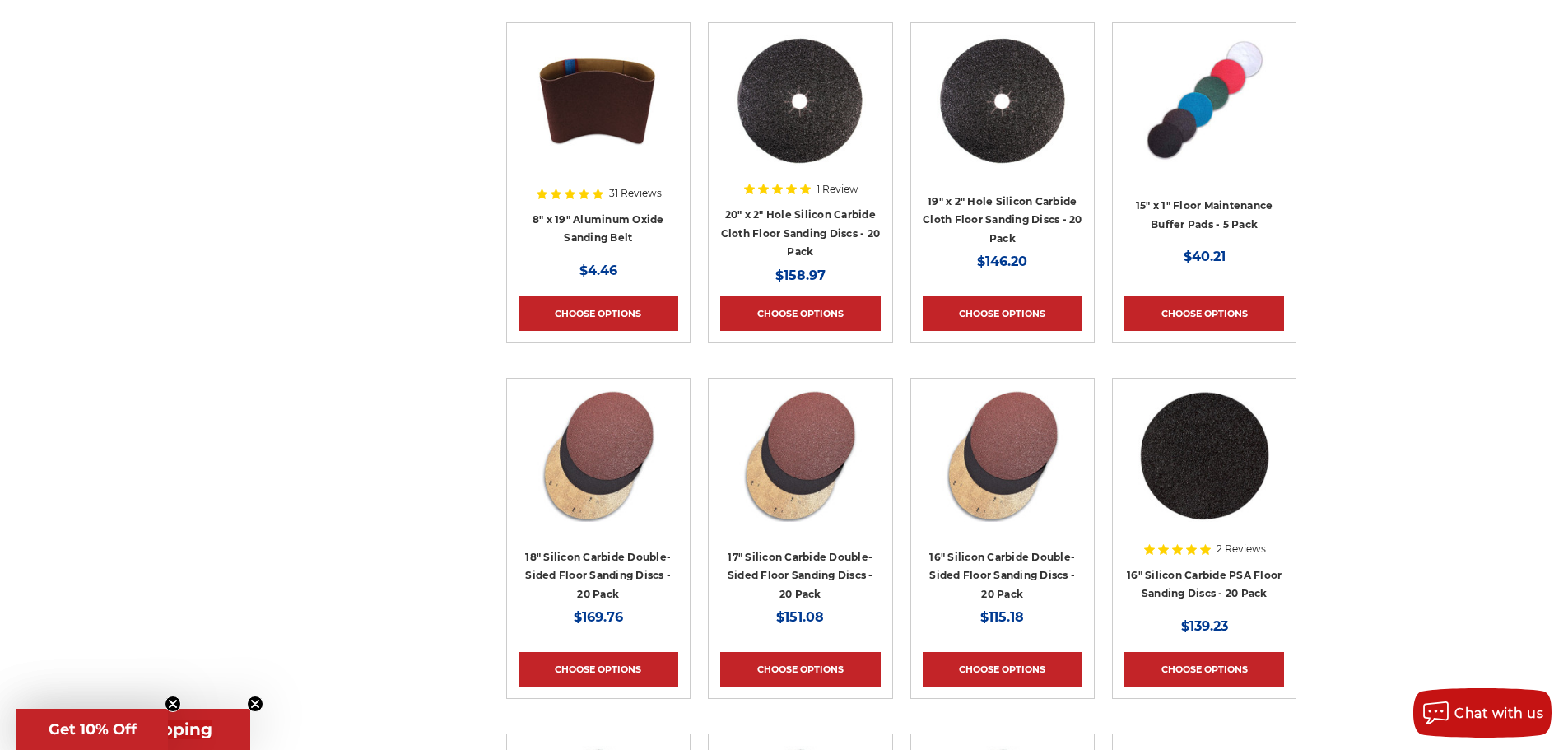
scroll to position [2222, 0]
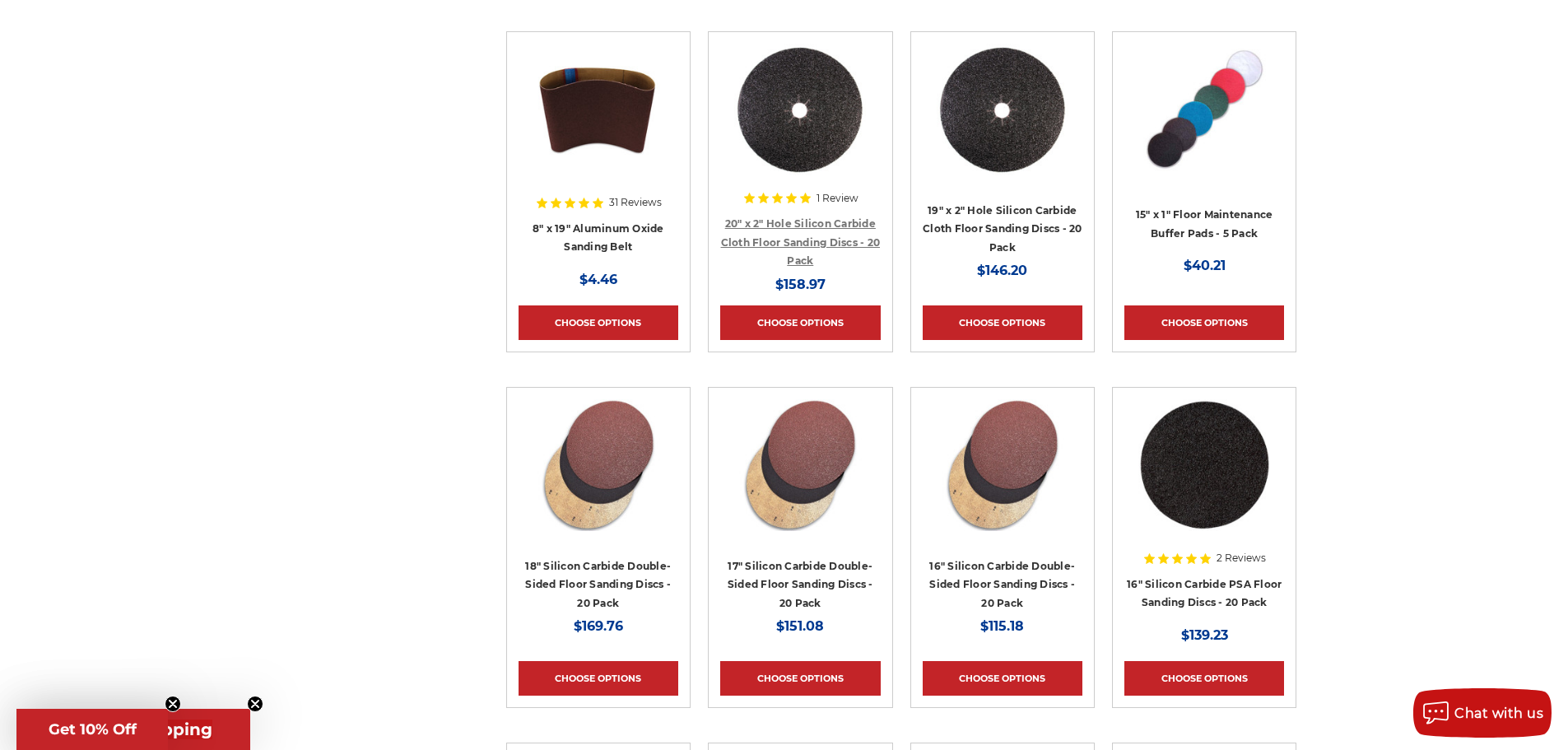
click at [787, 221] on link "20" x 2" Hole Silicon Carbide Cloth Floor Sanding Discs - 20 Pack" at bounding box center [800, 242] width 160 height 49
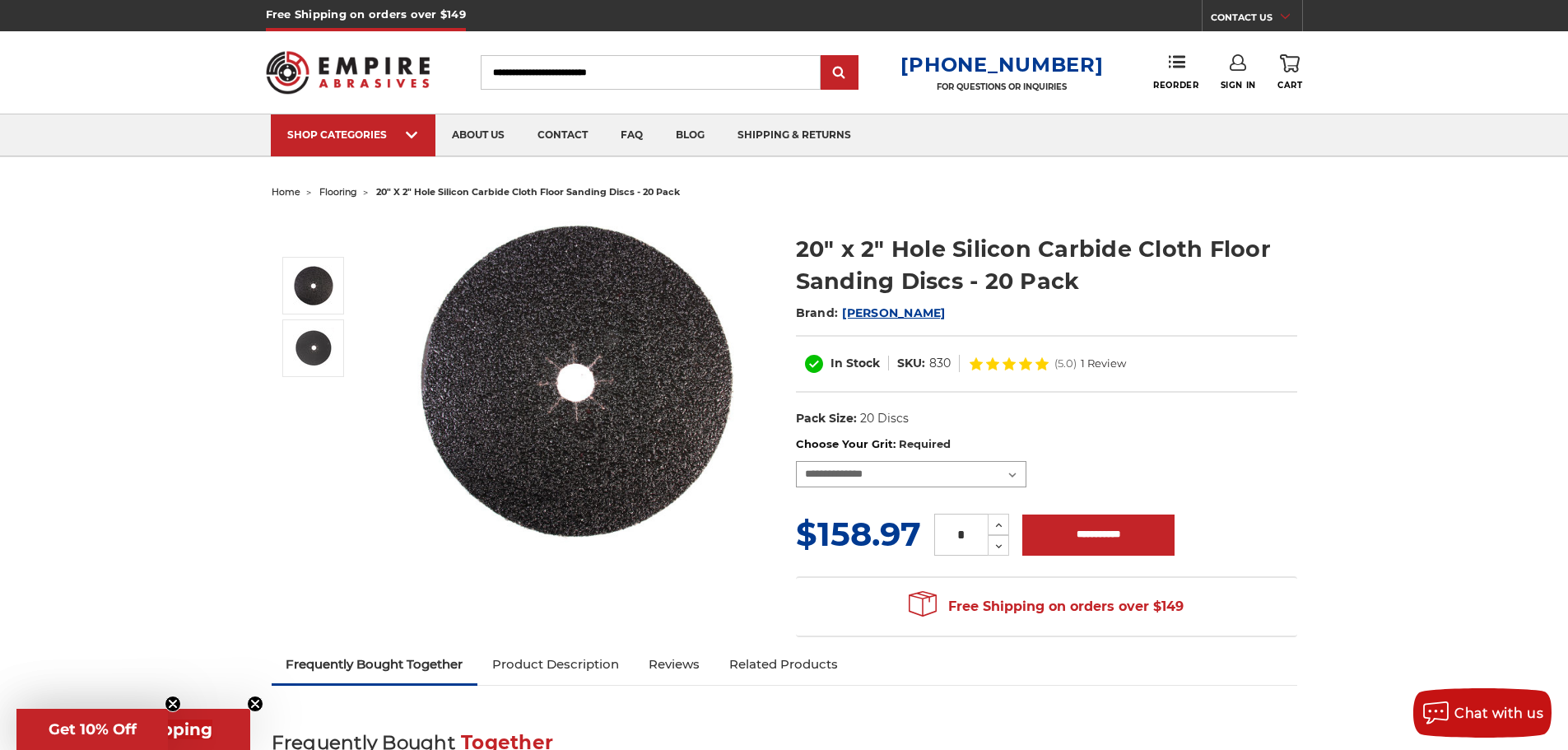
click at [1009, 478] on select "**********" at bounding box center [911, 474] width 230 height 26
select select "****"
click at [796, 461] on select "**********" at bounding box center [911, 474] width 230 height 26
drag, startPoint x: 899, startPoint y: 360, endPoint x: 804, endPoint y: 360, distance: 95.0
click at [804, 360] on dl "SKU: 830016-20" at bounding box center [850, 363] width 108 height 18
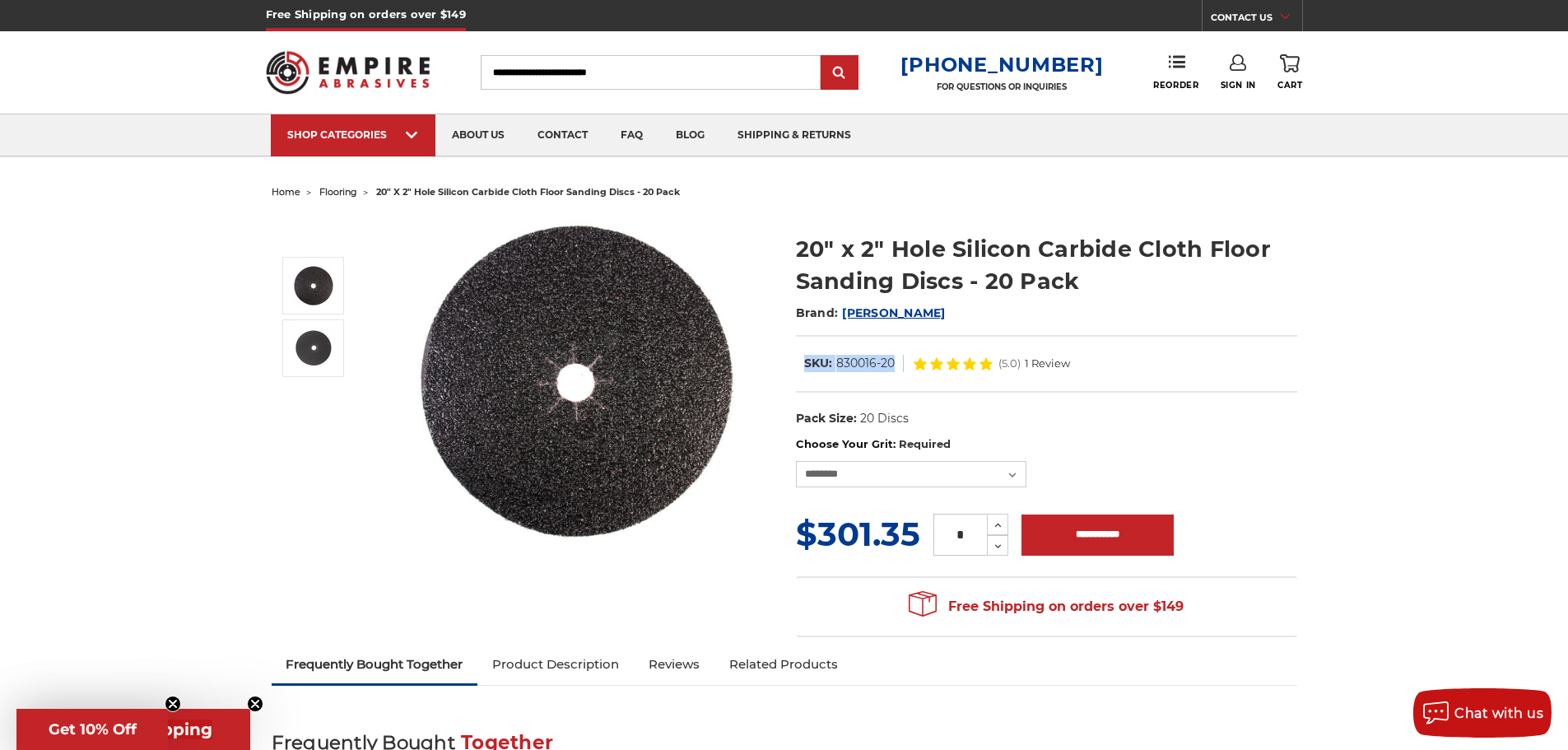
copy dl "SKU: 830016-20"
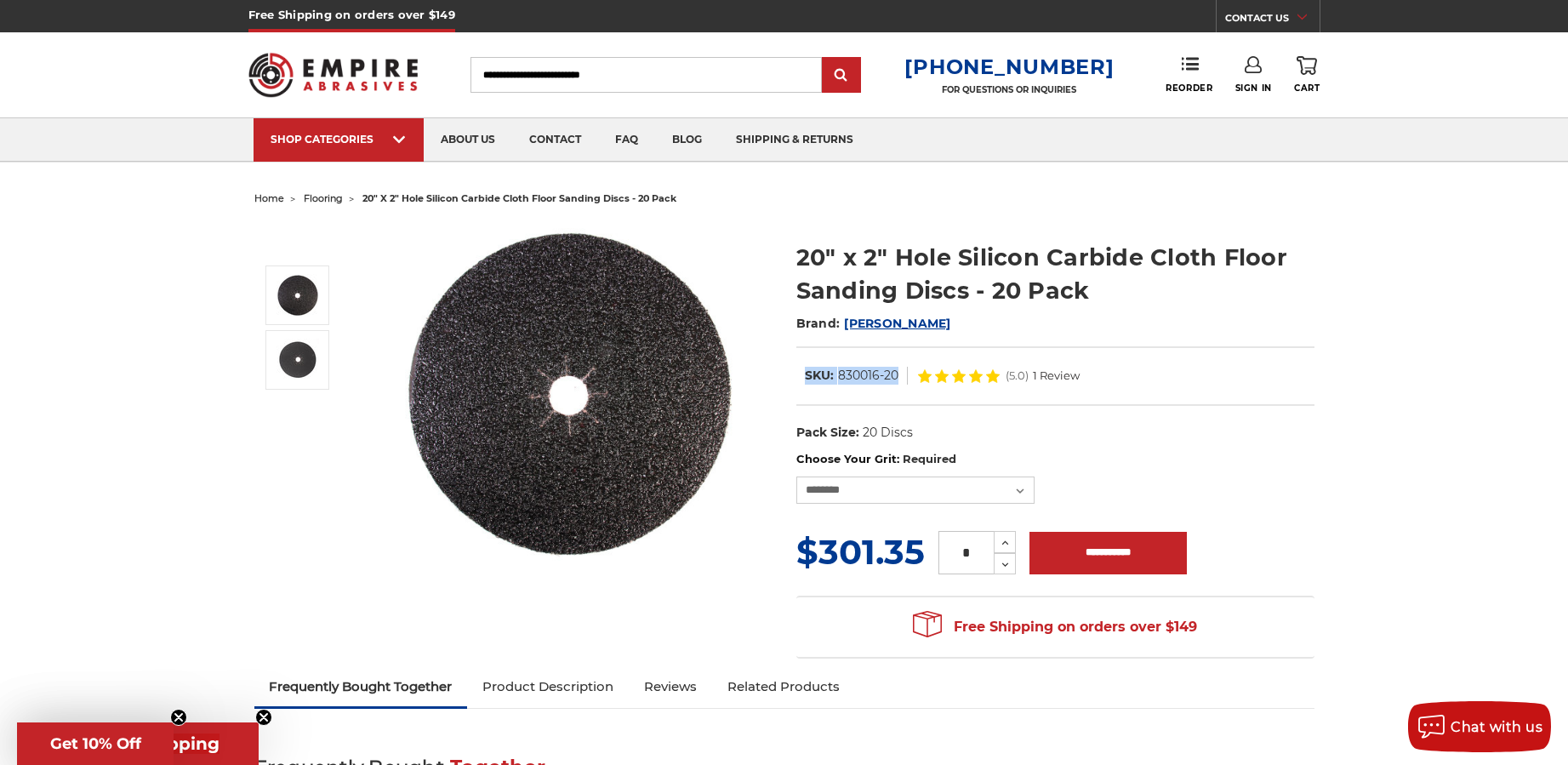
click at [850, 201] on ul "home flooring 20" x 2" hole silicon carbide cloth floor sanding discs - 20 pack" at bounding box center [784, 198] width 1060 height 25
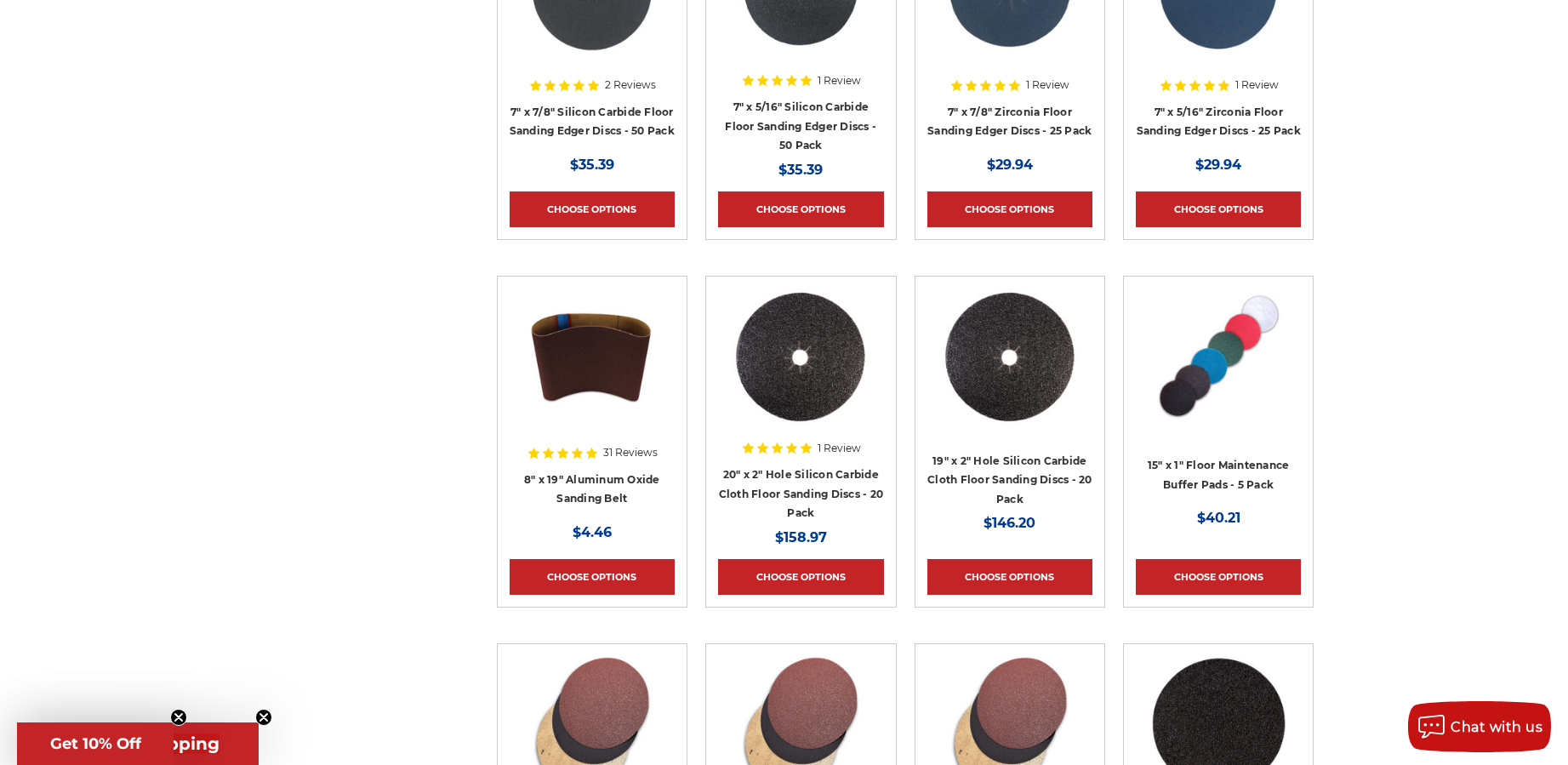
scroll to position [2182, 0]
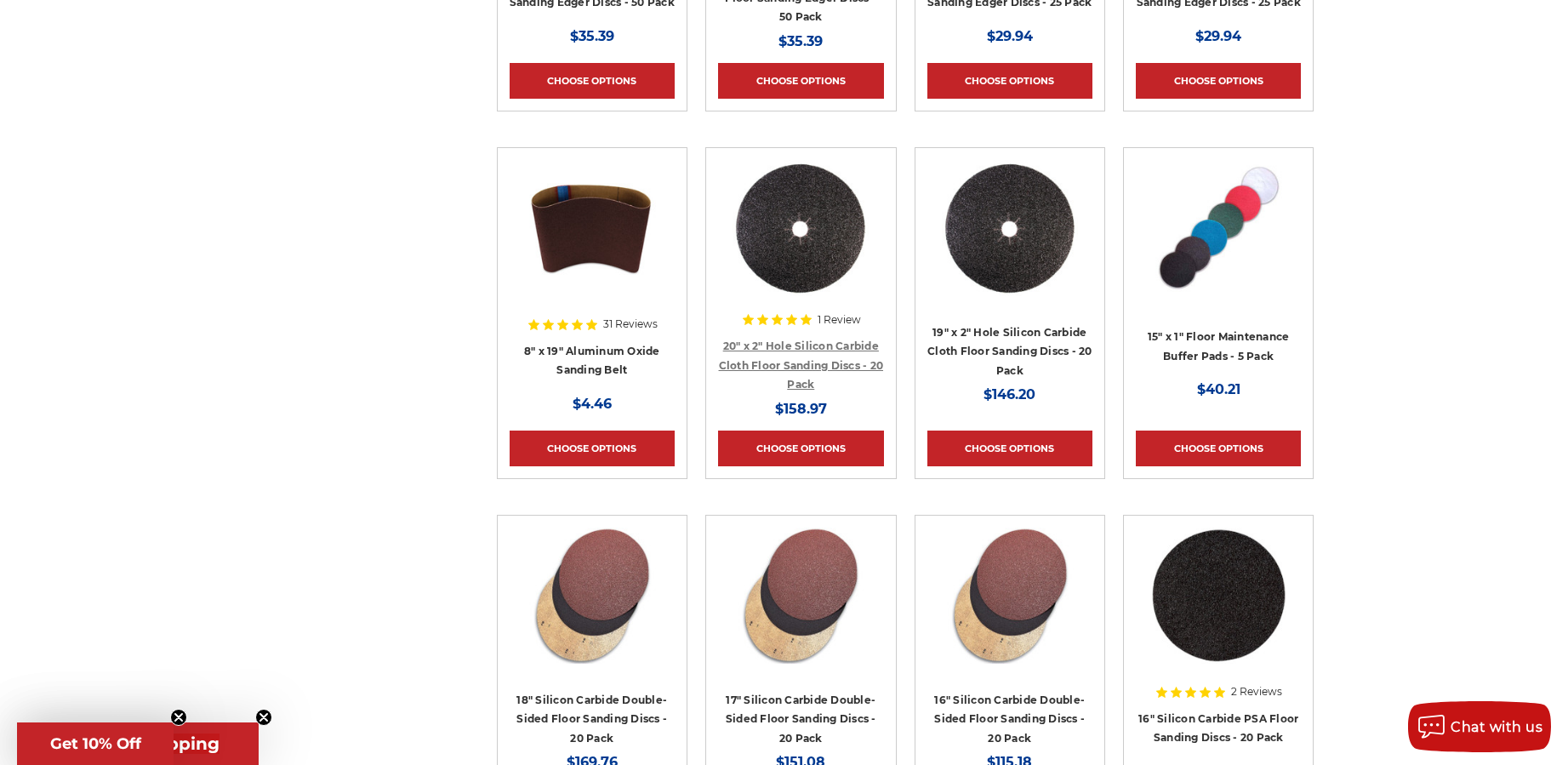
drag, startPoint x: 799, startPoint y: 351, endPoint x: 800, endPoint y: 343, distance: 8.1
click at [819, 275] on img at bounding box center [800, 228] width 136 height 136
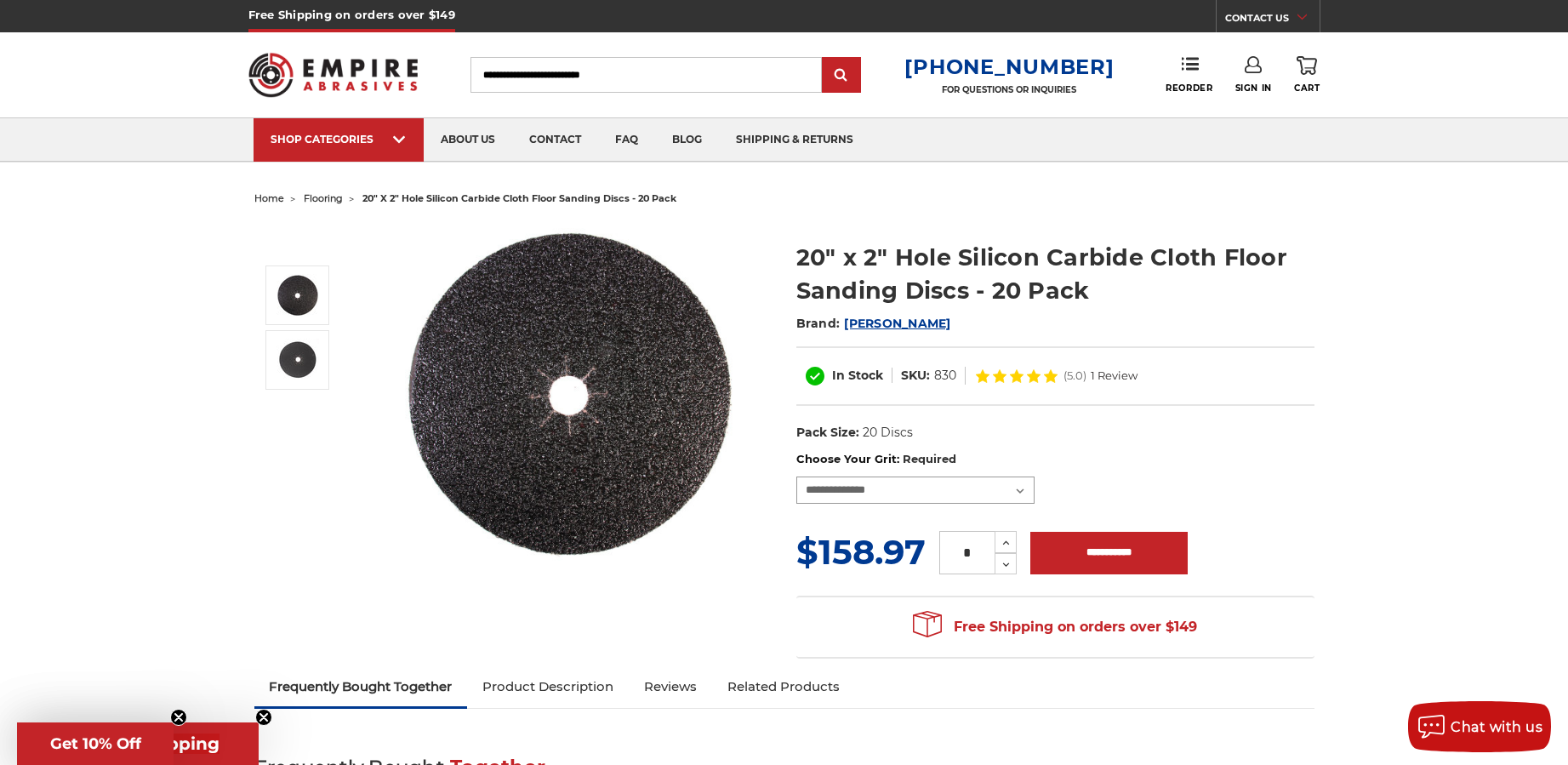
click at [1009, 491] on select "**********" at bounding box center [915, 490] width 238 height 27
select select "****"
click at [796, 477] on select "**********" at bounding box center [915, 490] width 238 height 27
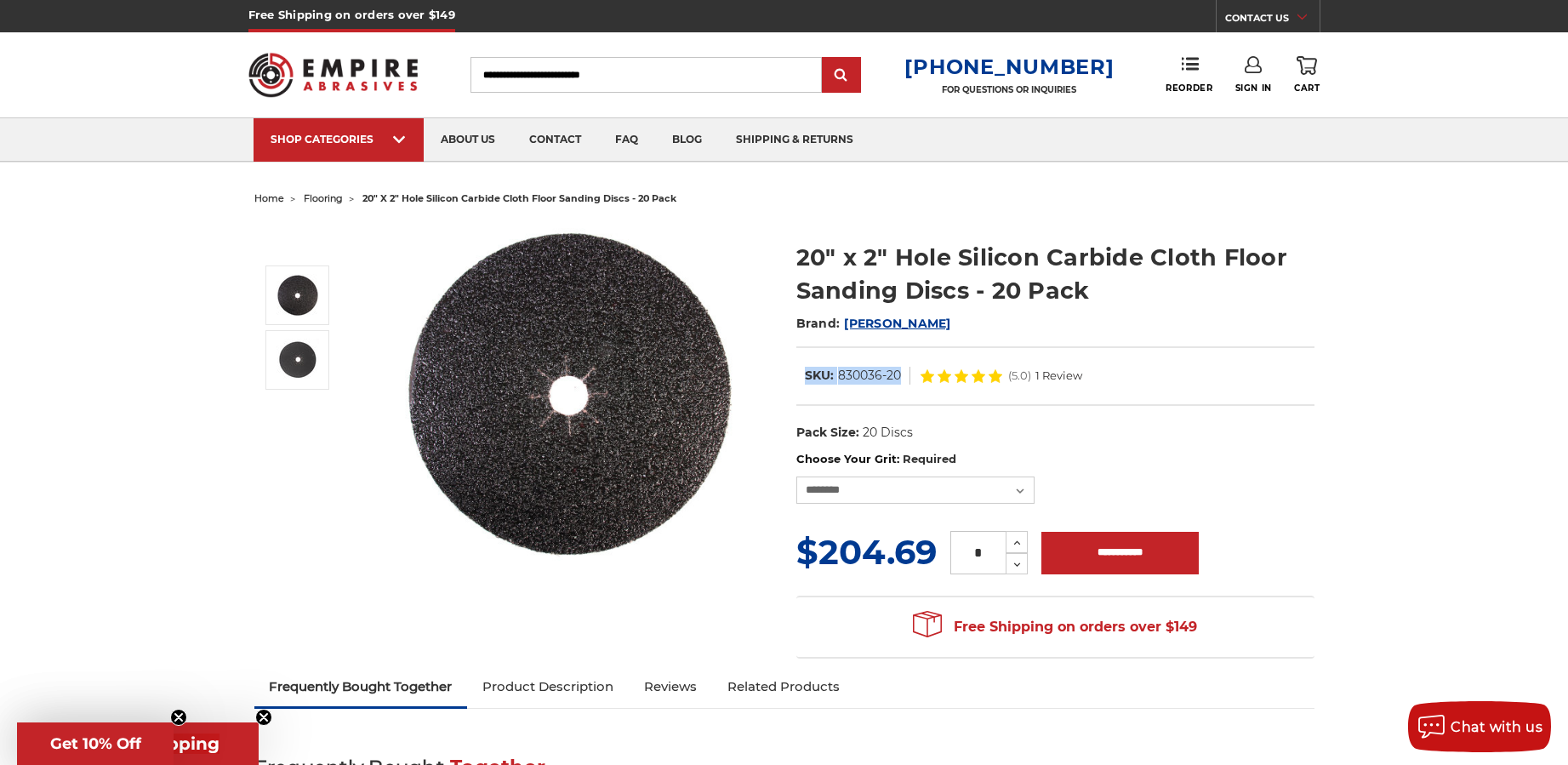
drag, startPoint x: 903, startPoint y: 376, endPoint x: 804, endPoint y: 370, distance: 99.2
click at [804, 370] on dl "SKU: 830036-20" at bounding box center [853, 376] width 114 height 18
copy dl "SKU: 830036-20"
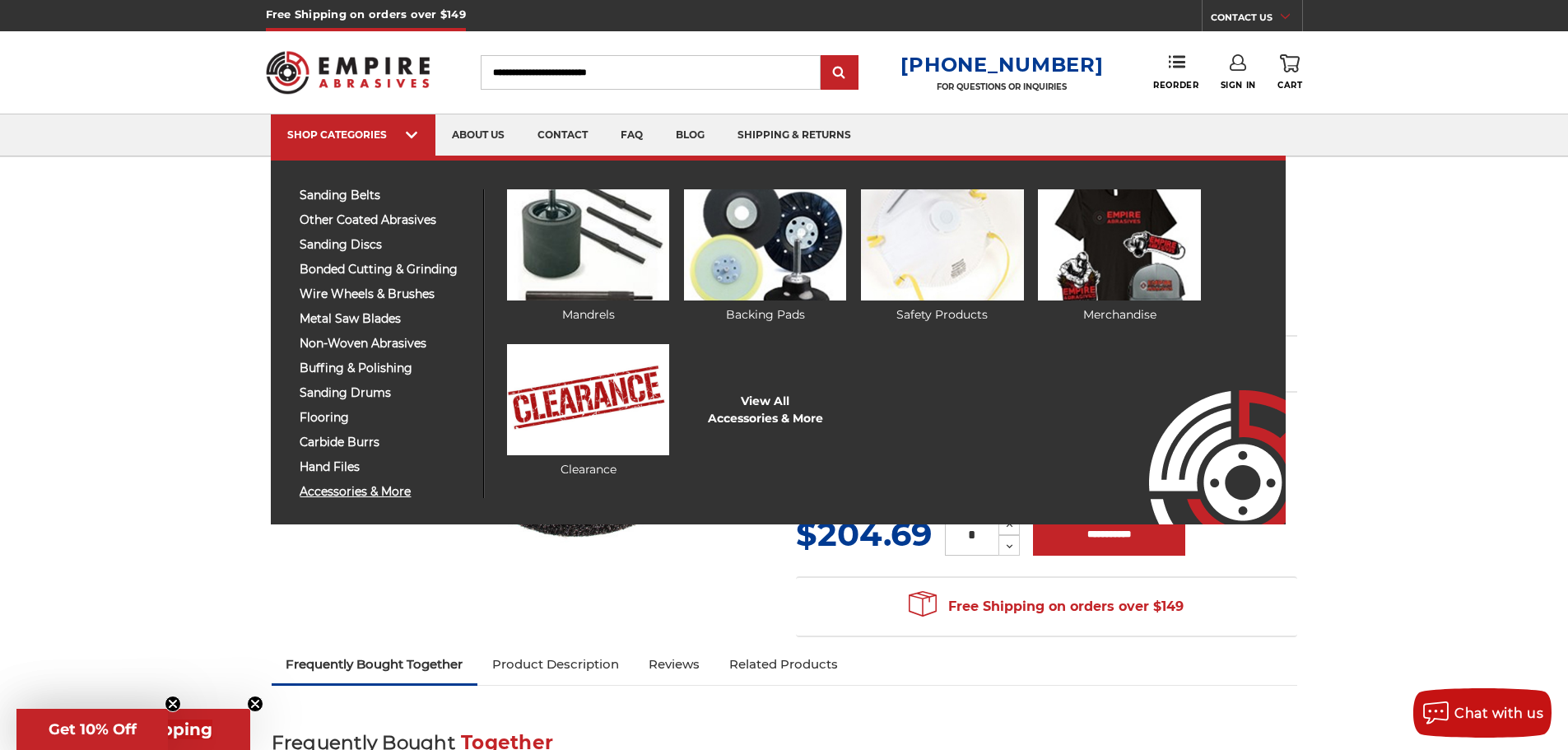
click at [374, 494] on span "accessories & more" at bounding box center [386, 491] width 171 height 13
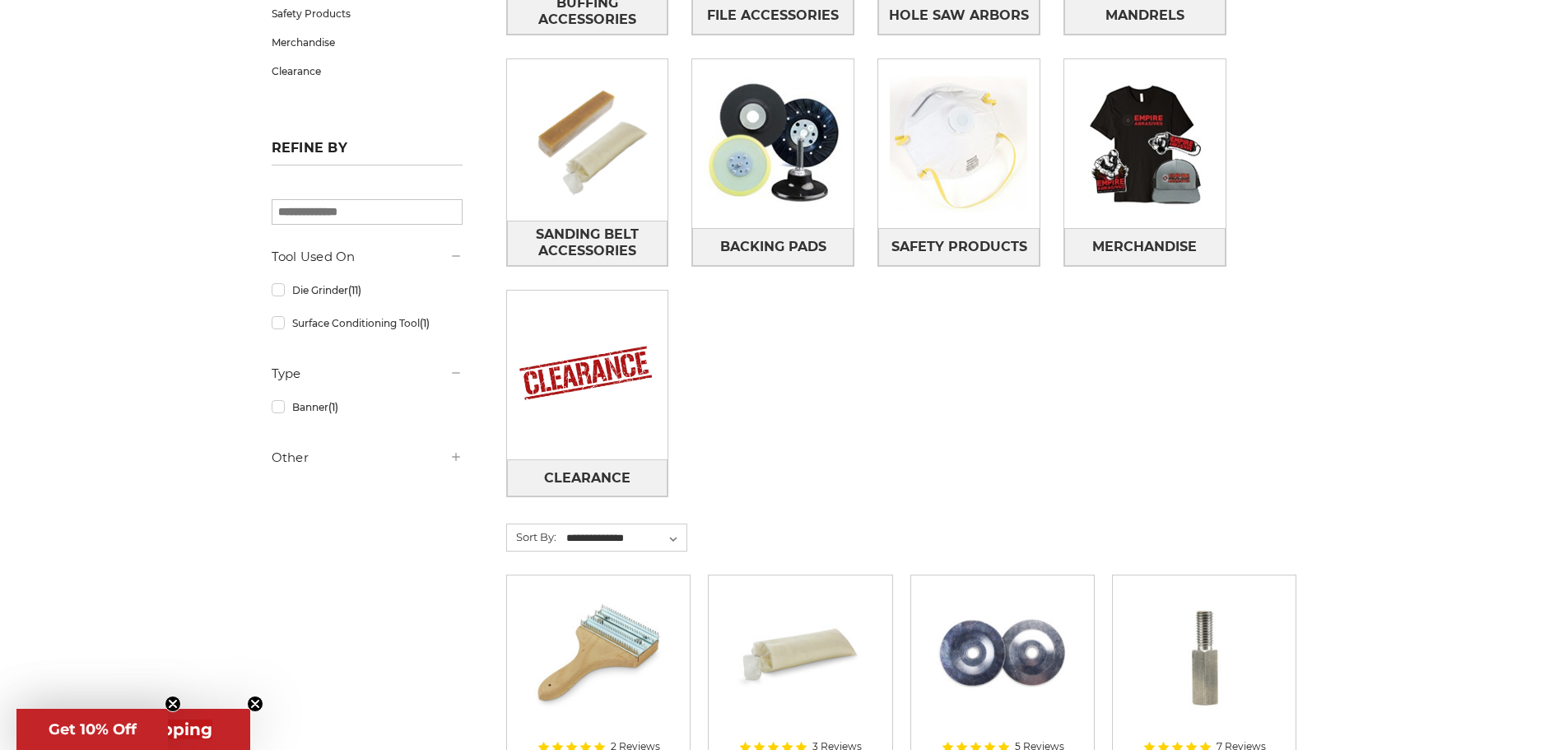
scroll to position [494, 0]
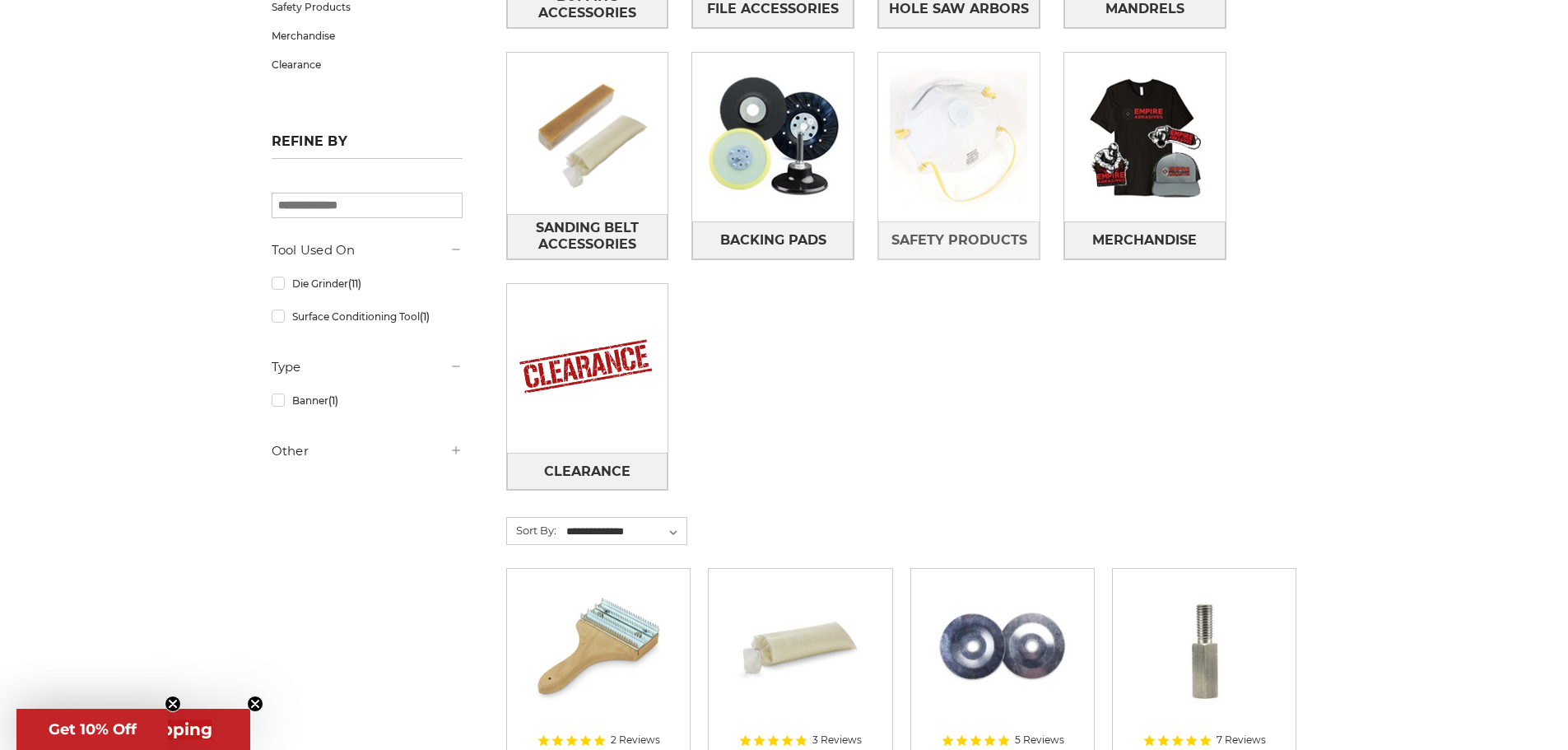
click at [925, 149] on img at bounding box center [959, 137] width 162 height 162
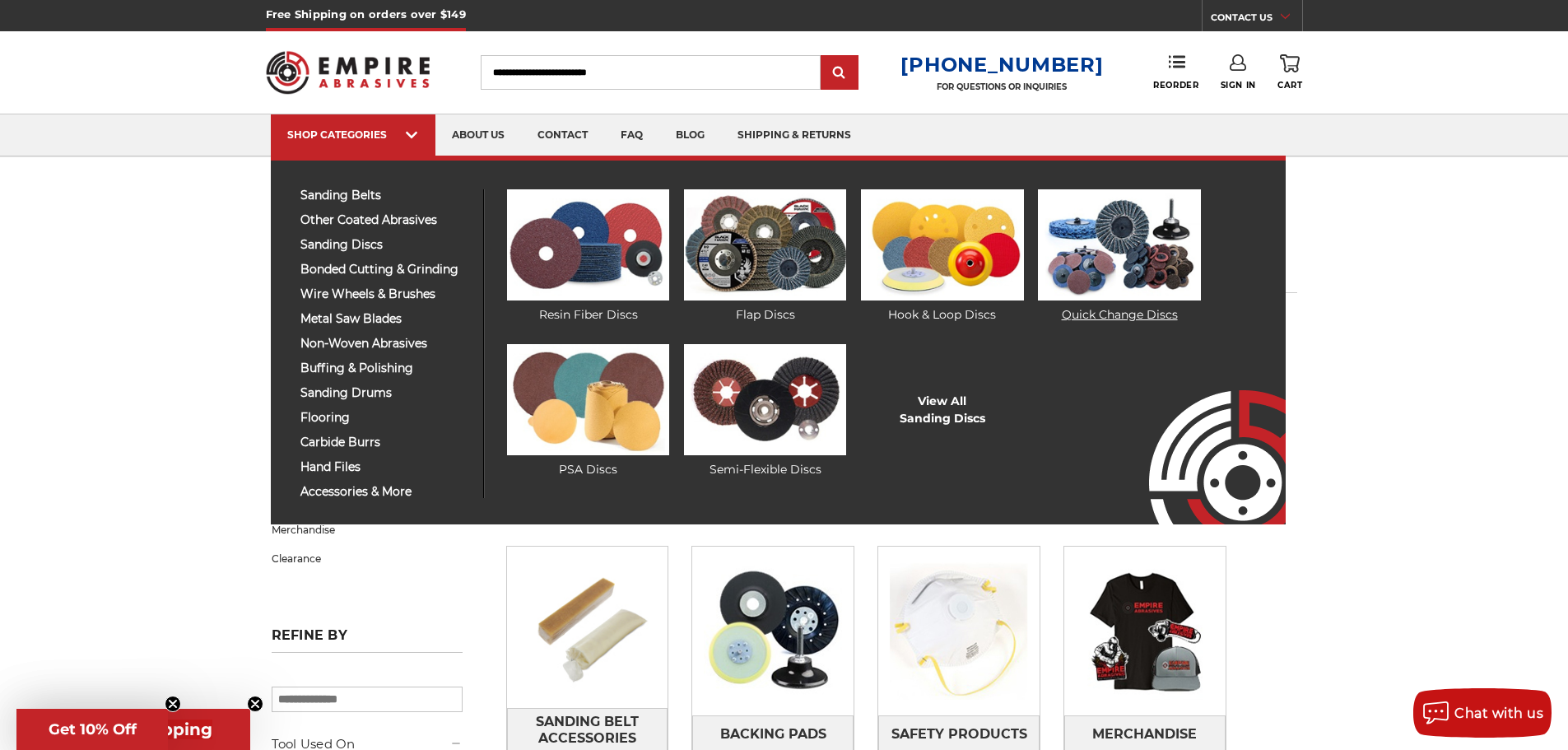
click at [1134, 246] on img at bounding box center [1119, 244] width 162 height 111
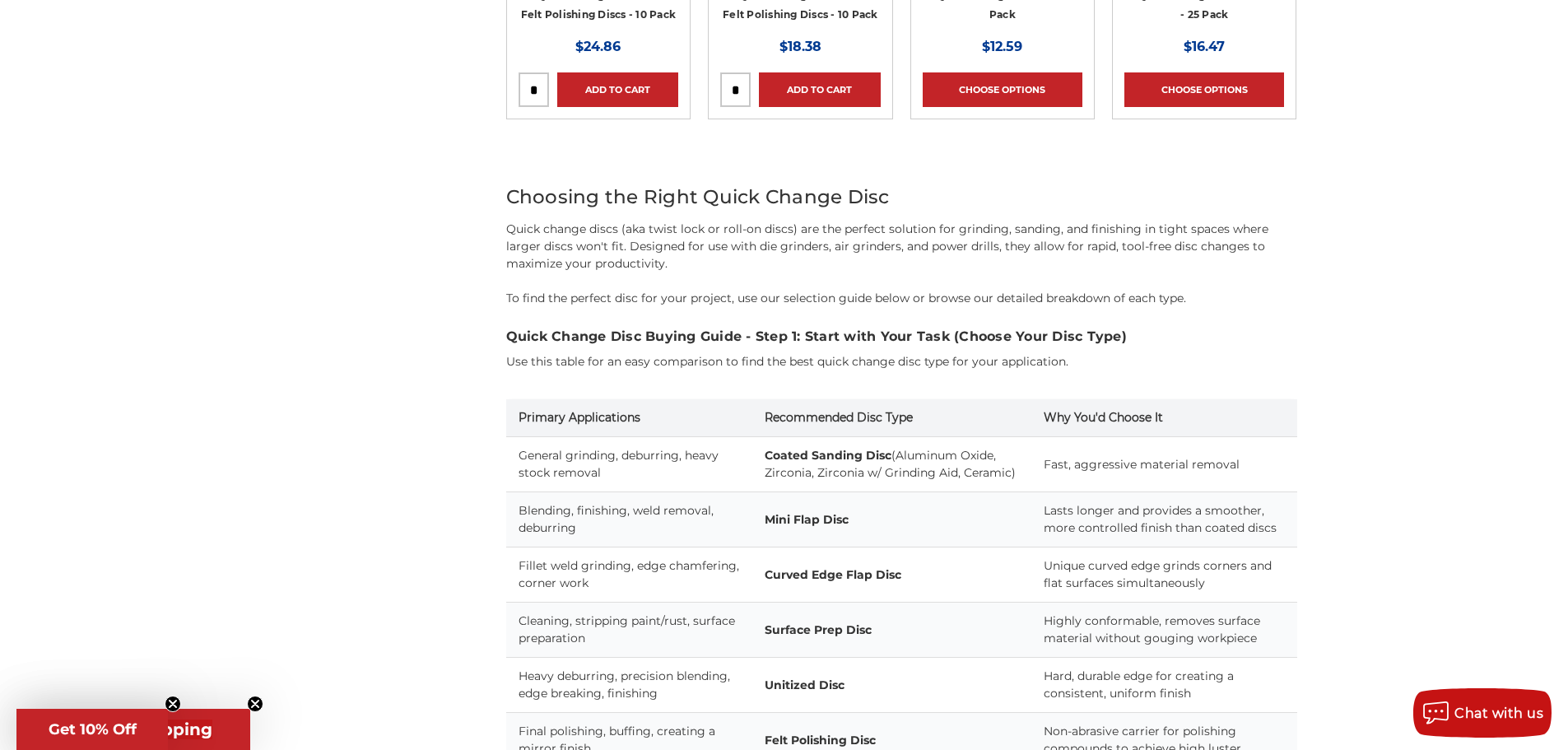
scroll to position [1482, 0]
